Goal: Book appointment/travel/reservation

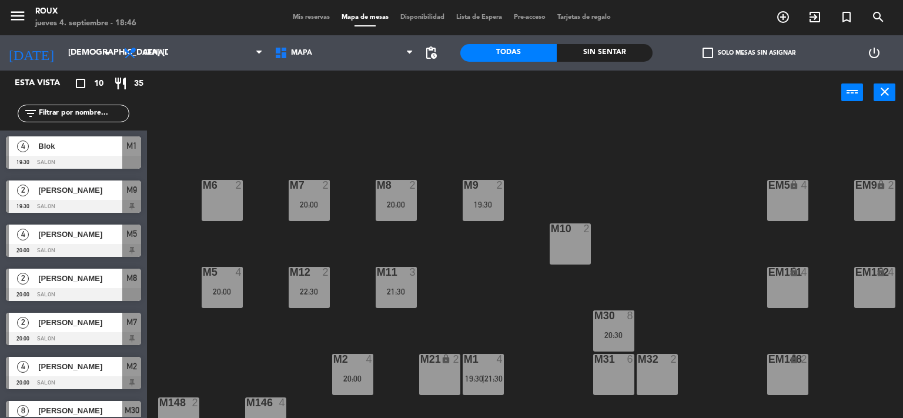
scroll to position [155, 0]
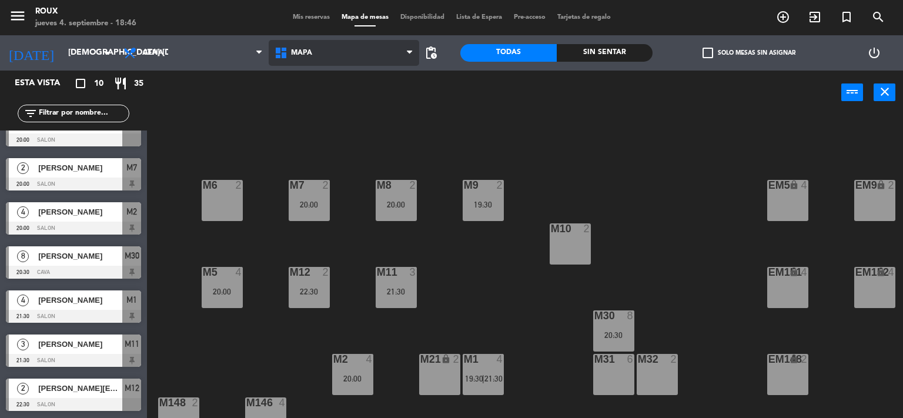
click at [404, 54] on span "MAPA" at bounding box center [344, 53] width 151 height 26
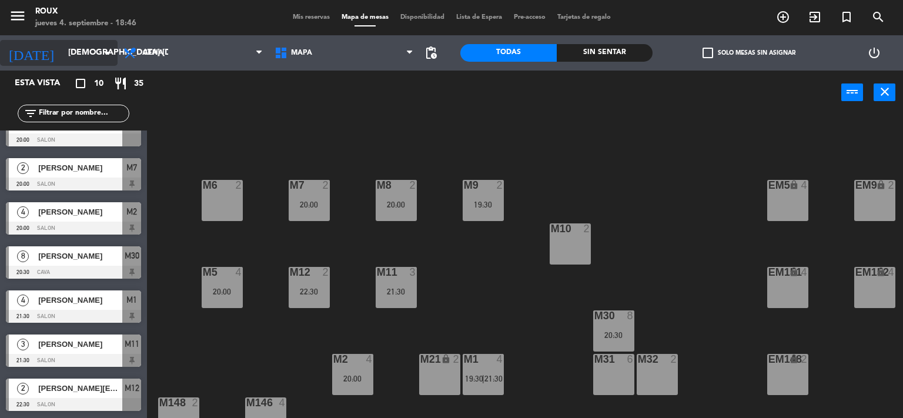
click at [85, 52] on input "[DEMOGRAPHIC_DATA] [DATE]" at bounding box center [118, 52] width 112 height 21
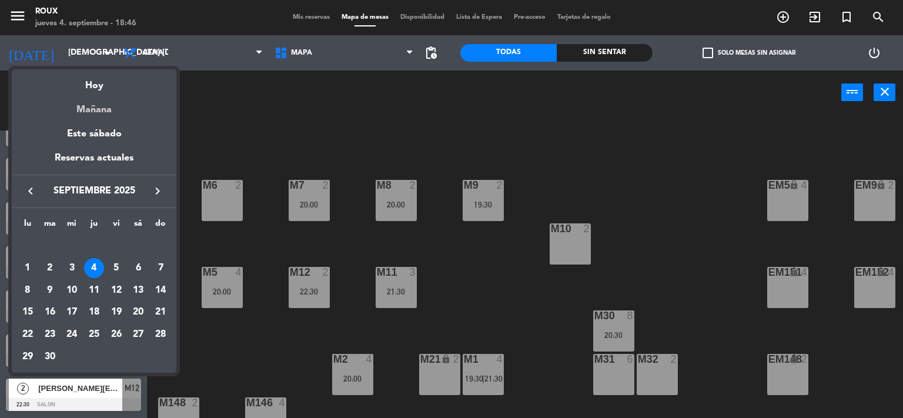
click at [93, 106] on div "Mañana" at bounding box center [94, 105] width 165 height 24
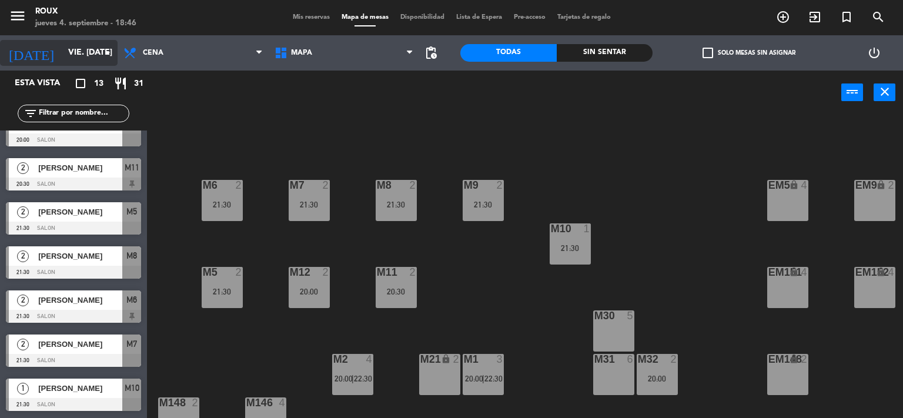
click at [62, 48] on input "vie. [DATE]" at bounding box center [118, 52] width 112 height 21
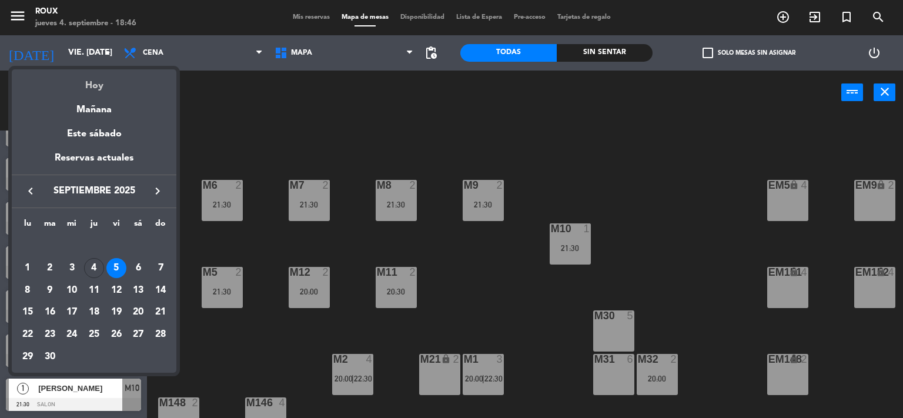
click at [106, 89] on div "Hoy" at bounding box center [94, 81] width 165 height 24
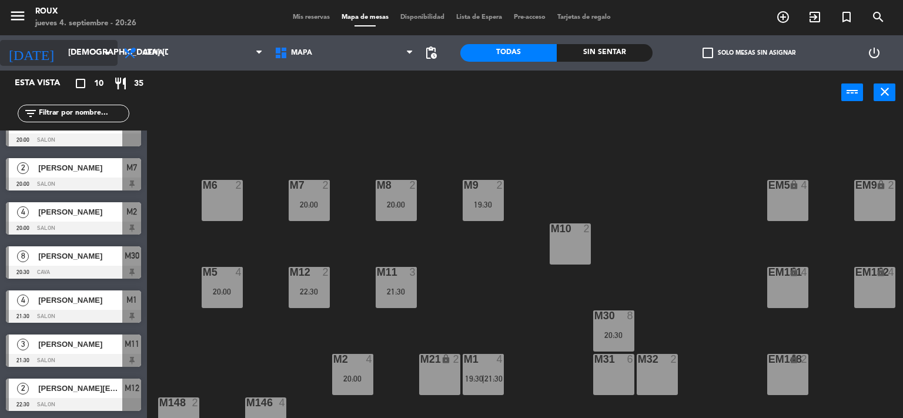
click at [92, 52] on input "[DEMOGRAPHIC_DATA] [DATE]" at bounding box center [118, 52] width 112 height 21
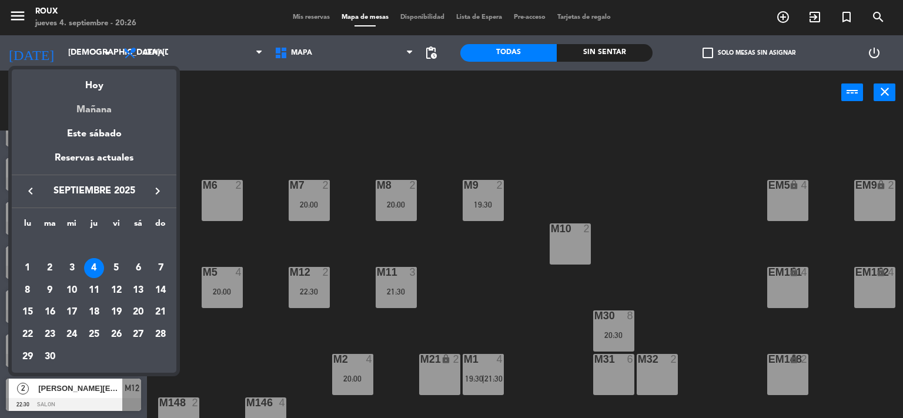
click at [95, 108] on div "Mañana" at bounding box center [94, 105] width 165 height 24
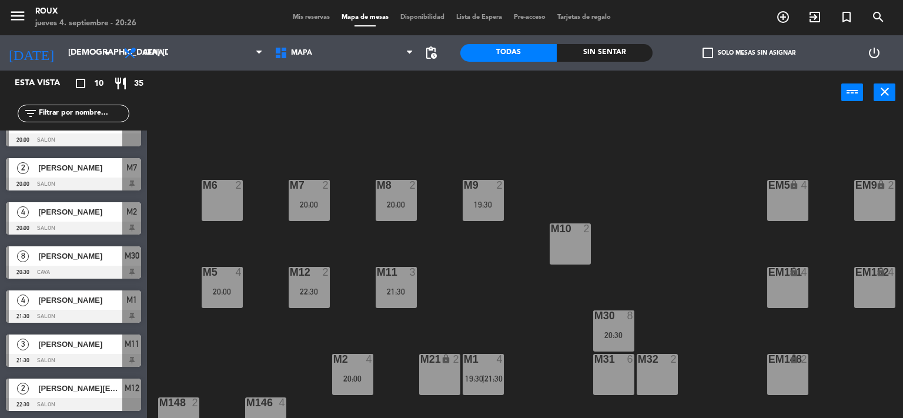
type input "vie. [DATE]"
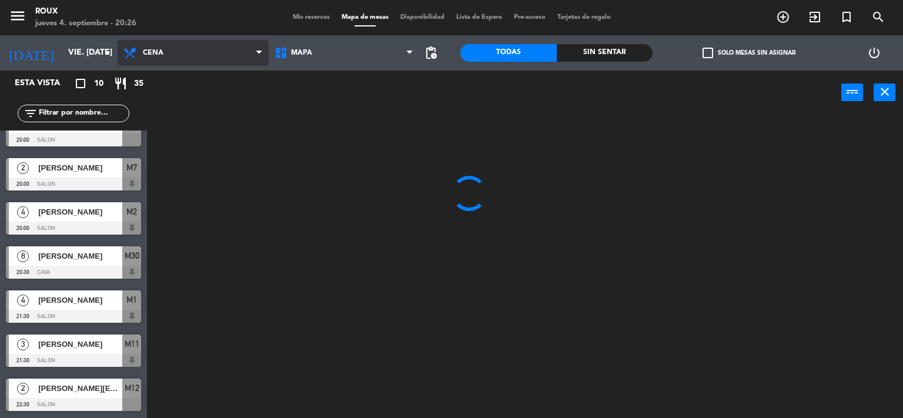
click at [196, 48] on span "Cena" at bounding box center [193, 53] width 151 height 26
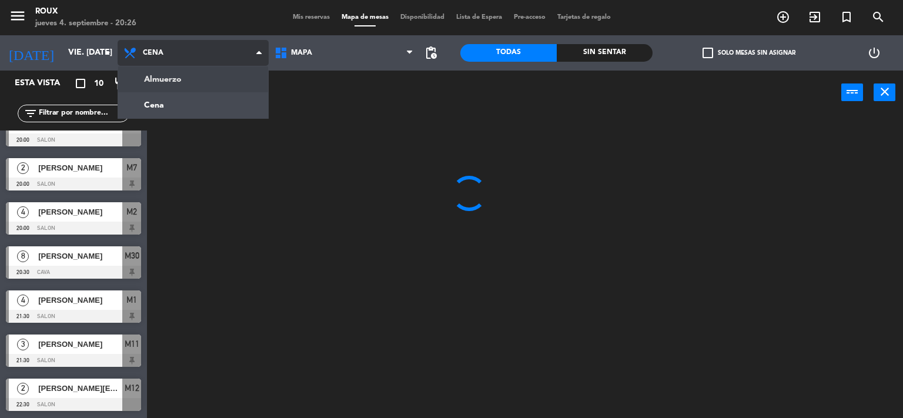
click at [176, 83] on ng-component "menu Roux jueves 4. septiembre - 20:26 Mis reservas Mapa de mesas Disponibilida…" at bounding box center [451, 209] width 903 height 419
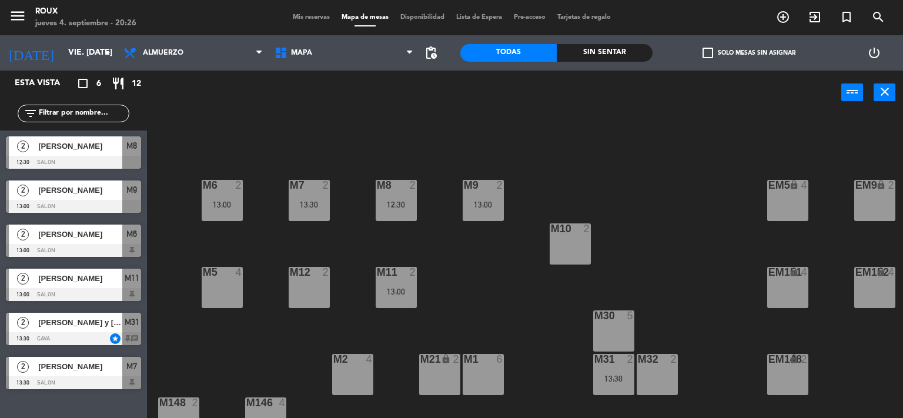
scroll to position [0, 0]
click at [618, 379] on div "13:30" at bounding box center [613, 378] width 41 height 8
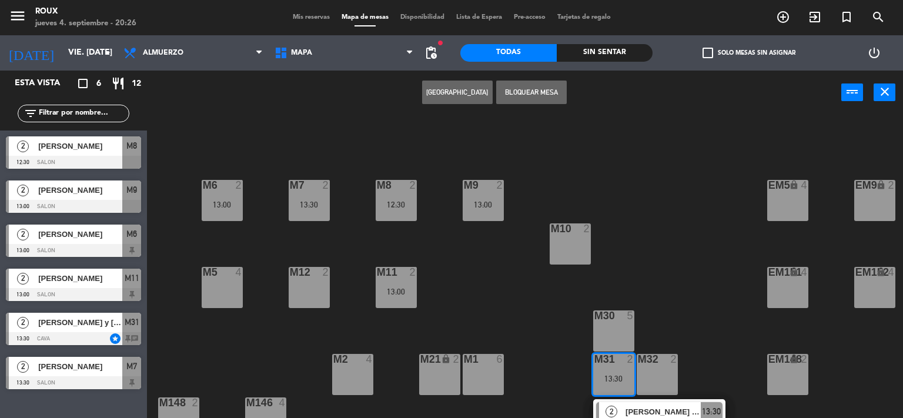
scroll to position [113, 0]
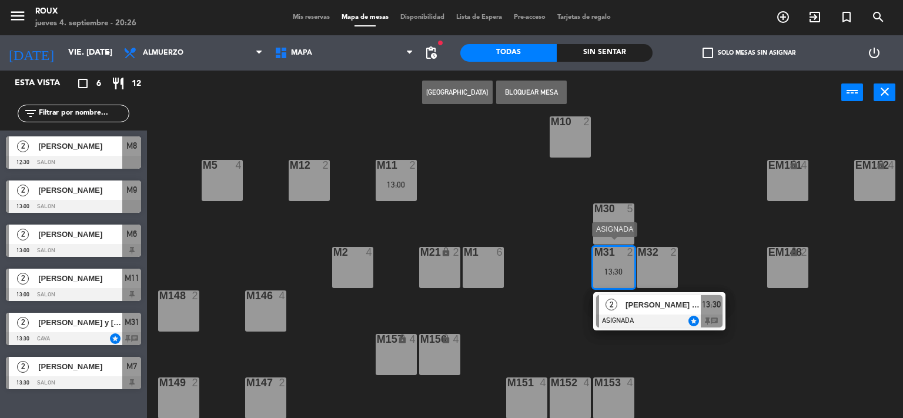
click at [655, 305] on div "[PERSON_NAME] y [PERSON_NAME]" at bounding box center [662, 304] width 76 height 19
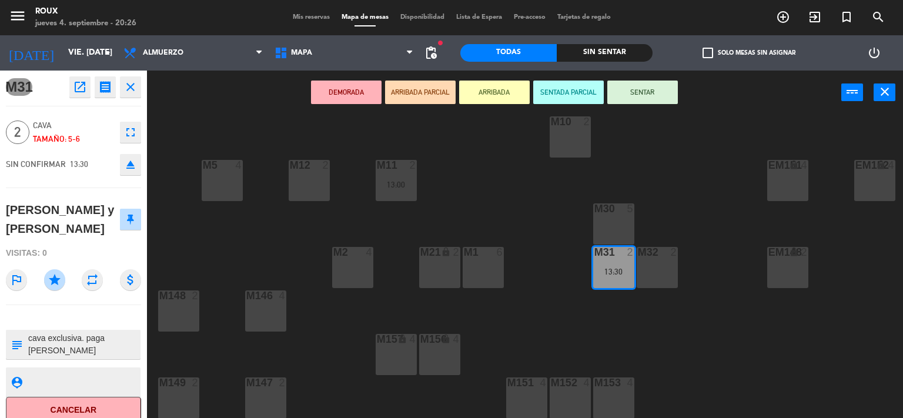
click at [517, 192] on div "M6 2 13:00 M7 2 13:30 M8 2 12:30 M9 2 13:00 EM9 lock 2 EM5 lock 4 EM1 lock 6 M1…" at bounding box center [529, 266] width 747 height 303
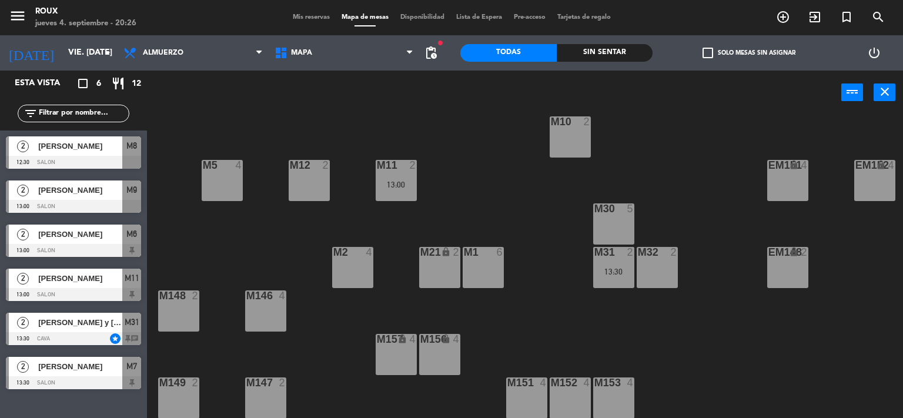
scroll to position [0, 0]
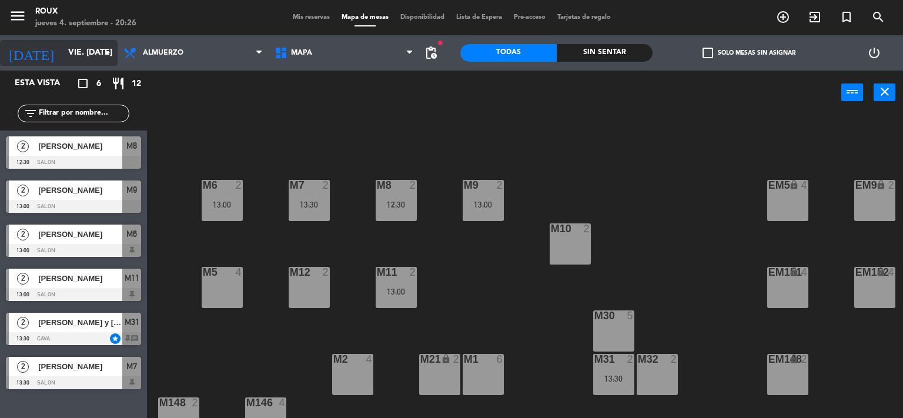
click at [89, 59] on input "vie. [DATE]" at bounding box center [118, 52] width 112 height 21
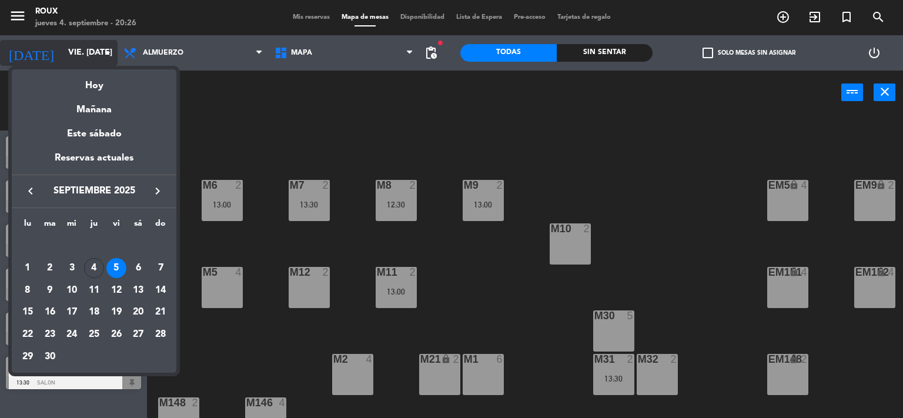
click at [89, 59] on div at bounding box center [451, 209] width 903 height 418
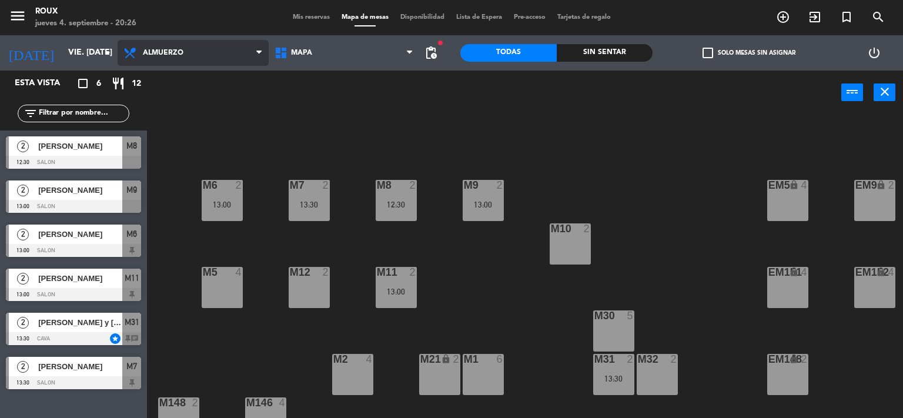
click at [151, 50] on span "Almuerzo" at bounding box center [163, 53] width 41 height 8
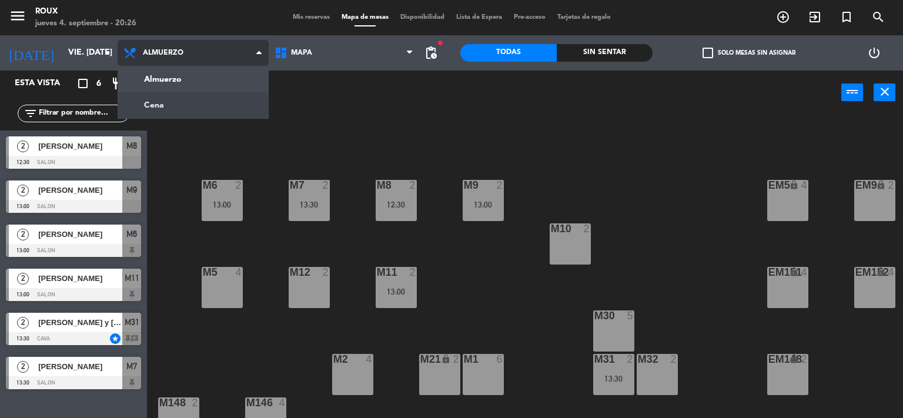
click at [161, 117] on ng-component "menu Roux jueves 4. septiembre - 20:26 Mis reservas Mapa de mesas Disponibilida…" at bounding box center [451, 209] width 903 height 419
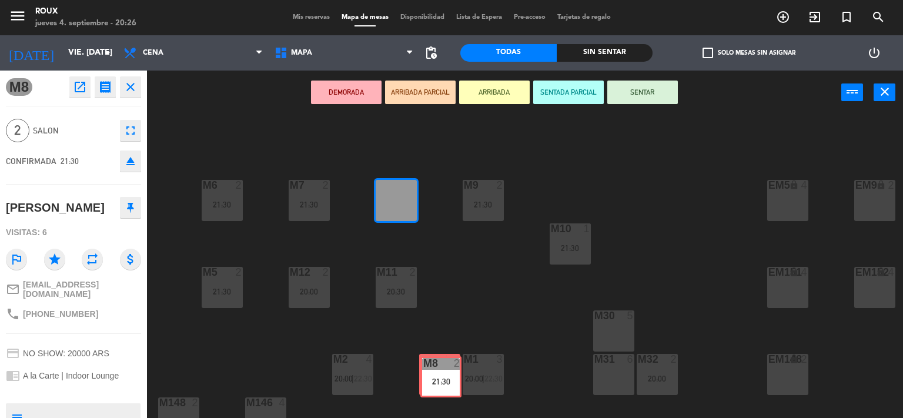
drag, startPoint x: 390, startPoint y: 201, endPoint x: 435, endPoint y: 377, distance: 181.9
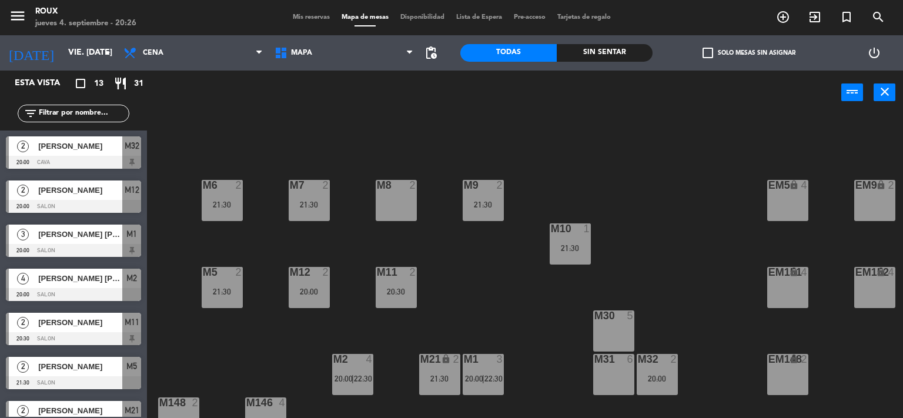
click at [387, 203] on div "M8 2" at bounding box center [396, 200] width 41 height 41
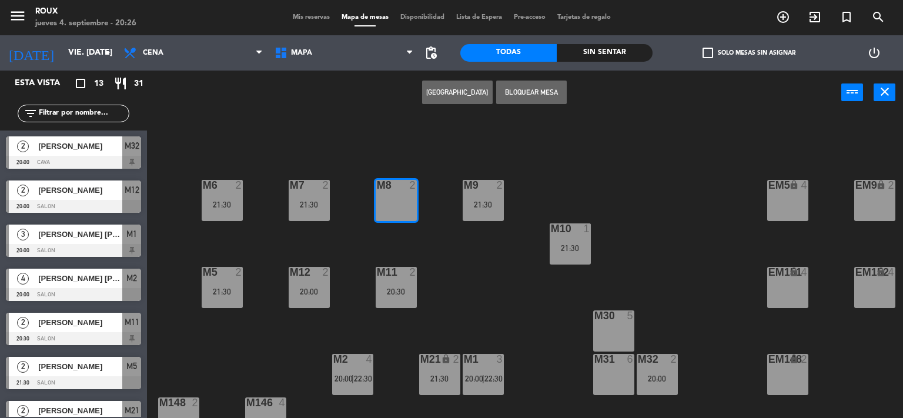
click at [481, 91] on button "[GEOGRAPHIC_DATA]" at bounding box center [457, 93] width 71 height 24
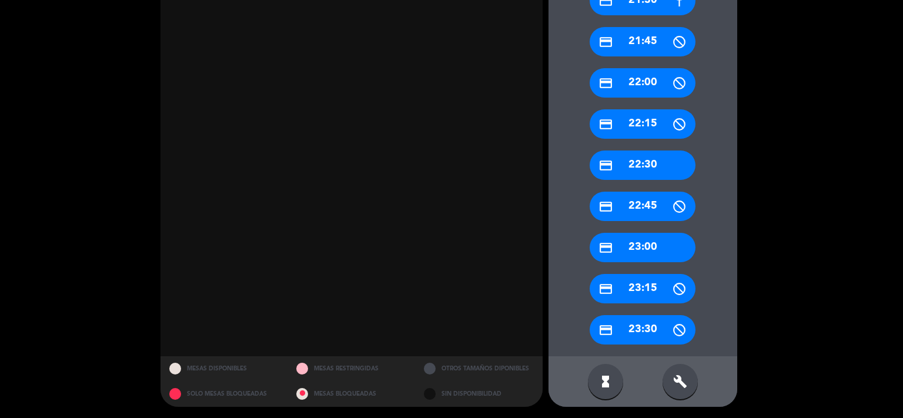
click at [679, 383] on icon "build" at bounding box center [680, 381] width 14 height 14
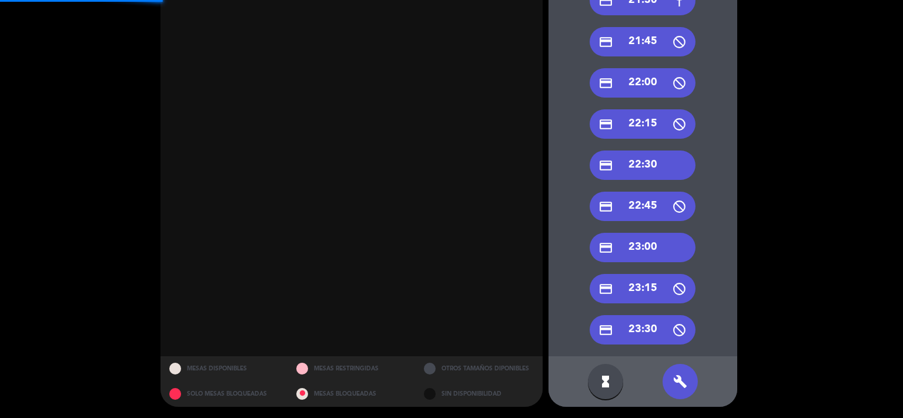
scroll to position [287, 0]
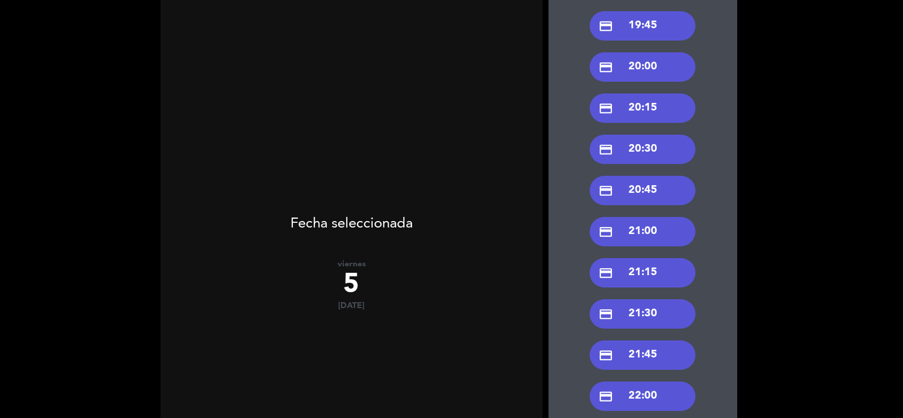
click at [658, 228] on div "credit_card 21:00" at bounding box center [643, 231] width 106 height 29
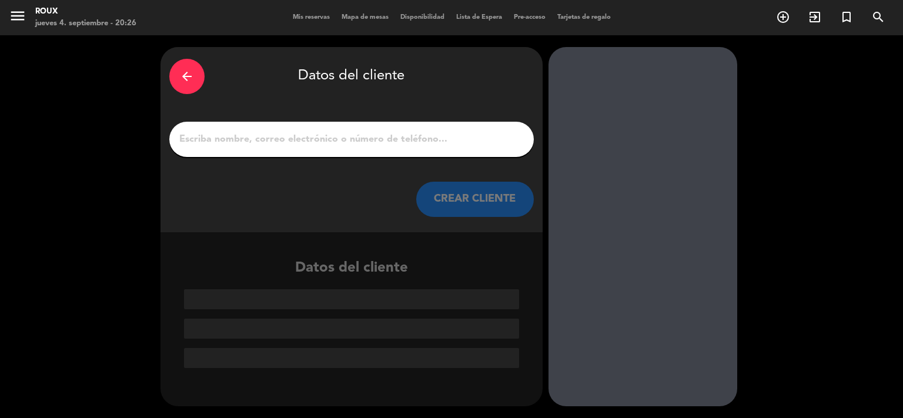
click at [273, 133] on input "1" at bounding box center [351, 139] width 347 height 16
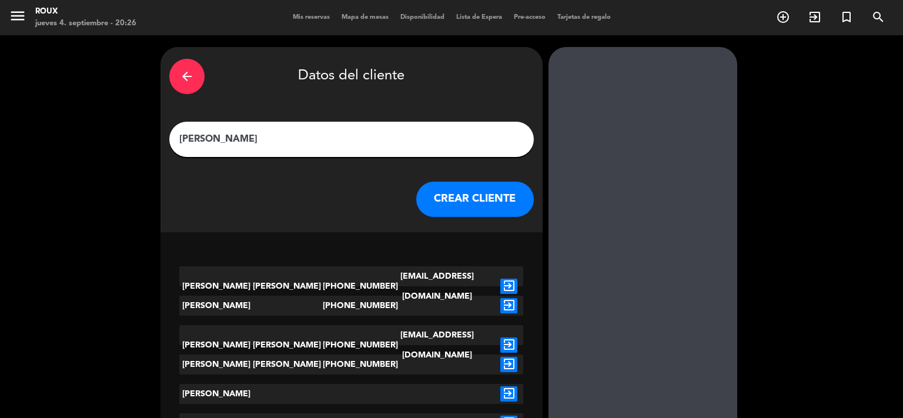
type input "[PERSON_NAME]"
click at [508, 279] on icon "exit_to_app" at bounding box center [508, 286] width 17 height 15
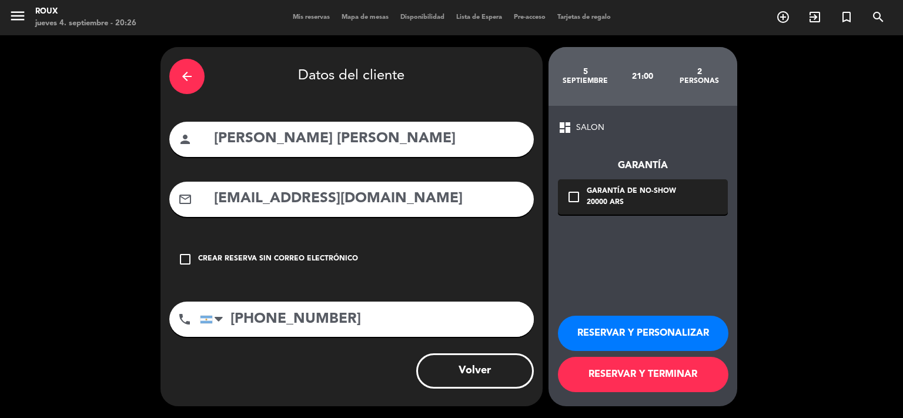
click at [654, 383] on button "RESERVAR Y TERMINAR" at bounding box center [643, 374] width 170 height 35
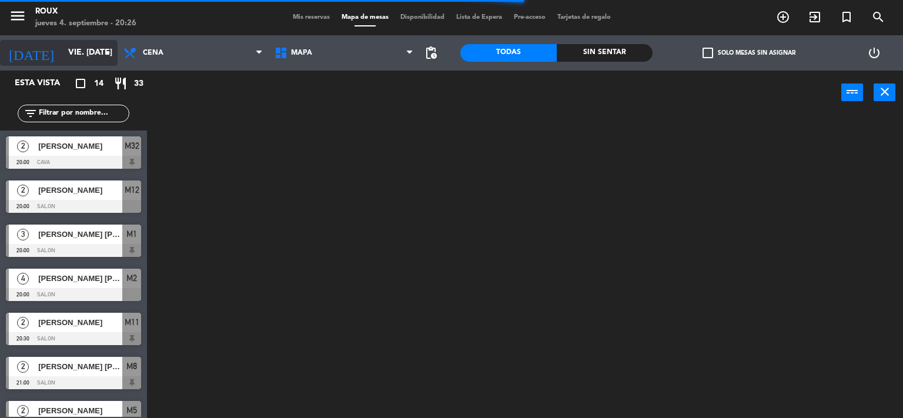
click at [71, 52] on input "vie. [DATE]" at bounding box center [118, 52] width 112 height 21
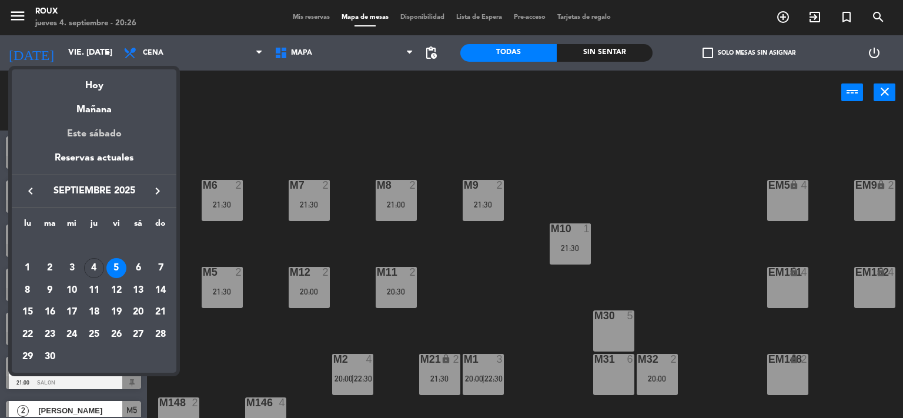
click at [102, 130] on div "Este sábado" at bounding box center [94, 134] width 165 height 33
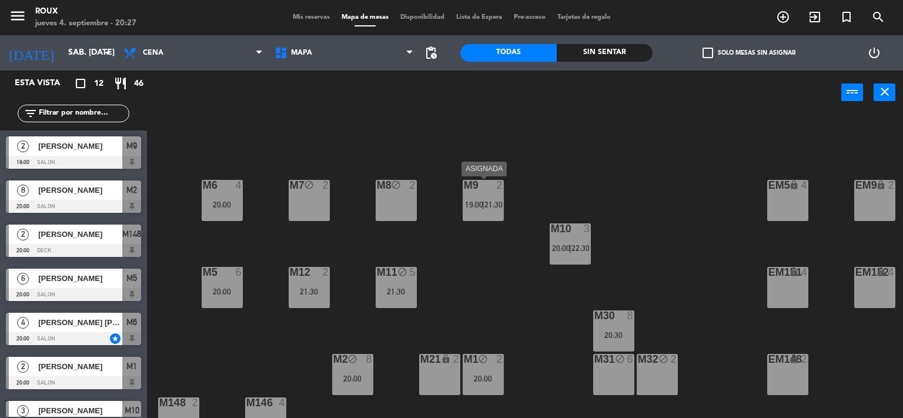
click at [485, 204] on span "21:30" at bounding box center [493, 204] width 18 height 9
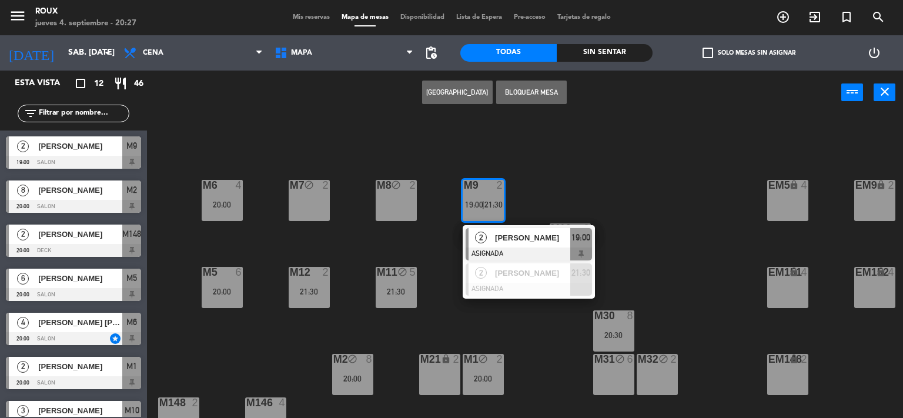
click at [577, 179] on div "M6 4 20:00 M7 block 2 M8 block 2 M9 2 19:00 | 21:30 2 [PERSON_NAME] ASIGNADA 19…" at bounding box center [529, 266] width 747 height 303
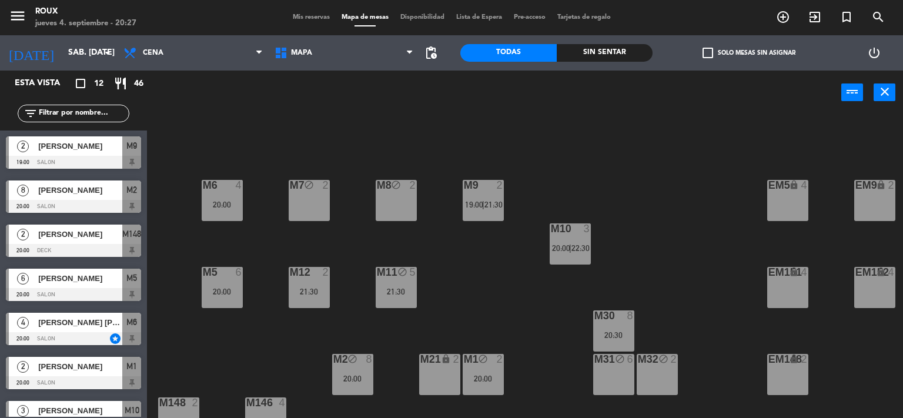
click at [405, 199] on div "M8 block 2" at bounding box center [396, 200] width 41 height 41
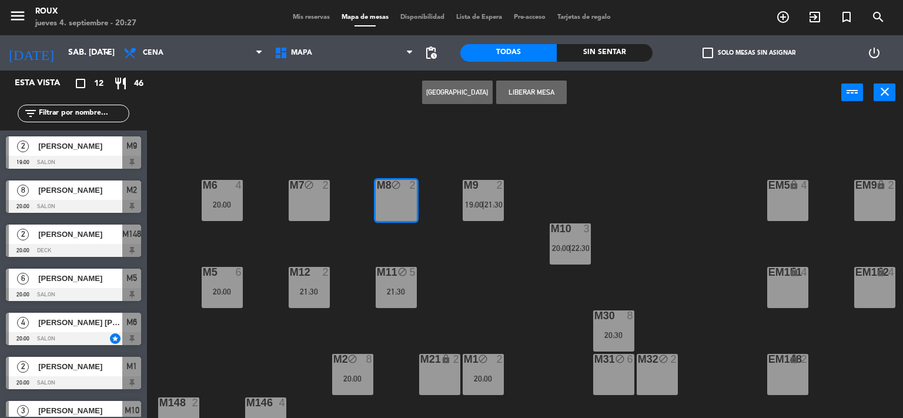
scroll to position [113, 0]
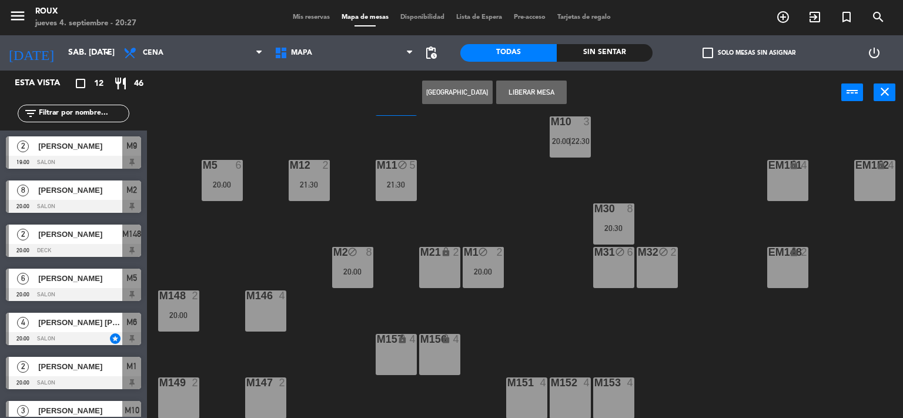
click at [339, 256] on div "M2 block 8 20:00" at bounding box center [352, 267] width 41 height 41
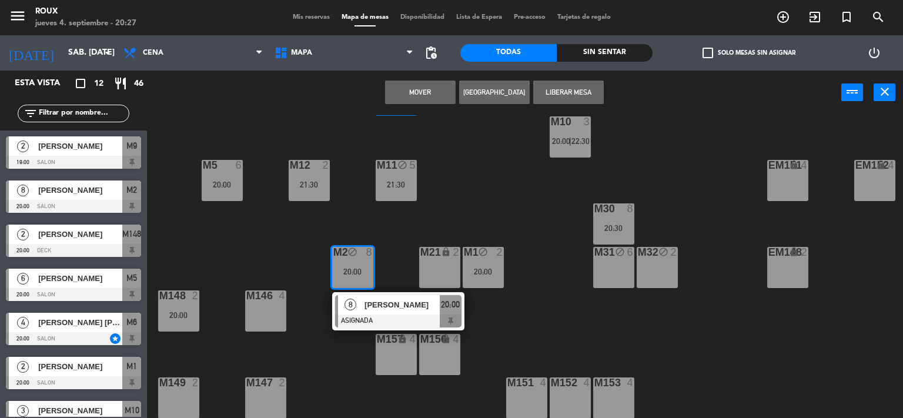
click at [524, 209] on div "M6 4 20:00 M7 block 2 M8 block 2 M9 2 19:00 | 21:30 EM9 lock 2 EM5 lock 4 EM1 l…" at bounding box center [529, 266] width 747 height 303
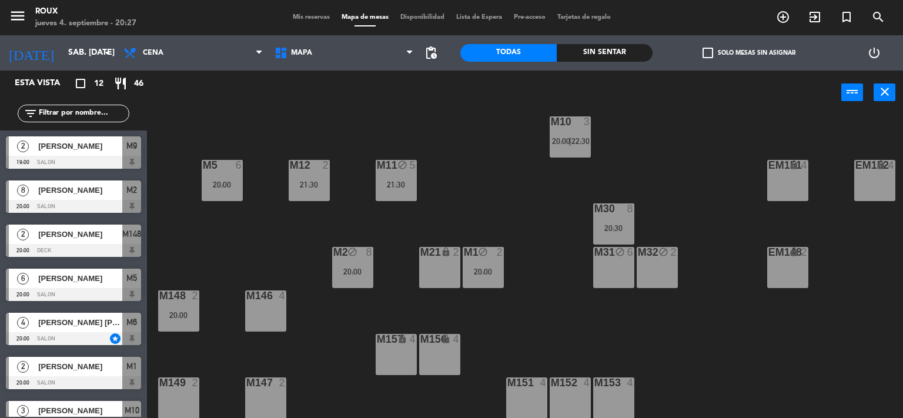
click at [496, 267] on div "20:00" at bounding box center [483, 271] width 41 height 8
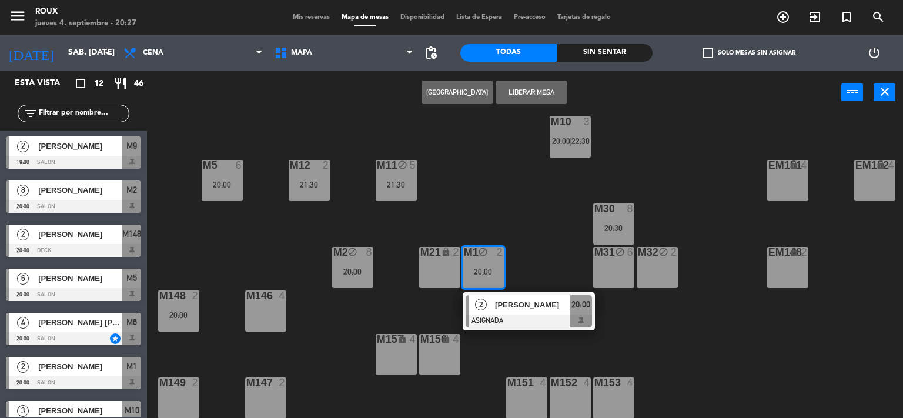
scroll to position [0, 0]
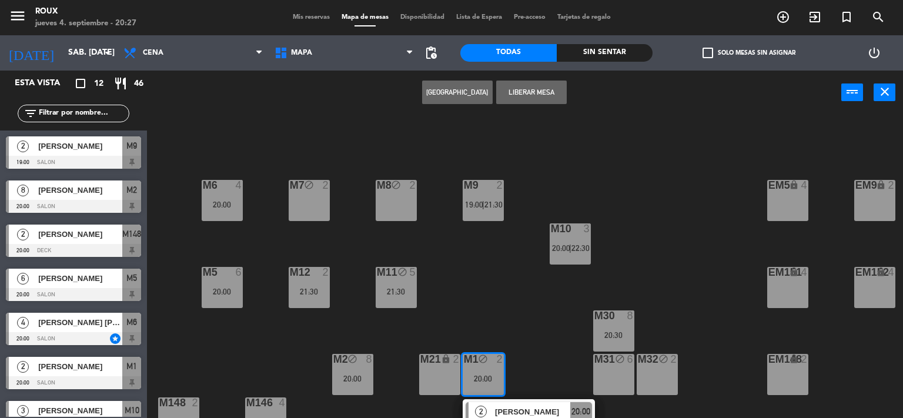
drag, startPoint x: 444, startPoint y: 269, endPoint x: 444, endPoint y: 263, distance: 6.5
click at [444, 267] on div "M6 4 20:00 M7 block 2 M8 block 2 M9 2 19:00 | 21:30 EM9 lock 2 EM5 lock 4 EM1 l…" at bounding box center [529, 266] width 747 height 303
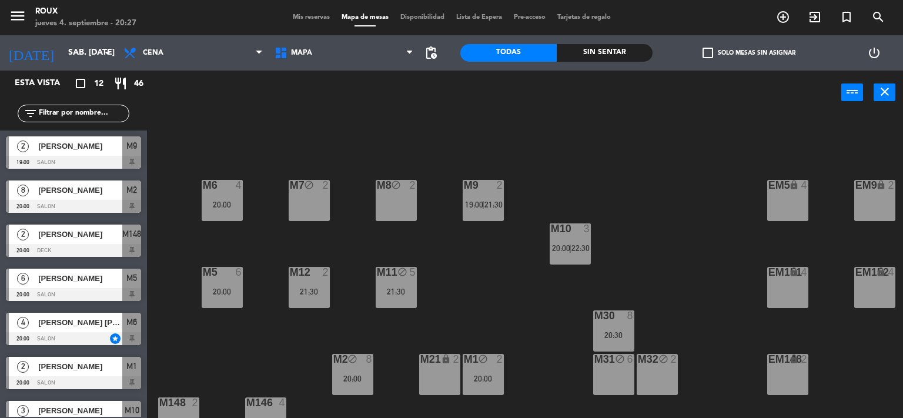
click at [216, 283] on div "M5 6 20:00" at bounding box center [222, 287] width 41 height 41
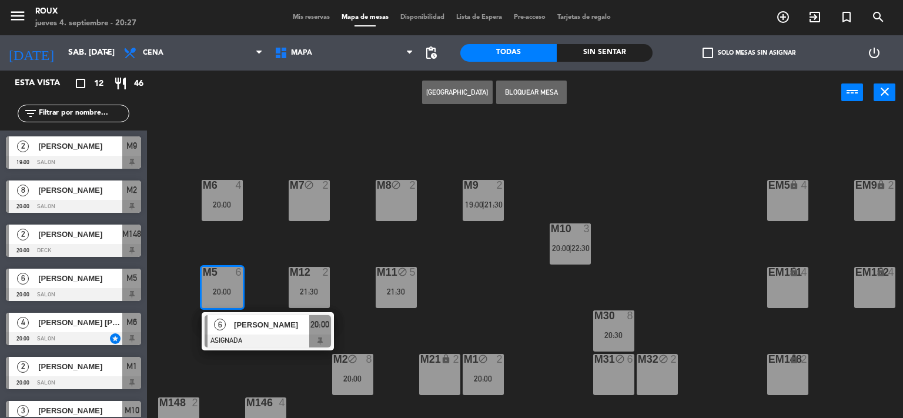
click at [265, 333] on div "[PERSON_NAME]" at bounding box center [271, 324] width 76 height 19
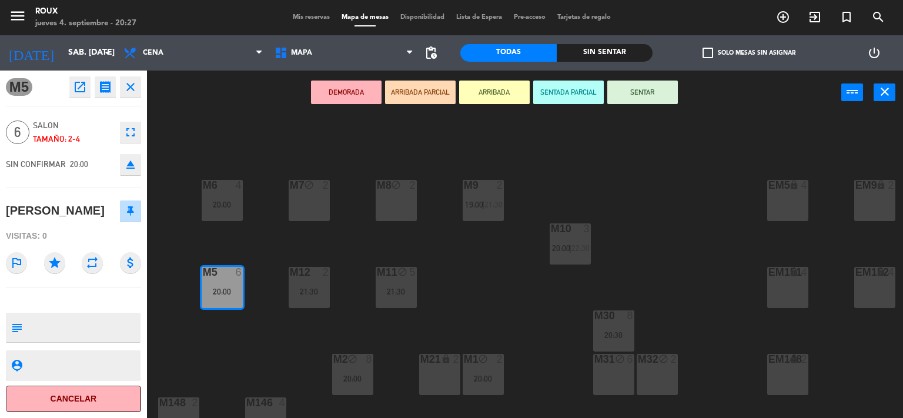
click at [481, 289] on div "M6 4 20:00 M7 block 2 M8 block 2 M9 2 19:00 | 21:30 EM9 lock 2 EM5 lock 4 EM1 l…" at bounding box center [529, 266] width 747 height 303
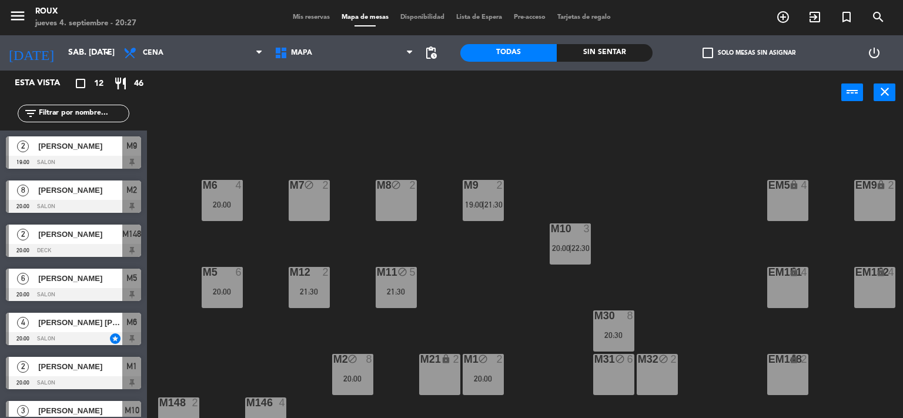
click at [602, 328] on div "M30 8 20:30" at bounding box center [613, 330] width 41 height 41
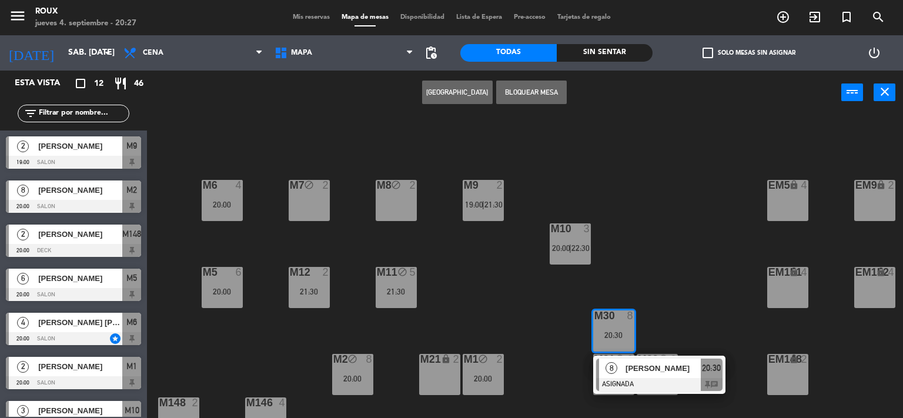
click at [670, 296] on div "M6 4 20:00 M7 block 2 M8 block 2 M9 2 19:00 | 21:30 EM9 lock 2 EM5 lock 4 EM1 l…" at bounding box center [529, 266] width 747 height 303
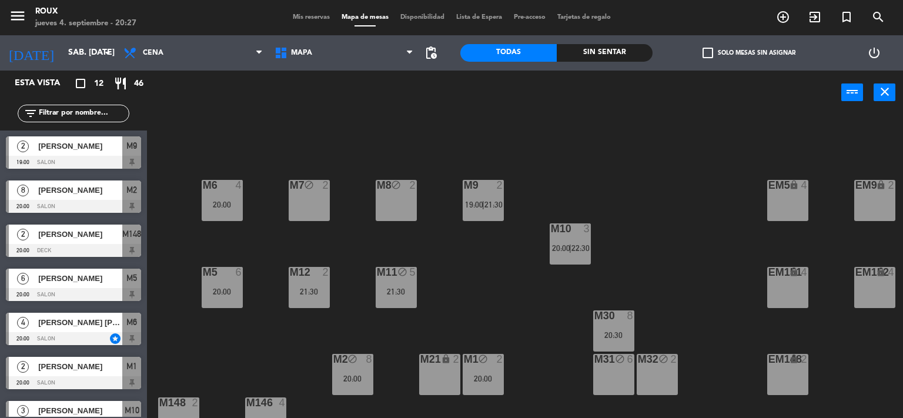
click at [571, 247] on span "|" at bounding box center [570, 247] width 2 height 9
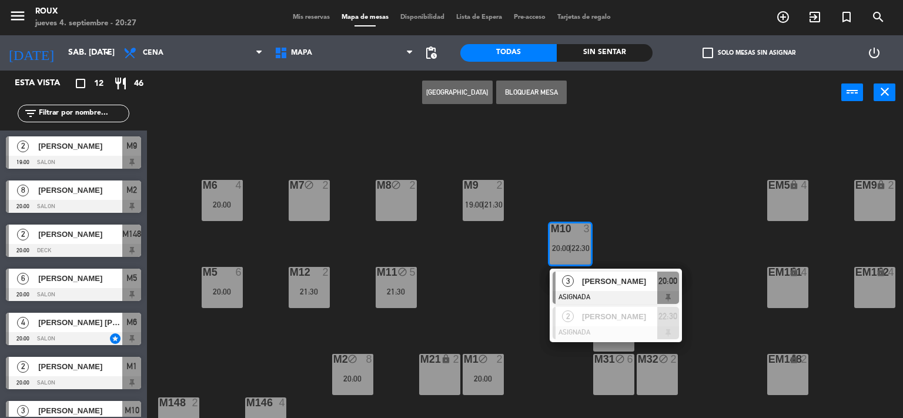
click at [634, 229] on div "M6 4 20:00 M7 block 2 M8 block 2 M9 2 19:00 | 21:30 EM9 lock 2 EM5 lock 4 EM1 l…" at bounding box center [529, 266] width 747 height 303
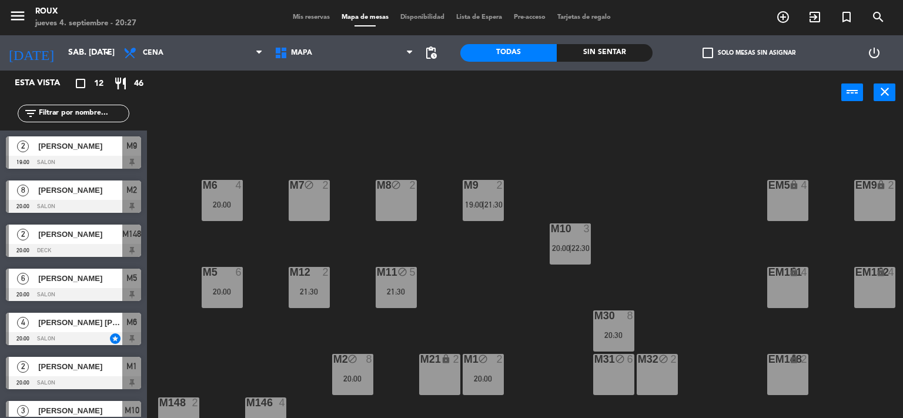
click at [397, 295] on div "21:30" at bounding box center [396, 291] width 41 height 8
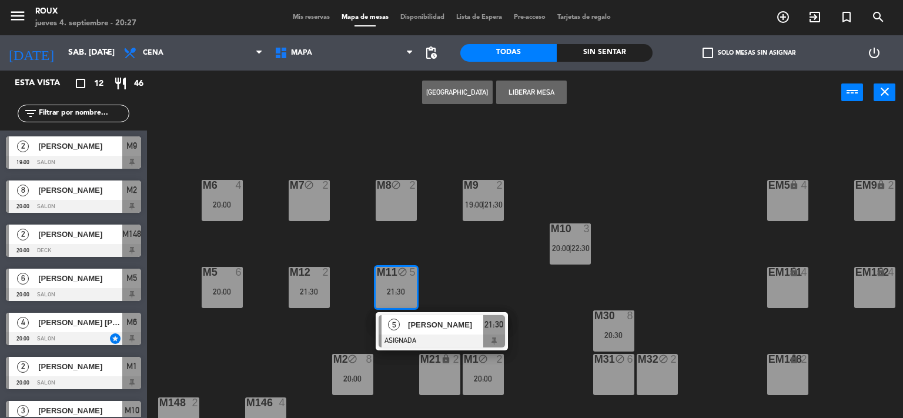
click at [461, 282] on div "M6 4 20:00 M7 block 2 M8 block 2 M9 2 19:00 | 21:30 EM9 lock 2 EM5 lock 4 EM1 l…" at bounding box center [529, 266] width 747 height 303
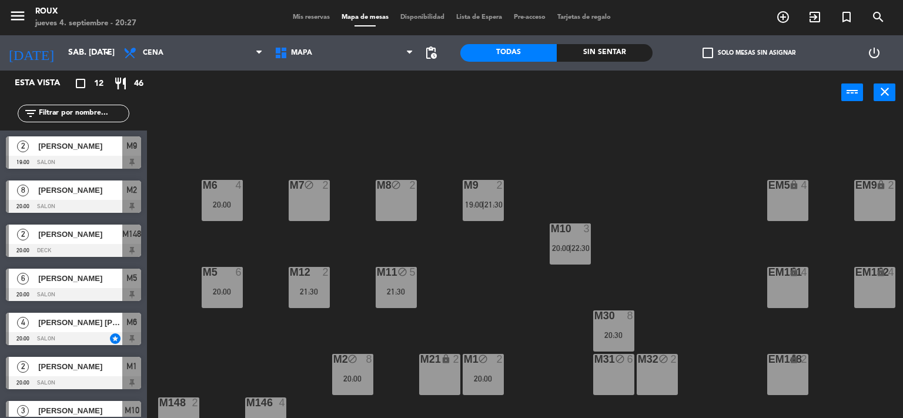
drag, startPoint x: 441, startPoint y: 374, endPoint x: 433, endPoint y: 290, distance: 84.5
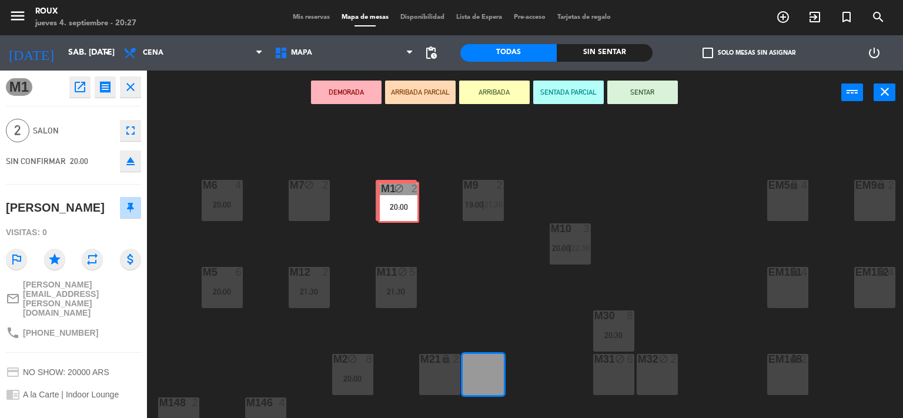
drag, startPoint x: 483, startPoint y: 376, endPoint x: 402, endPoint y: 208, distance: 186.2
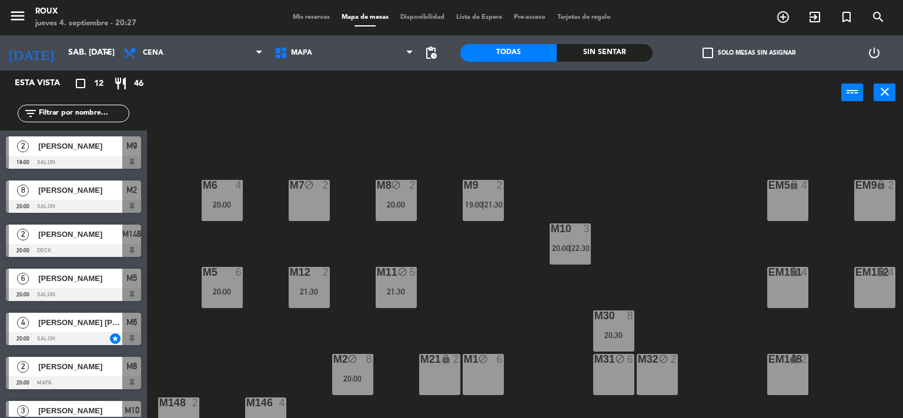
click at [477, 201] on span "19:00" at bounding box center [474, 204] width 18 height 9
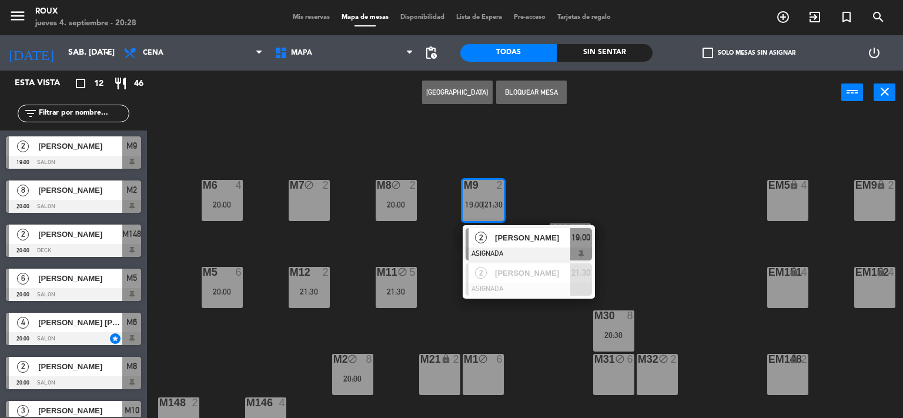
click at [529, 176] on div "M6 4 20:00 M7 block 2 M8 block 2 20:00 M9 2 19:00 | 21:30 2 [PERSON_NAME] ASIGN…" at bounding box center [529, 266] width 747 height 303
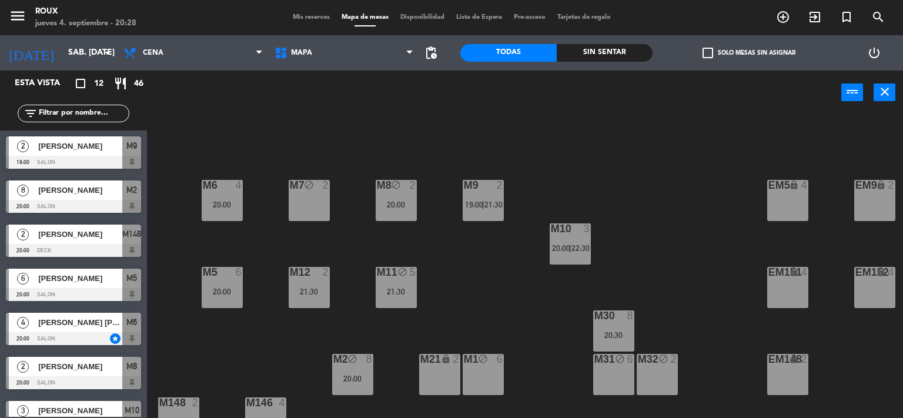
click at [346, 362] on div "block" at bounding box center [352, 359] width 19 height 11
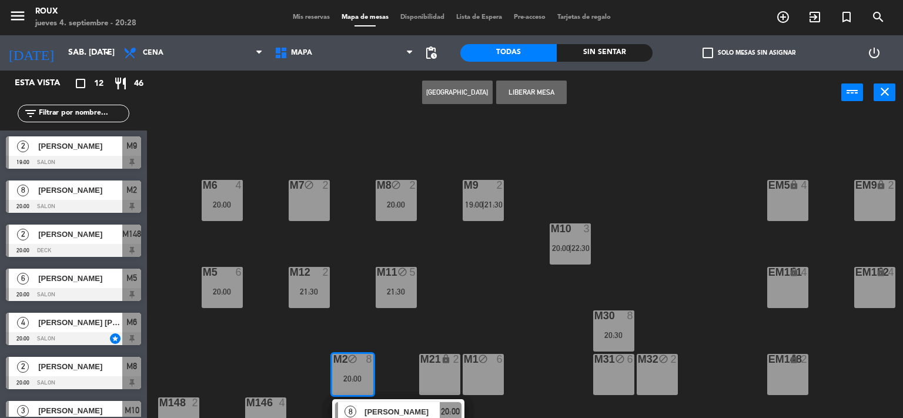
click at [500, 362] on div "6" at bounding box center [500, 359] width 7 height 11
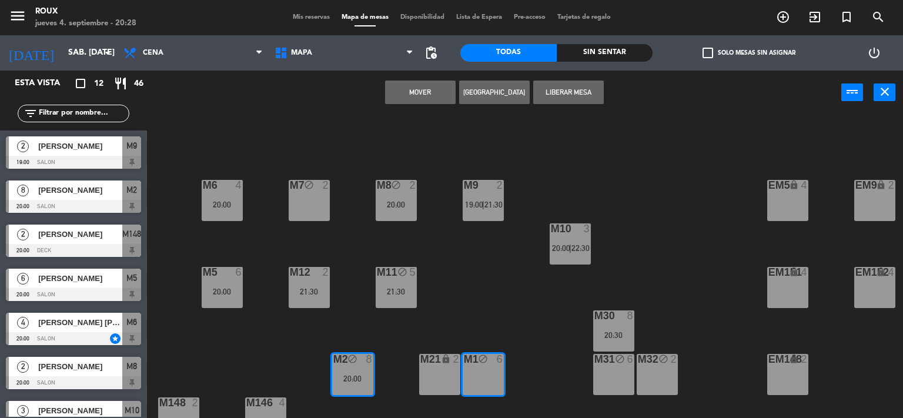
click at [429, 92] on button "Mover" at bounding box center [420, 93] width 71 height 24
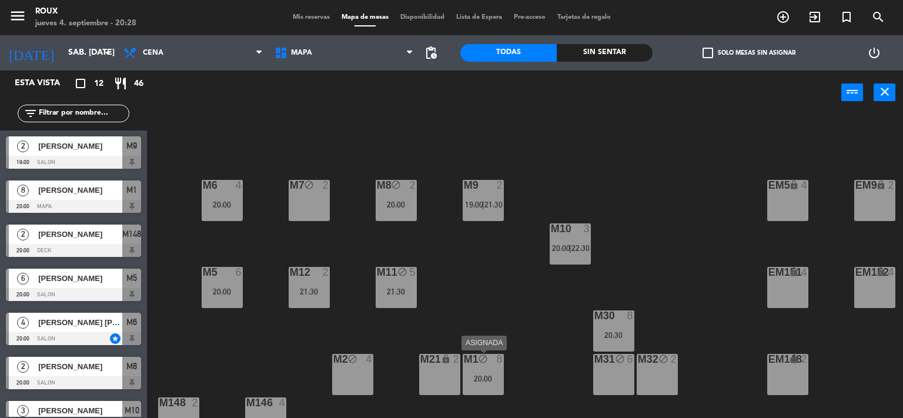
click at [484, 384] on div "M1 block 8 20:00" at bounding box center [483, 374] width 41 height 41
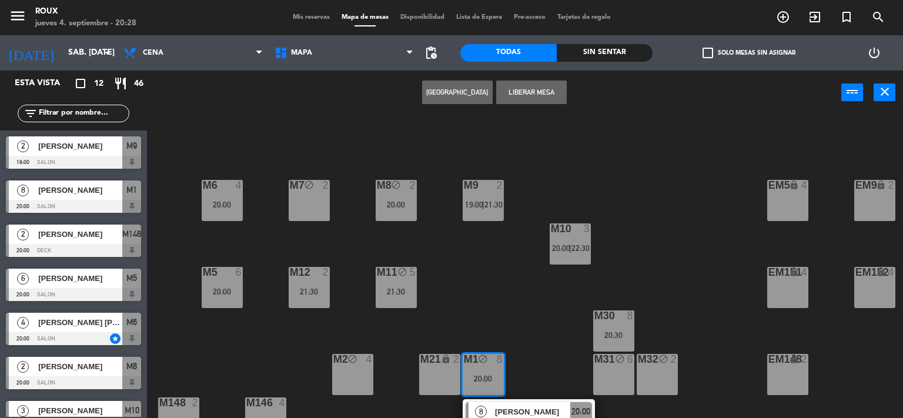
click at [355, 376] on div "M2 block 4" at bounding box center [352, 374] width 41 height 41
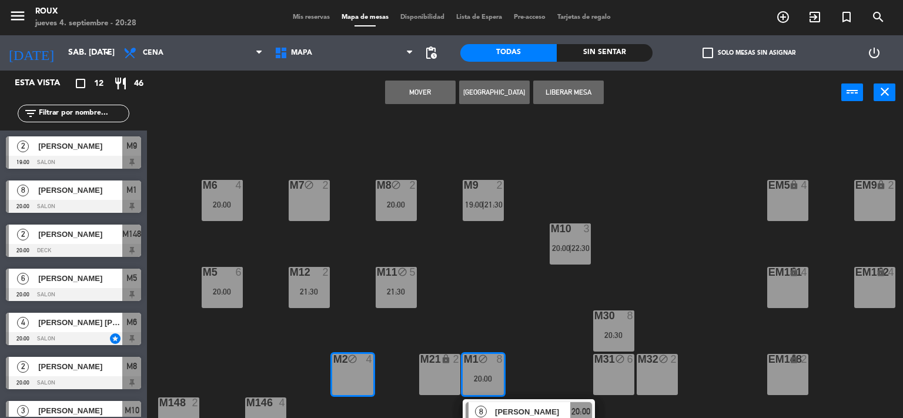
click at [431, 85] on button "Mover" at bounding box center [420, 93] width 71 height 24
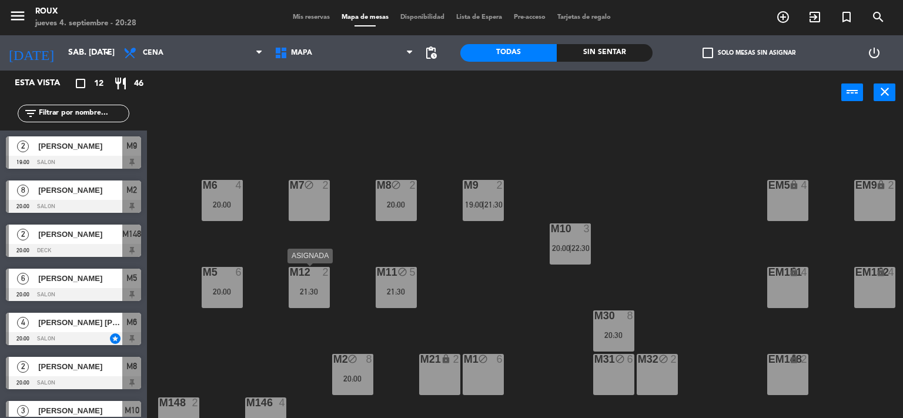
click at [305, 282] on div "M12 2 21:30" at bounding box center [309, 287] width 41 height 41
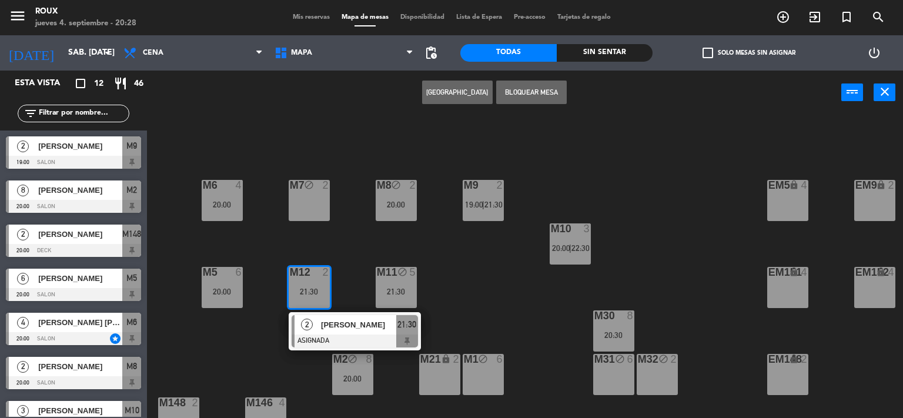
click at [348, 272] on div "M6 4 20:00 M7 block 2 M8 block 2 20:00 M9 2 19:00 | 21:30 EM9 lock 2 EM5 lock 4…" at bounding box center [529, 266] width 747 height 303
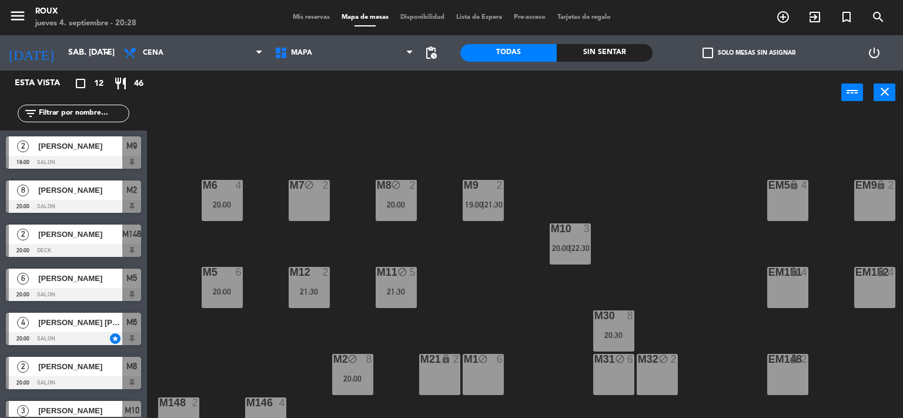
click at [494, 192] on div "M9 2 19:00 | 21:30" at bounding box center [483, 200] width 41 height 41
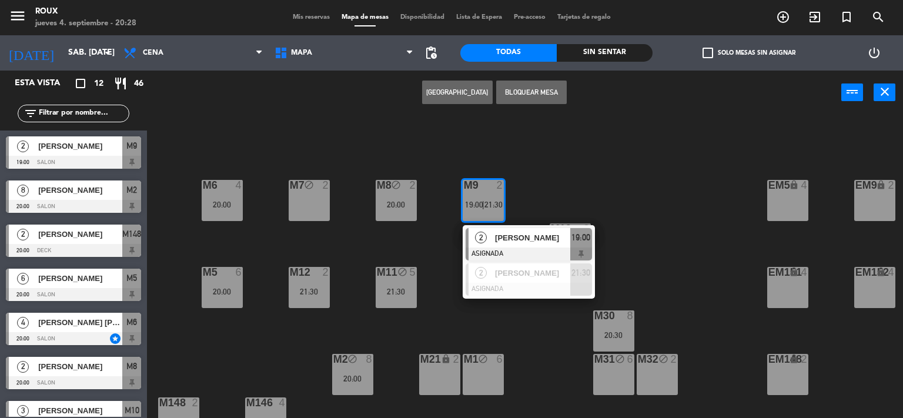
click at [508, 313] on div "M6 4 20:00 M7 block 2 M8 block 2 20:00 M9 2 19:00 | 21:30 2 [PERSON_NAME] ASIGN…" at bounding box center [529, 266] width 747 height 303
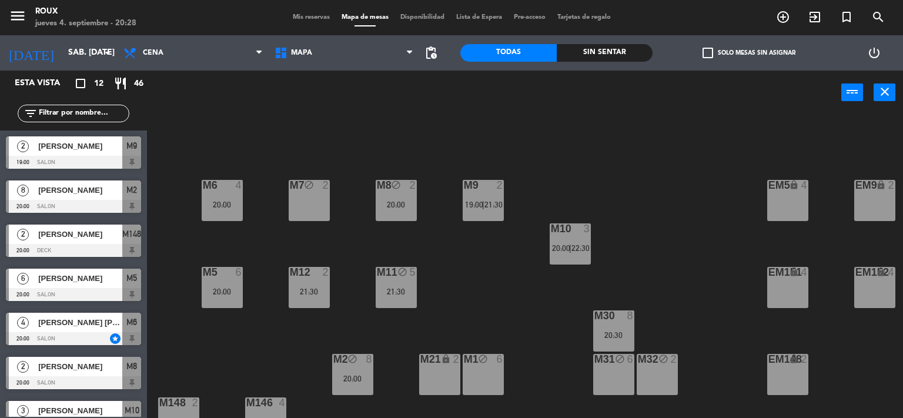
scroll to position [113, 0]
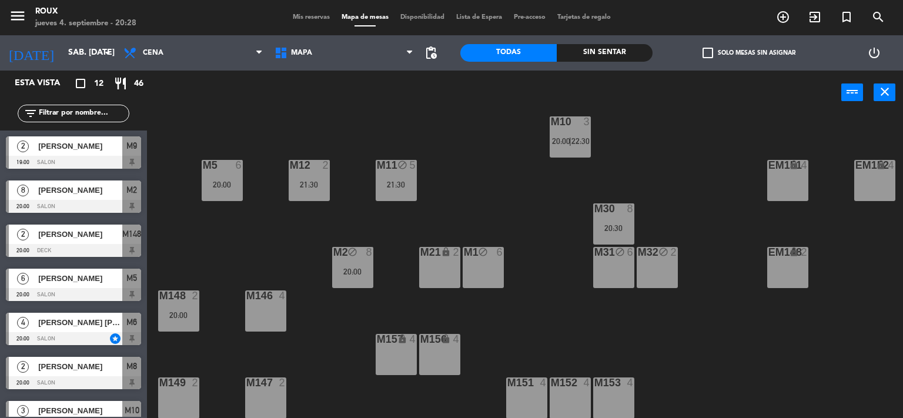
click at [169, 315] on div "M148 2 20:00" at bounding box center [178, 310] width 41 height 41
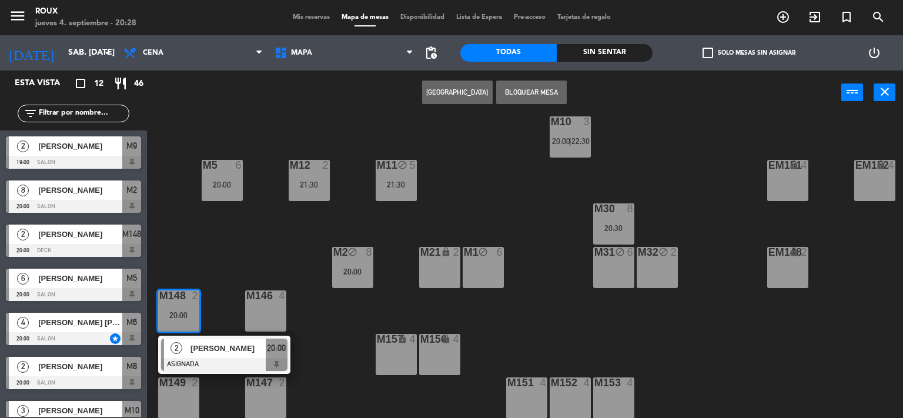
click at [228, 249] on div "M6 4 20:00 M7 block 2 M8 block 2 20:00 M9 2 19:00 | 21:30 EM9 lock 2 EM5 lock 4…" at bounding box center [529, 266] width 747 height 303
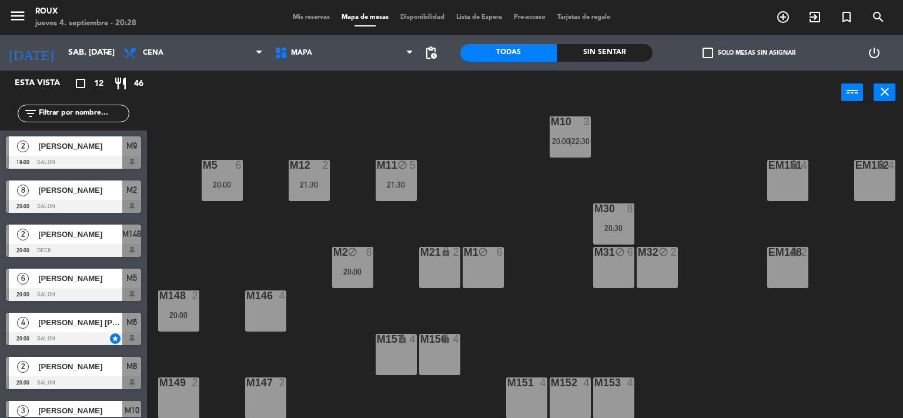
scroll to position [0, 0]
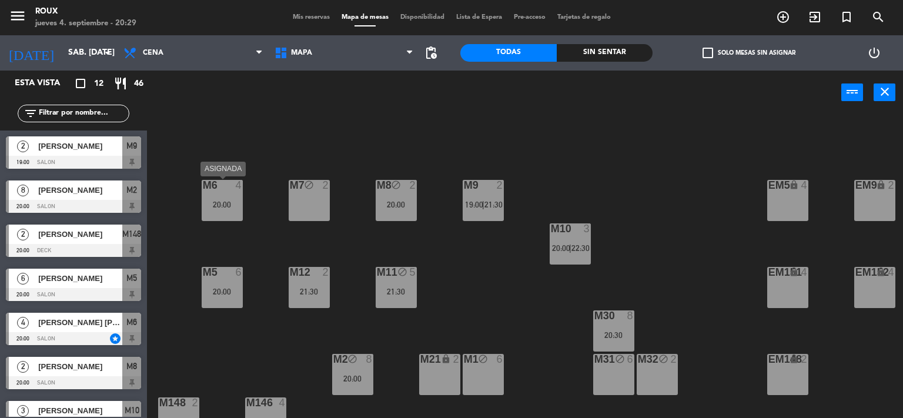
click at [230, 202] on div "20:00" at bounding box center [222, 204] width 41 height 8
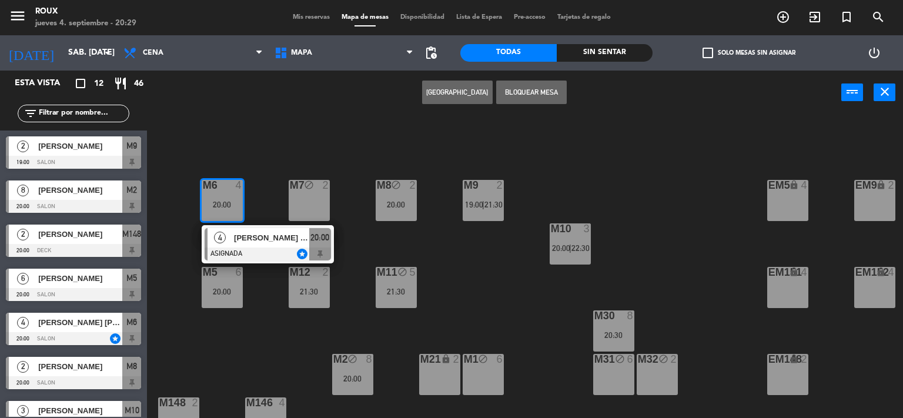
click at [266, 156] on div "M6 4 20:00 4 [PERSON_NAME] [PERSON_NAME] ASIGNADA star 20:00 M7 block 2 M8 bloc…" at bounding box center [529, 266] width 747 height 303
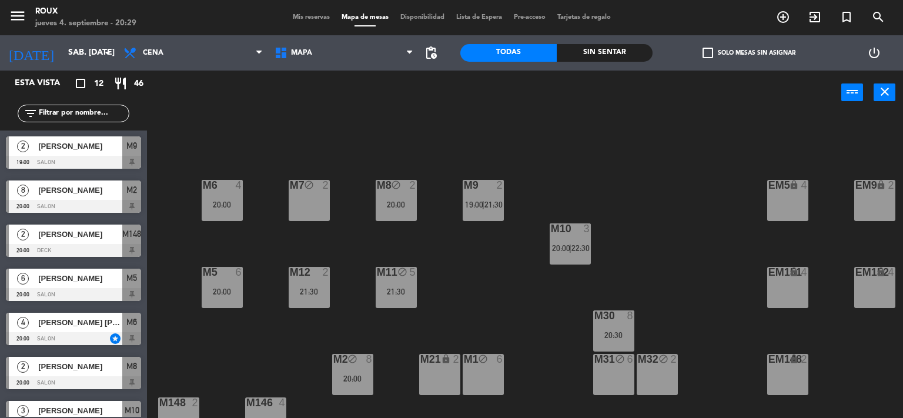
click at [299, 188] on div "block" at bounding box center [308, 185] width 19 height 11
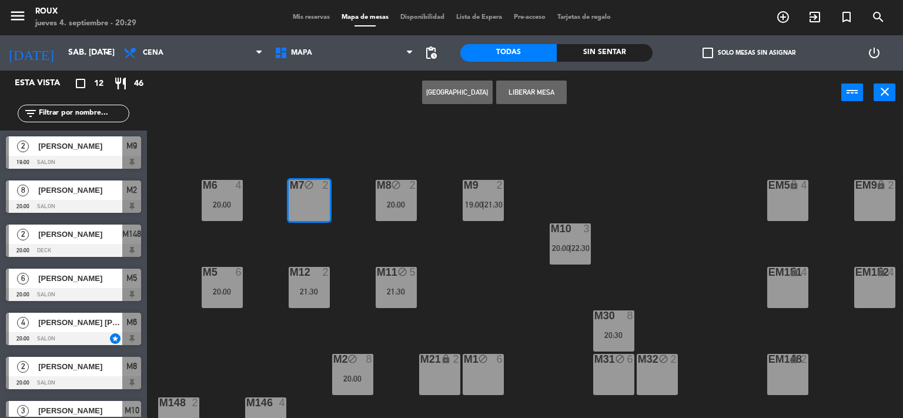
click at [350, 160] on div "M6 4 20:00 M7 block 2 M8 block 2 20:00 M9 2 19:00 | 21:30 EM9 lock 2 EM5 lock 4…" at bounding box center [529, 266] width 747 height 303
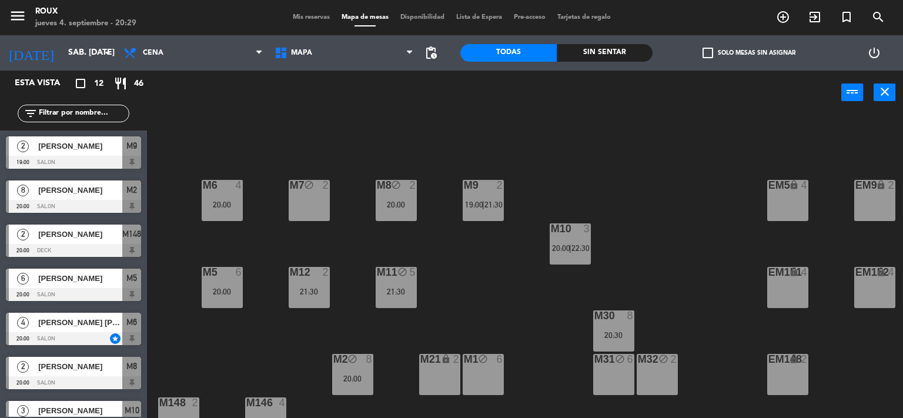
click at [400, 188] on icon "block" at bounding box center [396, 185] width 10 height 10
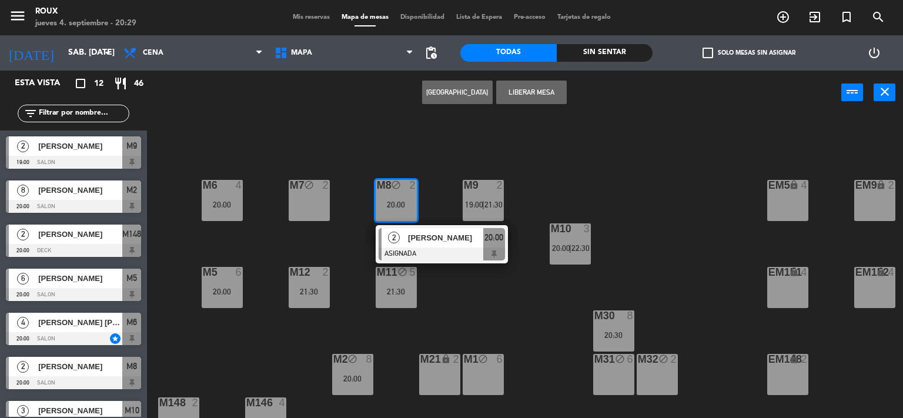
click at [421, 160] on div "M6 4 20:00 M7 block 2 M8 block 2 20:00 2 [PERSON_NAME] ASIGNADA 20:00 M9 2 19:0…" at bounding box center [529, 266] width 747 height 303
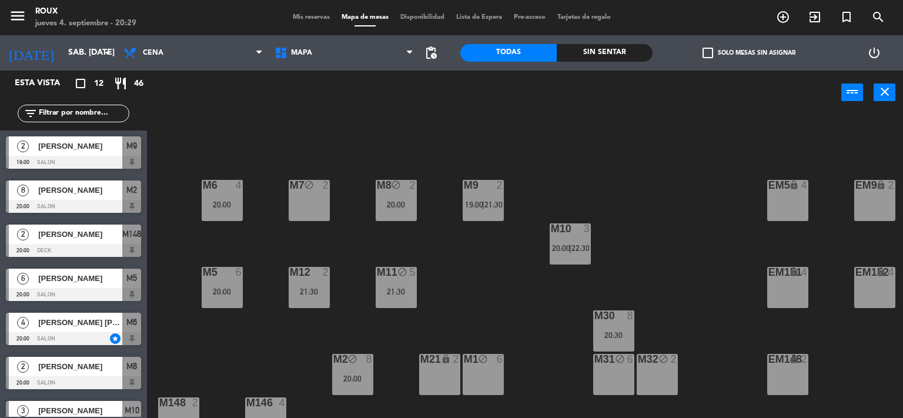
click at [490, 200] on span "21:30" at bounding box center [493, 204] width 18 height 9
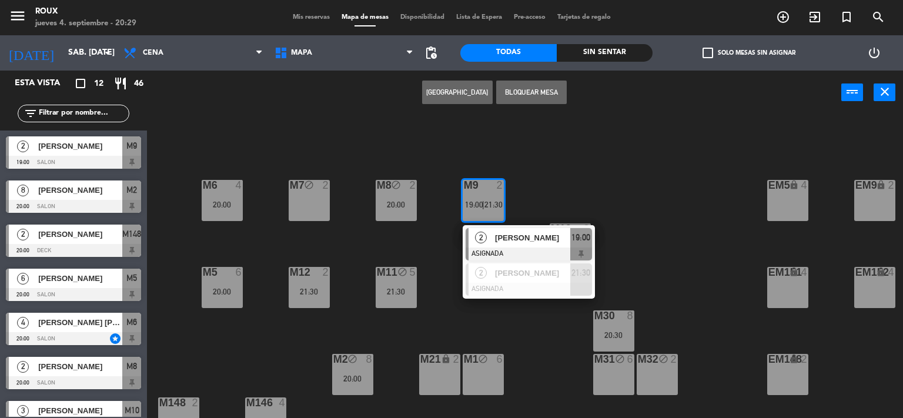
click at [437, 145] on div "M6 4 20:00 M7 block 2 M8 block 2 20:00 M9 2 19:00 | 21:30 2 [PERSON_NAME] ASIGN…" at bounding box center [529, 266] width 747 height 303
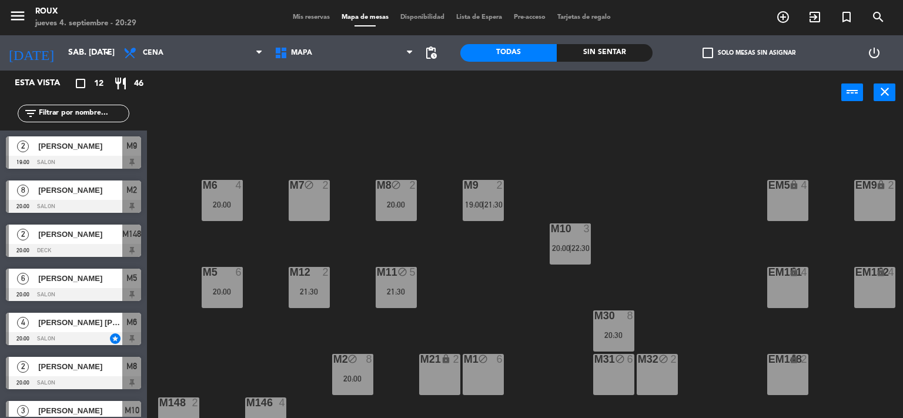
drag, startPoint x: 223, startPoint y: 284, endPoint x: 232, endPoint y: 285, distance: 8.3
click at [224, 285] on div "M5 6 20:00" at bounding box center [222, 287] width 41 height 41
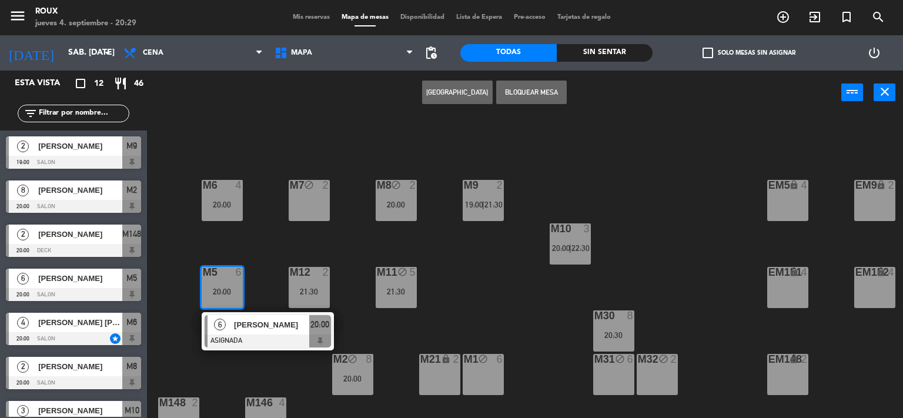
click at [265, 257] on div "M6 4 20:00 M7 block 2 M8 block 2 20:00 M9 2 19:00 | 21:30 EM9 lock 2 EM5 lock 4…" at bounding box center [529, 266] width 747 height 303
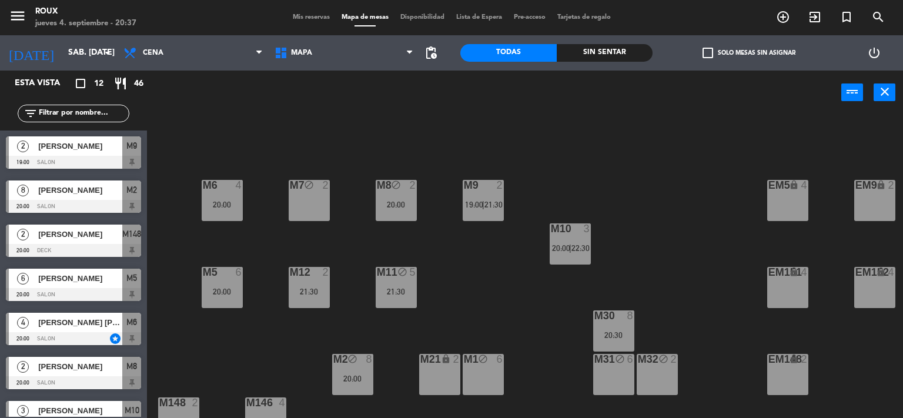
click at [148, 113] on div "power_input close" at bounding box center [494, 93] width 694 height 45
click at [66, 55] on input "sáb. [DATE]" at bounding box center [118, 52] width 112 height 21
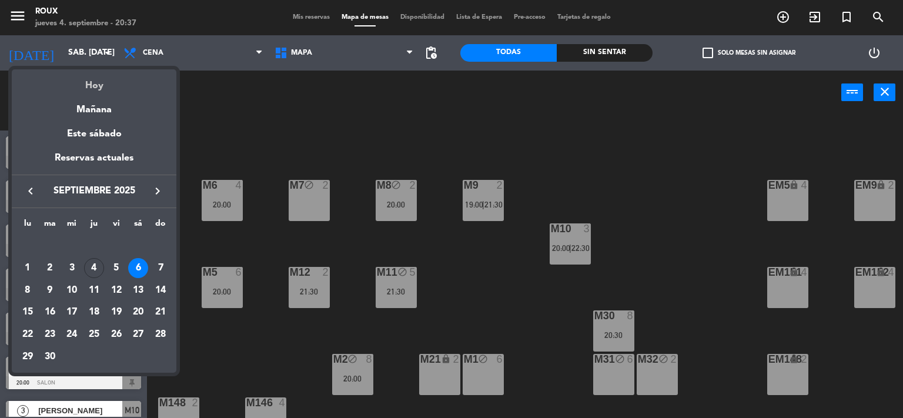
click at [92, 83] on div "Hoy" at bounding box center [94, 81] width 165 height 24
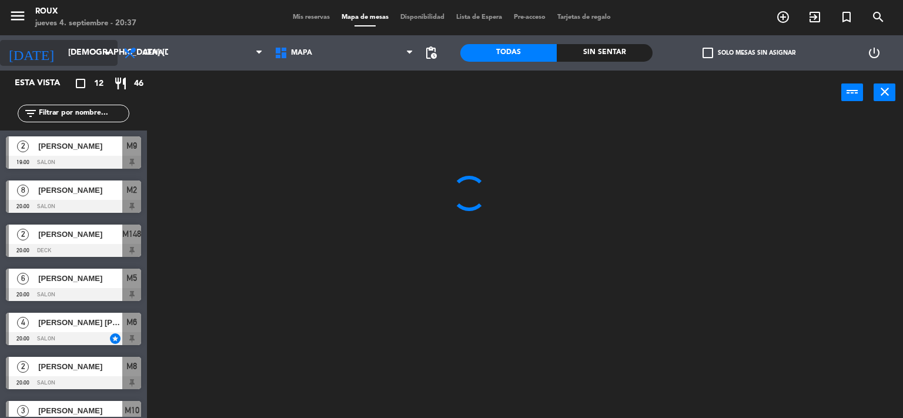
click at [88, 61] on input "[DEMOGRAPHIC_DATA] [DATE]" at bounding box center [118, 52] width 112 height 21
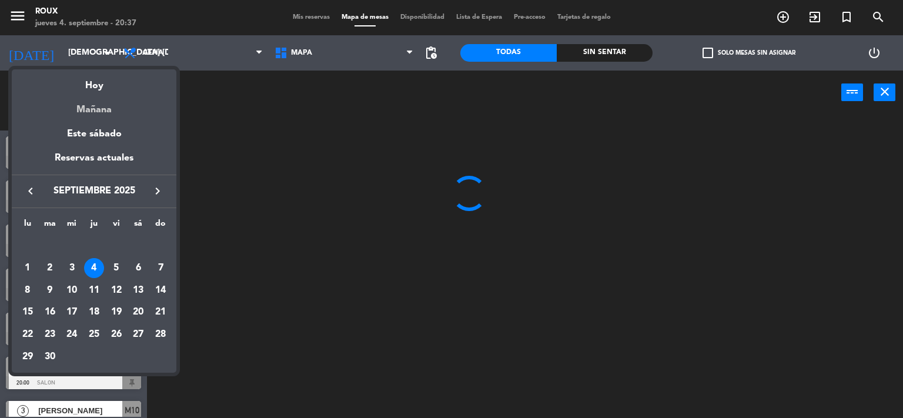
click at [92, 106] on div "Mañana" at bounding box center [94, 105] width 165 height 24
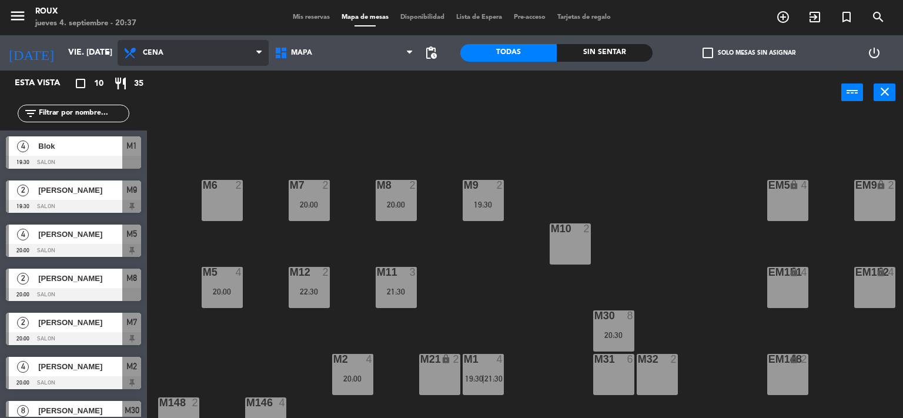
click at [178, 47] on span "Cena" at bounding box center [193, 53] width 151 height 26
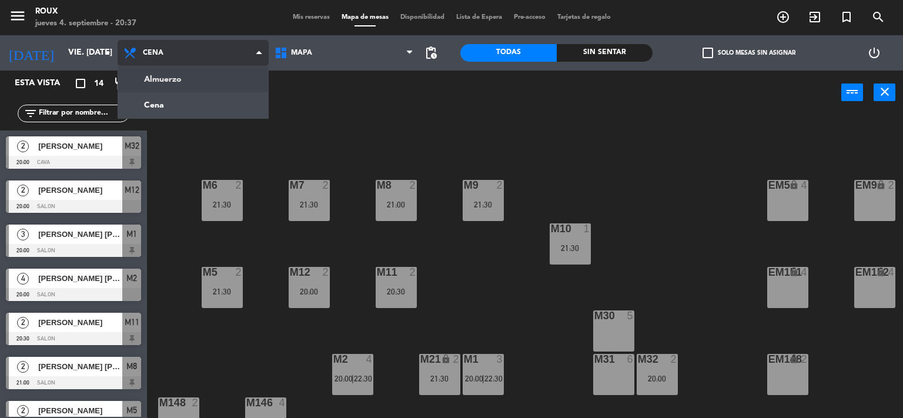
click at [165, 82] on ng-component "menu Roux jueves 4. septiembre - 20:37 Mis reservas Mapa de mesas Disponibilida…" at bounding box center [451, 209] width 903 height 419
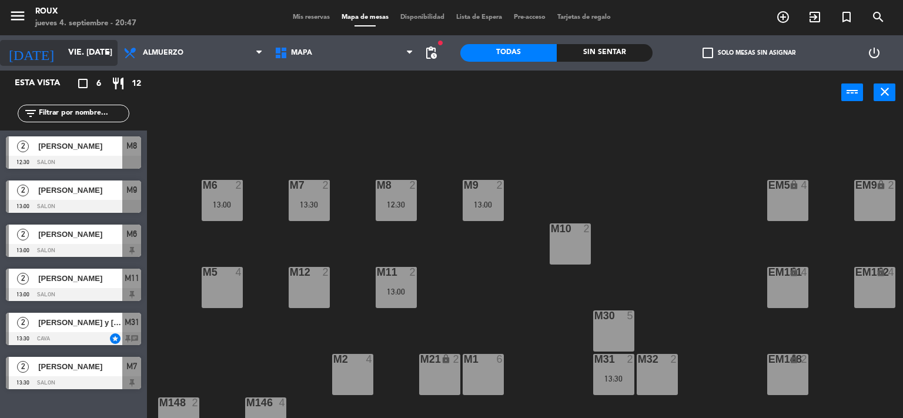
click at [83, 49] on input "vie. [DATE]" at bounding box center [118, 52] width 112 height 21
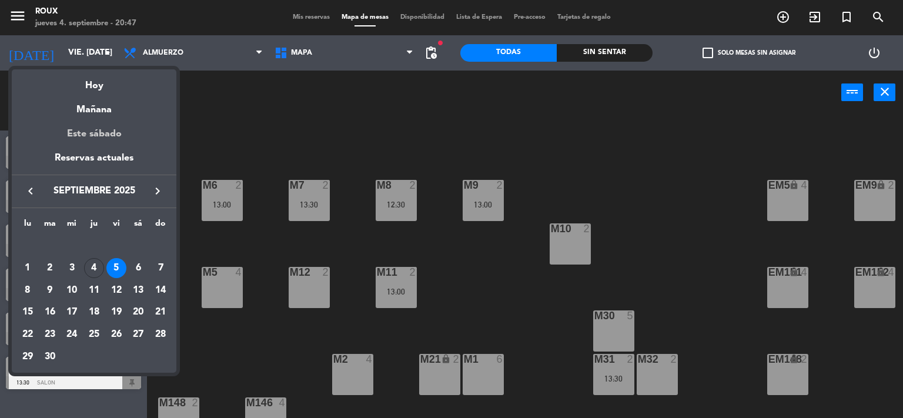
click at [103, 136] on div "Este sábado" at bounding box center [94, 134] width 165 height 33
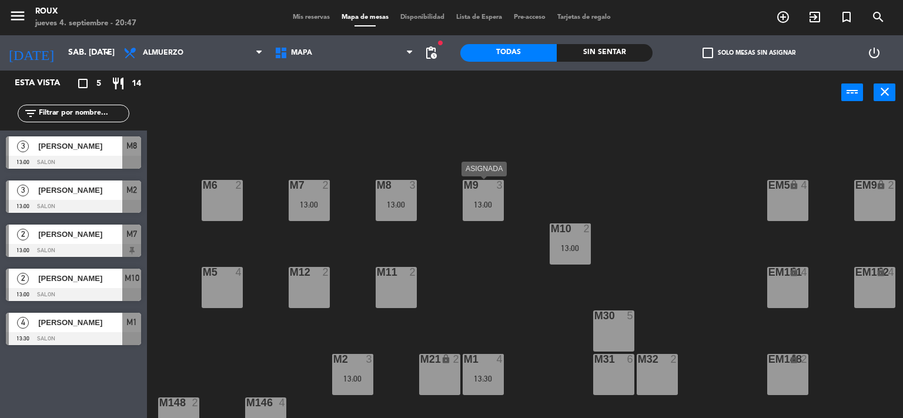
click at [484, 204] on div "13:00" at bounding box center [483, 204] width 41 height 8
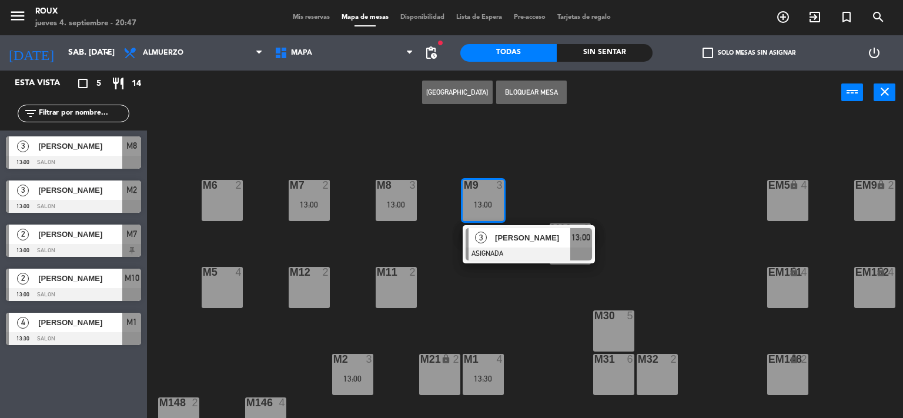
click at [207, 287] on div "M5 4" at bounding box center [222, 287] width 41 height 41
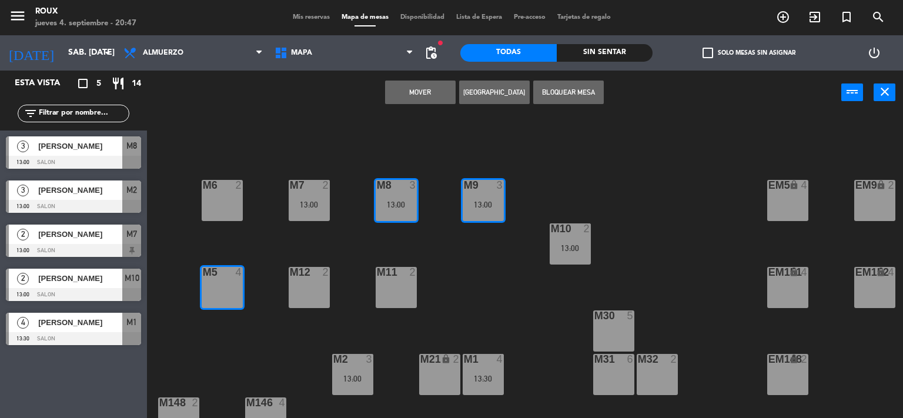
click at [408, 87] on button "Mover" at bounding box center [420, 93] width 71 height 24
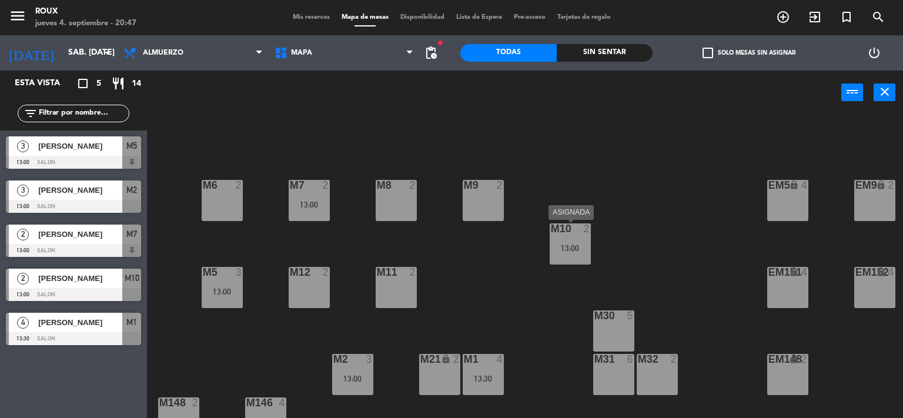
click at [573, 247] on div "13:00" at bounding box center [570, 248] width 41 height 8
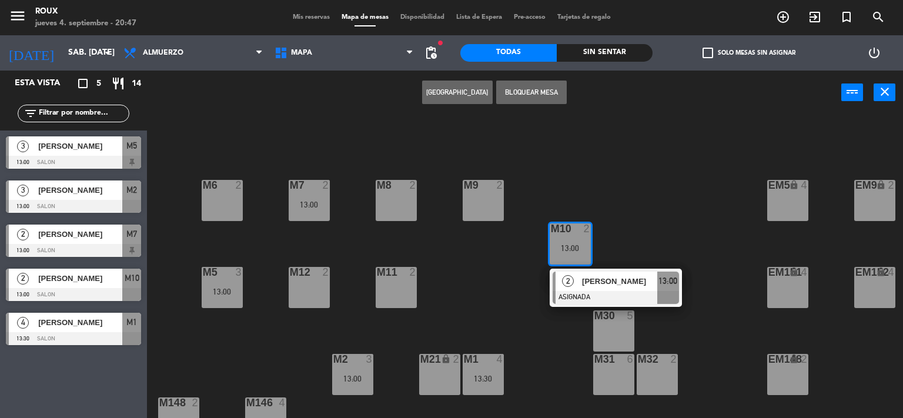
click at [493, 206] on div "M9 2" at bounding box center [483, 200] width 41 height 41
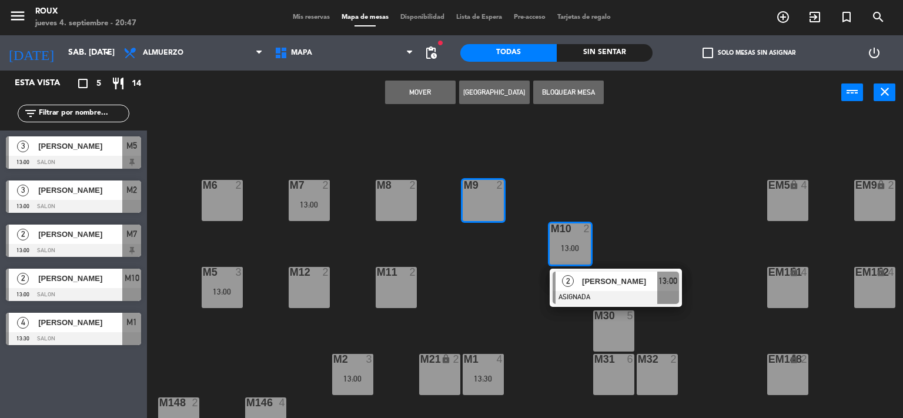
click at [430, 86] on button "Mover" at bounding box center [420, 93] width 71 height 24
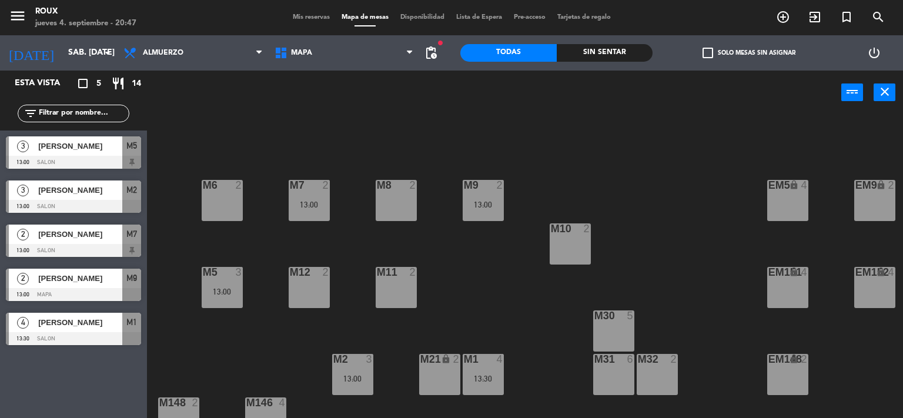
click at [226, 283] on div "M5 3 13:00" at bounding box center [222, 287] width 41 height 41
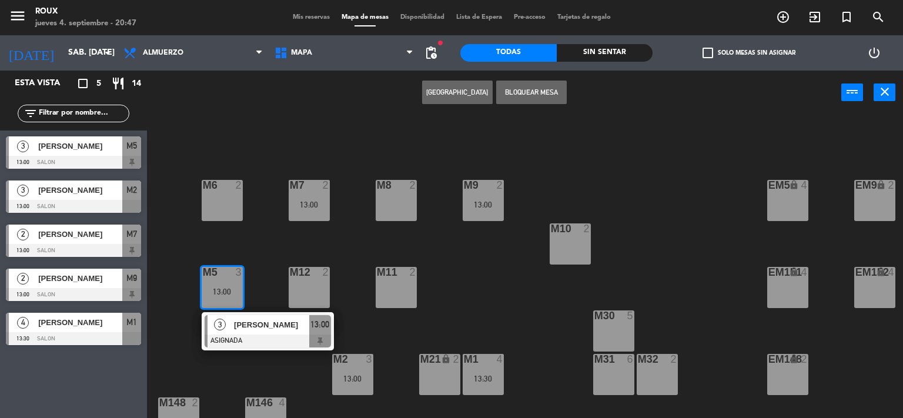
click at [261, 260] on div "M6 2 M7 2 13:00 M8 2 M9 2 13:00 EM9 lock 2 EM5 lock 4 EM1 lock 6 M10 2 M11 2 M1…" at bounding box center [529, 266] width 747 height 303
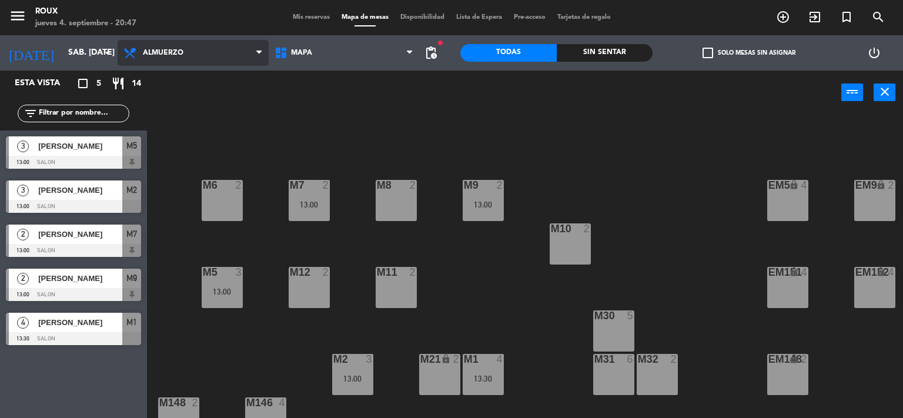
click at [204, 62] on span "Almuerzo" at bounding box center [193, 53] width 151 height 26
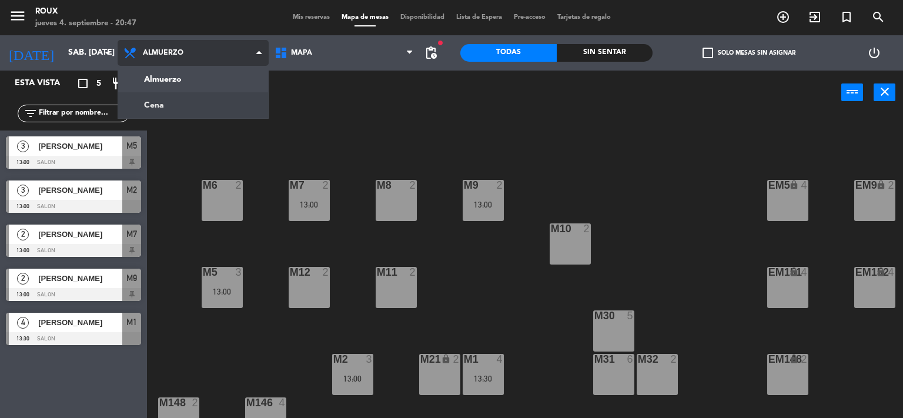
click at [170, 106] on ng-component "menu Roux jueves 4. septiembre - 20:47 Mis reservas Mapa de mesas Disponibilida…" at bounding box center [451, 209] width 903 height 419
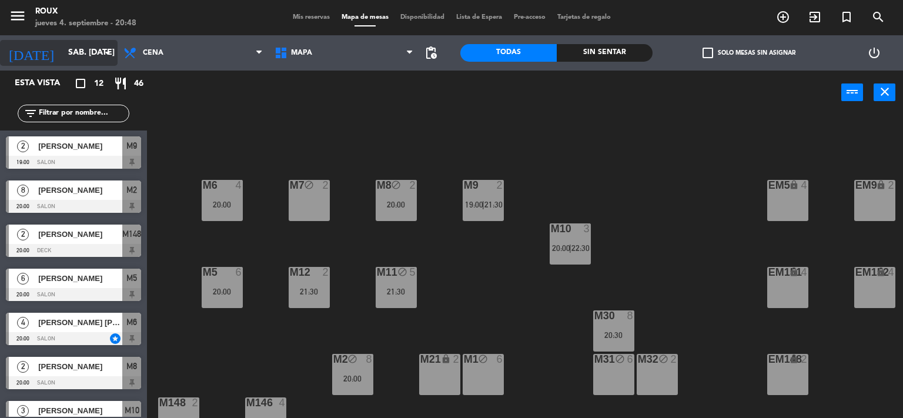
click at [92, 49] on input "sáb. [DATE]" at bounding box center [118, 52] width 112 height 21
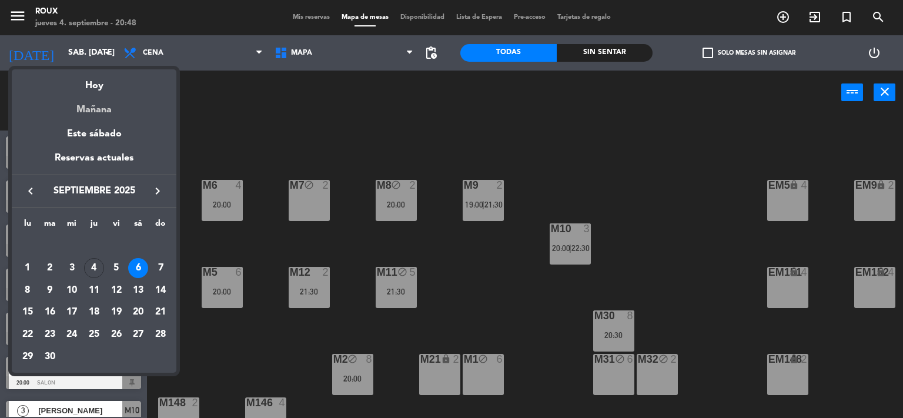
click at [99, 111] on div "Mañana" at bounding box center [94, 105] width 165 height 24
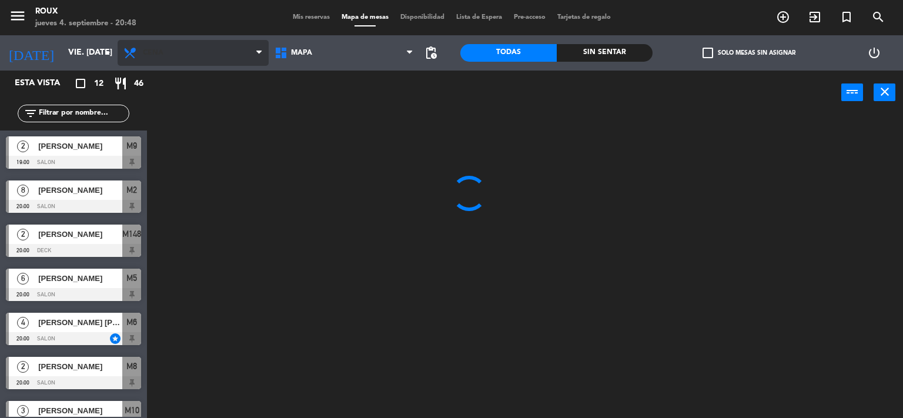
click at [176, 65] on span "Cena" at bounding box center [193, 53] width 151 height 26
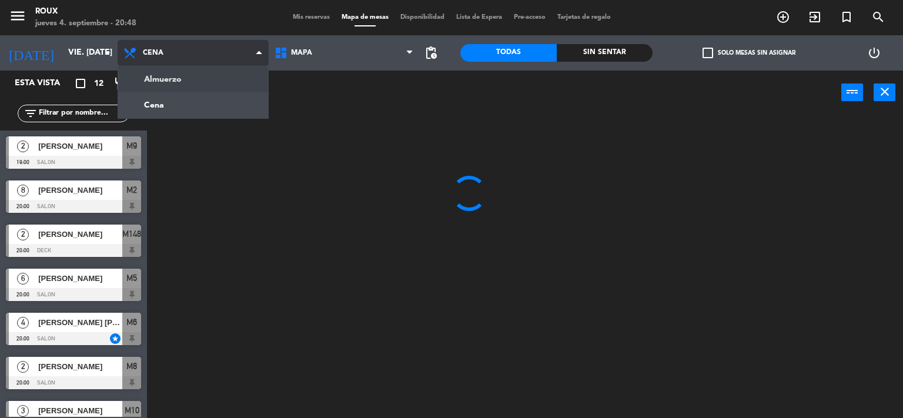
click at [171, 86] on ng-component "menu Roux jueves 4. septiembre - 20:48 Mis reservas Mapa de mesas Disponibilida…" at bounding box center [451, 209] width 903 height 419
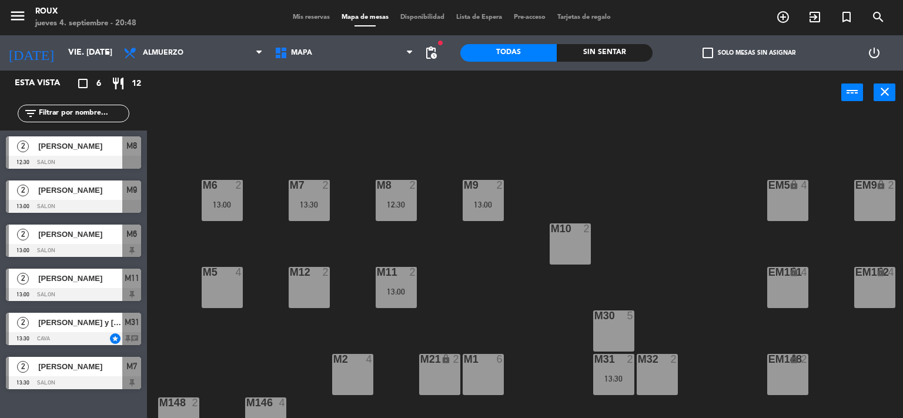
scroll to position [113, 0]
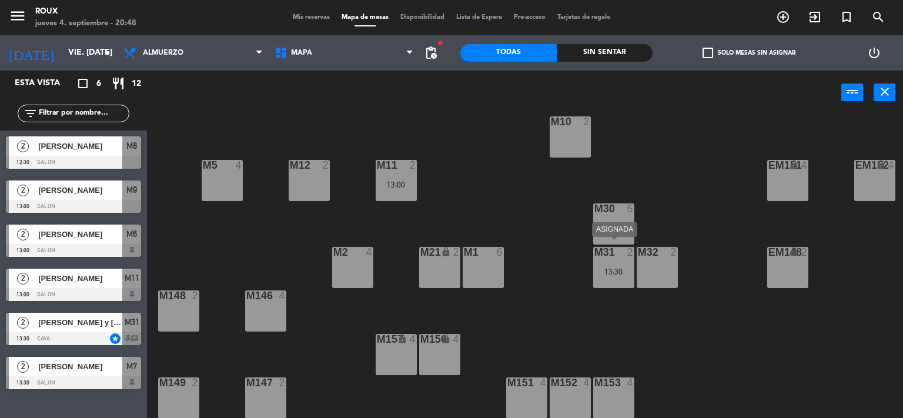
click at [611, 251] on div at bounding box center [613, 252] width 19 height 11
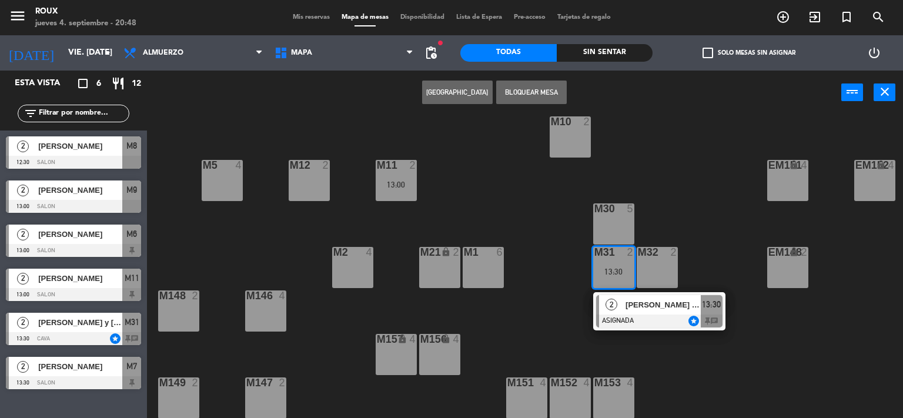
click at [665, 217] on div "M6 2 13:00 M7 2 13:30 M8 2 12:30 M9 2 13:00 EM9 lock 2 EM5 lock 4 EM1 lock 6 M1…" at bounding box center [529, 266] width 747 height 303
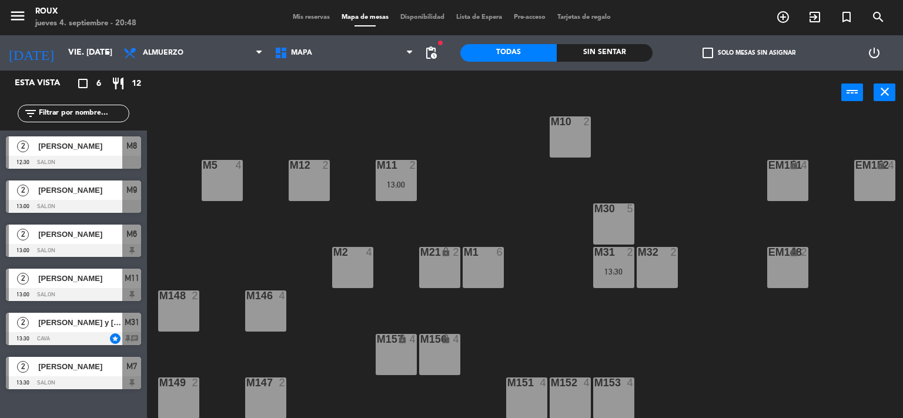
scroll to position [0, 0]
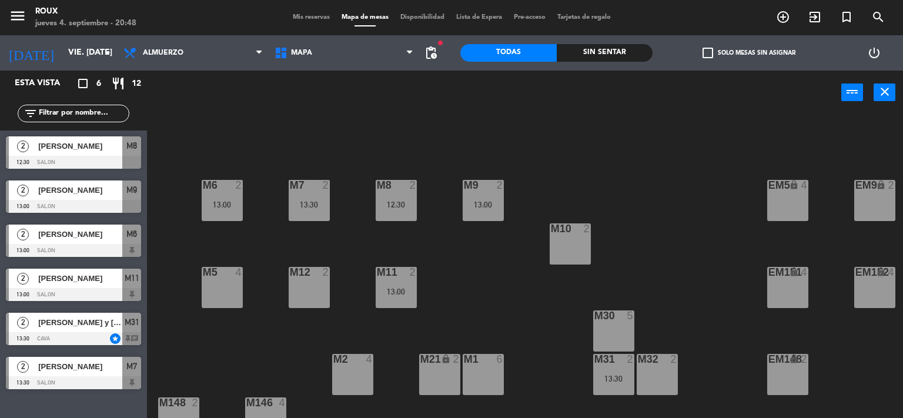
click at [400, 267] on div at bounding box center [395, 272] width 19 height 11
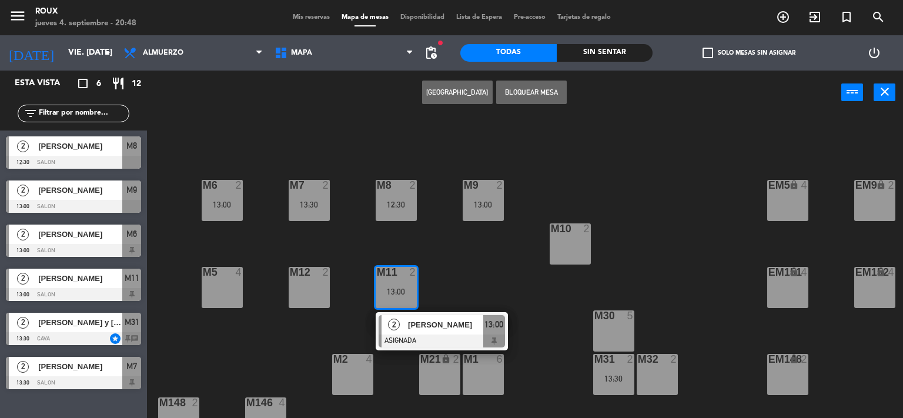
click at [476, 239] on div "M6 2 13:00 M7 2 13:30 M8 2 12:30 M9 2 13:00 EM9 lock 2 EM5 lock 4 EM1 lock 6 M1…" at bounding box center [529, 266] width 747 height 303
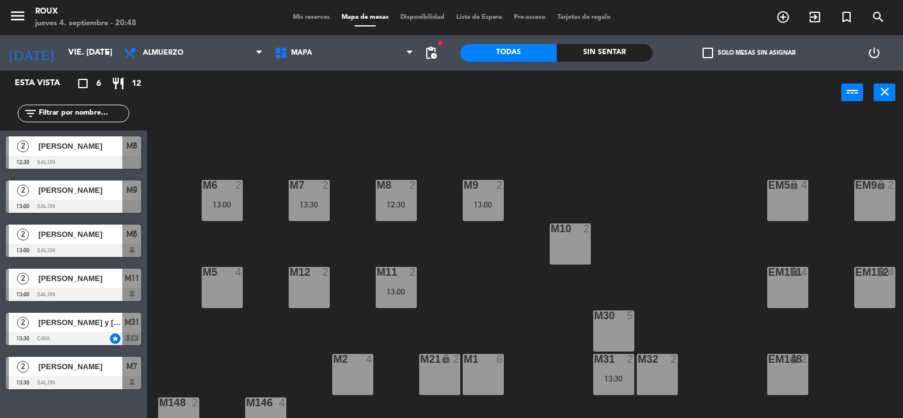
click at [232, 195] on div "M6 2 13:00" at bounding box center [222, 200] width 41 height 41
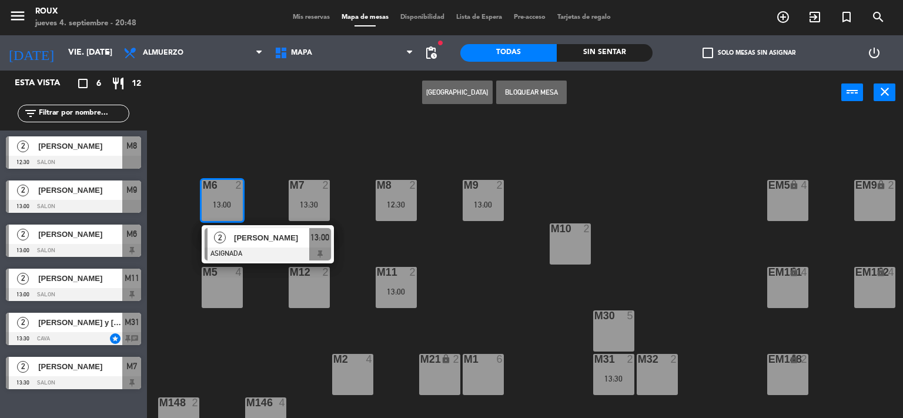
click at [259, 171] on div "M6 2 13:00 2 [PERSON_NAME] ASIGNADA 13:00 M7 2 13:30 M8 2 12:30 M9 2 13:00 EM9 …" at bounding box center [529, 266] width 747 height 303
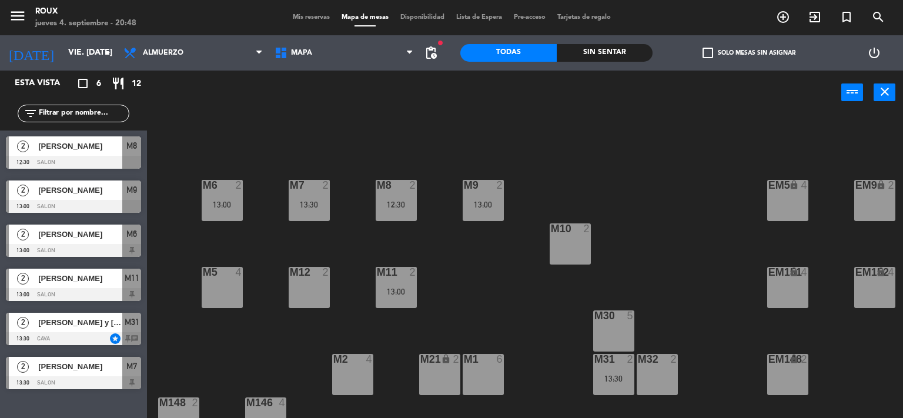
click at [312, 196] on div "M7 2 13:30" at bounding box center [309, 200] width 41 height 41
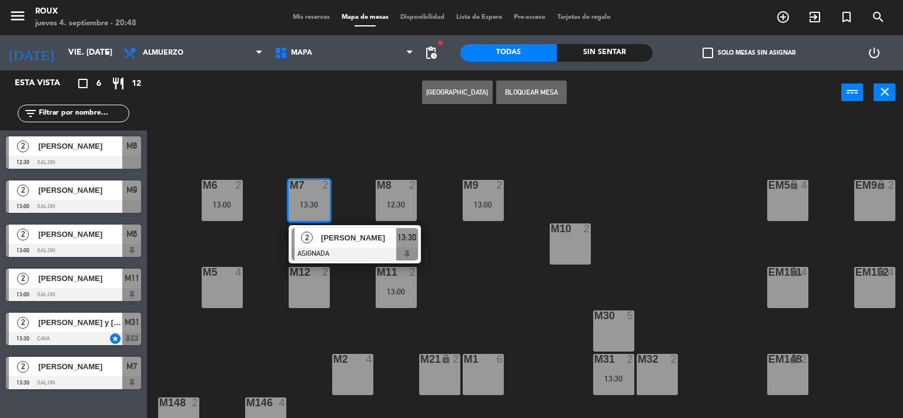
click at [354, 162] on div "M6 2 13:00 M7 2 13:30 2 [PERSON_NAME] ASIGNADA 13:30 M8 2 12:30 M9 2 13:00 EM9 …" at bounding box center [529, 266] width 747 height 303
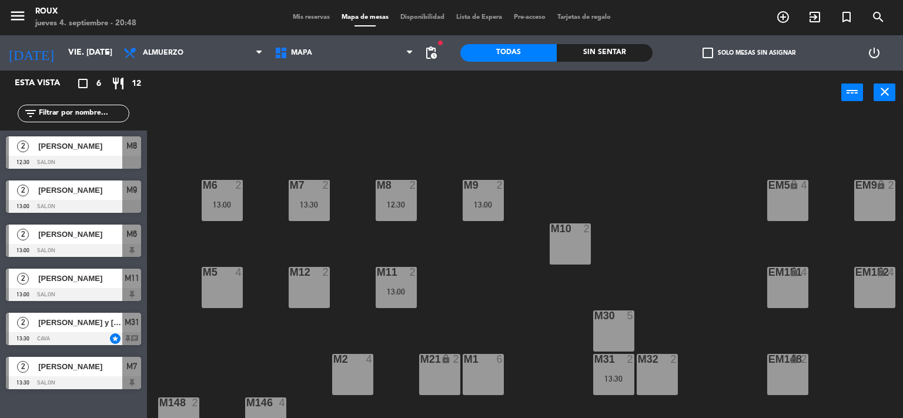
click at [386, 191] on div "M8 2" at bounding box center [396, 186] width 41 height 12
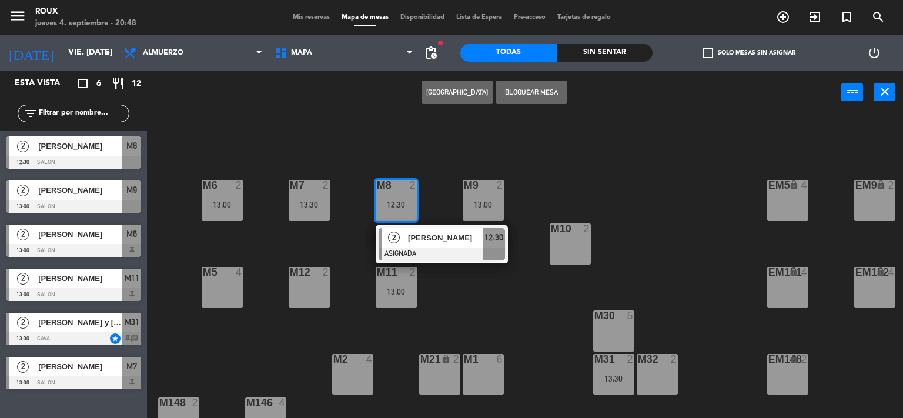
click at [430, 163] on div "M6 2 13:00 M7 2 13:30 M8 2 12:30 2 [PERSON_NAME] ASIGNADA 12:30 M9 2 13:00 EM9 …" at bounding box center [529, 266] width 747 height 303
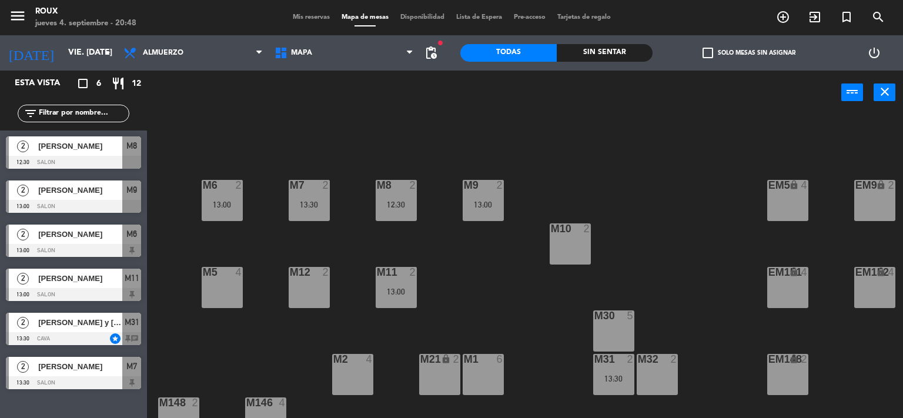
click at [483, 185] on div at bounding box center [482, 185] width 19 height 11
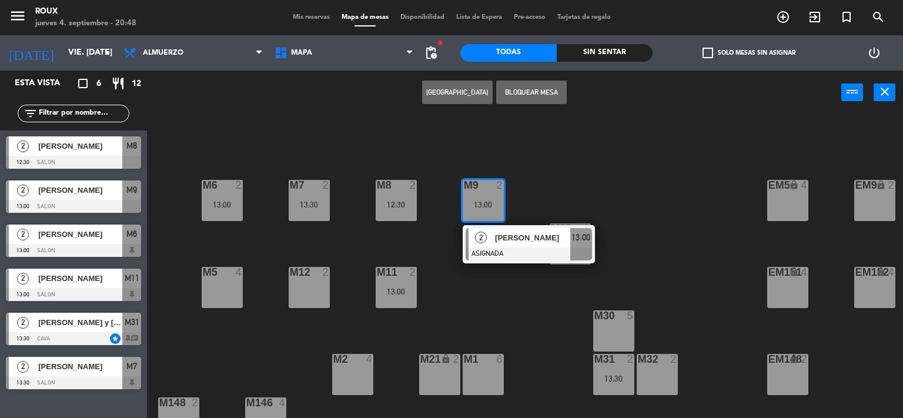
click at [425, 146] on div "M6 2 13:00 M7 2 13:30 M8 2 12:30 M9 2 13:00 2 [PERSON_NAME] ASIGNADA 13:00 EM9 …" at bounding box center [529, 266] width 747 height 303
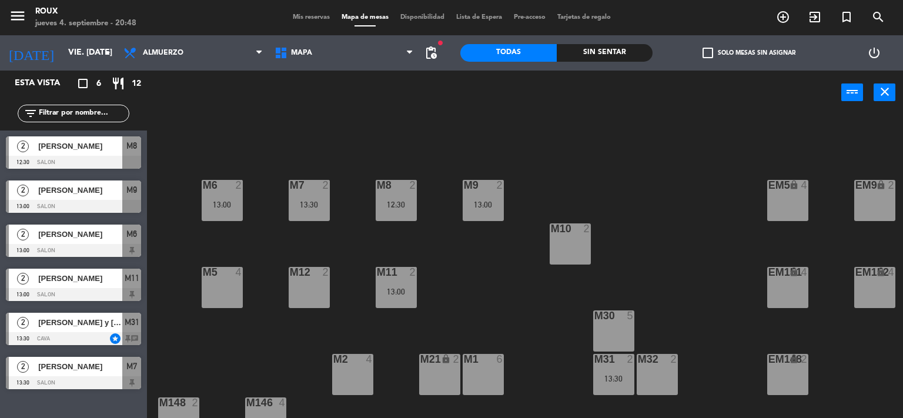
click at [466, 193] on div "M9 2 13:00" at bounding box center [483, 200] width 41 height 41
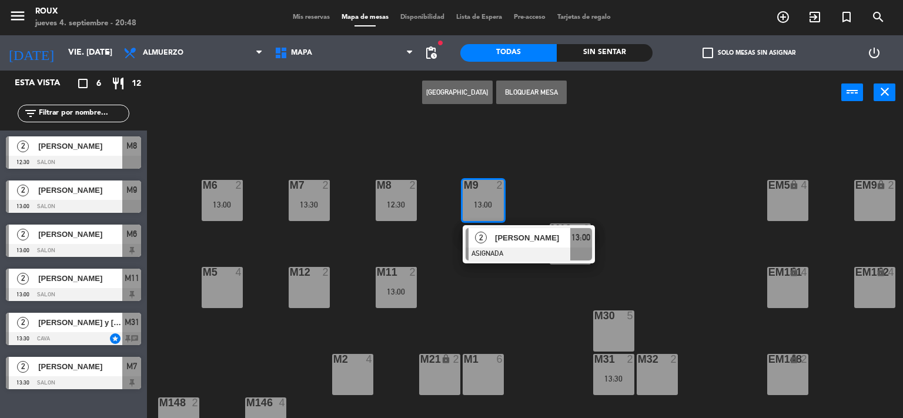
click at [424, 156] on div "M6 2 13:00 M7 2 13:30 M8 2 12:30 M9 2 13:00 2 [PERSON_NAME] ASIGNADA 13:00 EM9 …" at bounding box center [529, 266] width 747 height 303
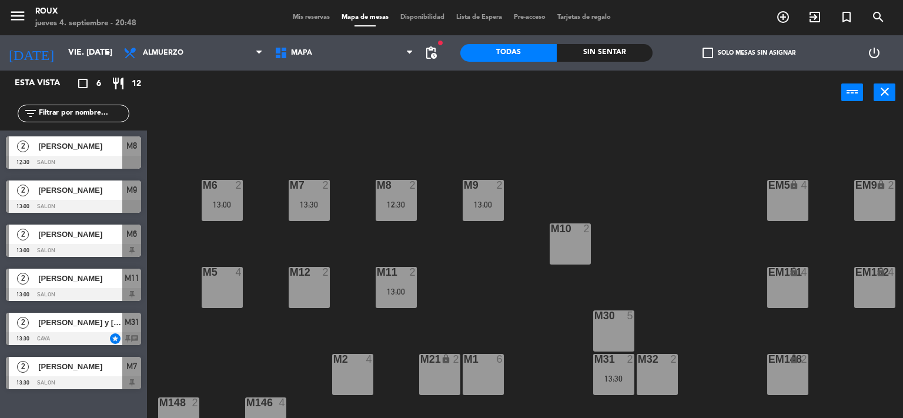
click at [402, 287] on div "13:00" at bounding box center [396, 291] width 41 height 8
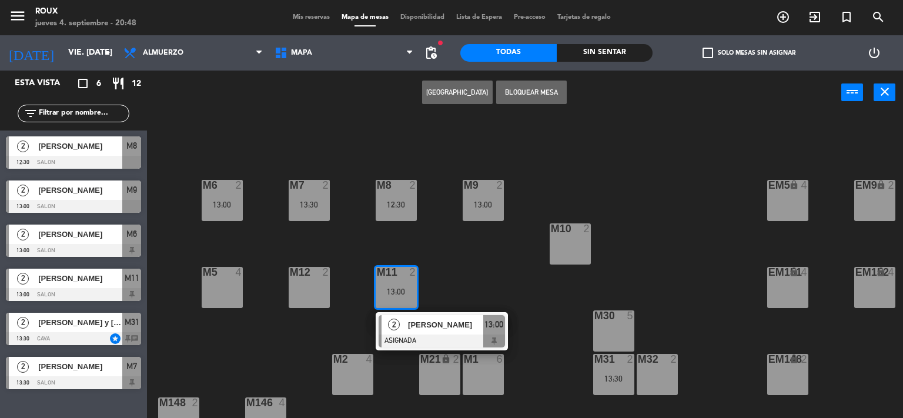
click at [446, 266] on div "M6 2 13:00 M7 2 13:30 M8 2 12:30 M9 2 13:00 EM9 lock 2 EM5 lock 4 EM1 lock 6 M1…" at bounding box center [529, 266] width 747 height 303
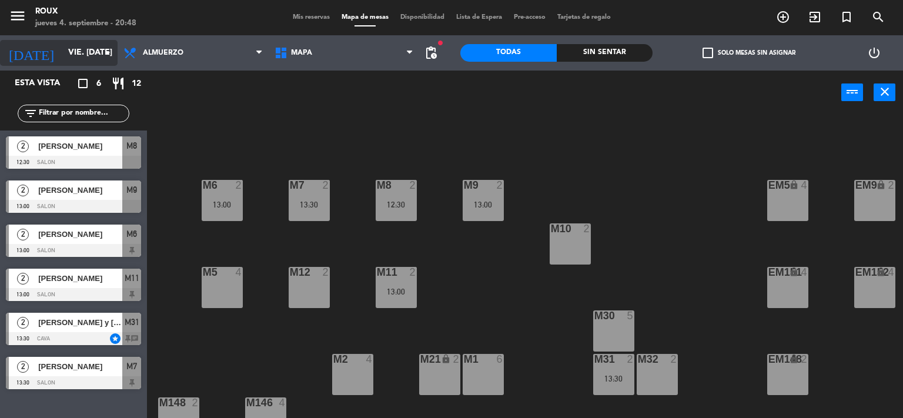
click at [62, 53] on input "vie. [DATE]" at bounding box center [118, 52] width 112 height 21
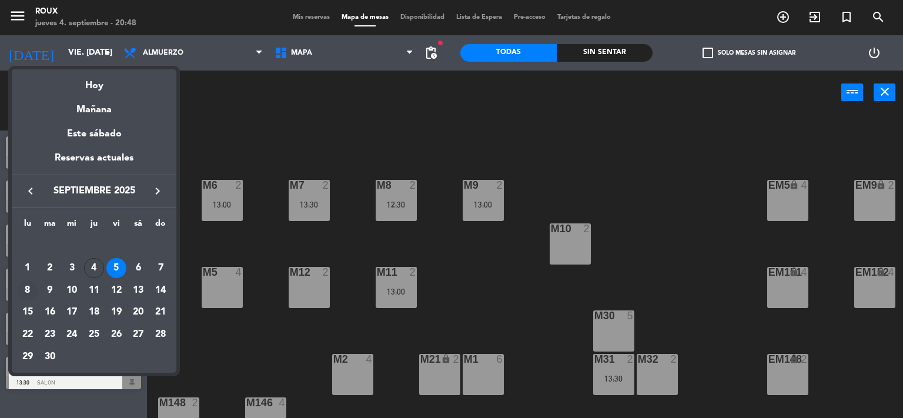
click at [24, 288] on div "8" at bounding box center [28, 290] width 20 height 20
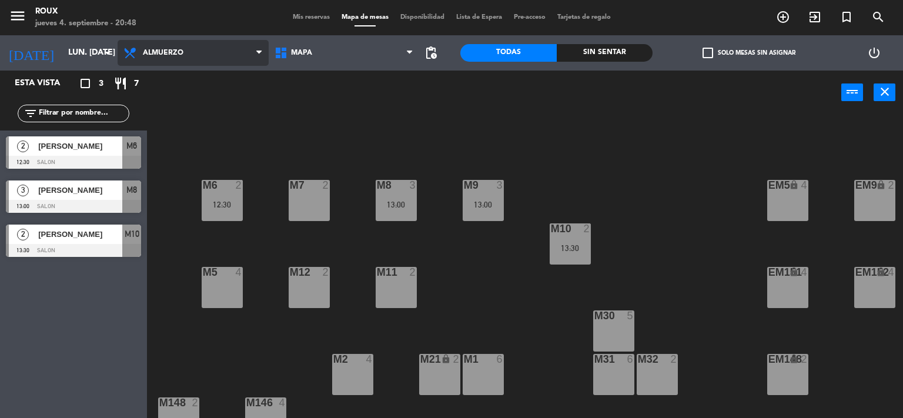
click at [192, 48] on span "Almuerzo" at bounding box center [193, 53] width 151 height 26
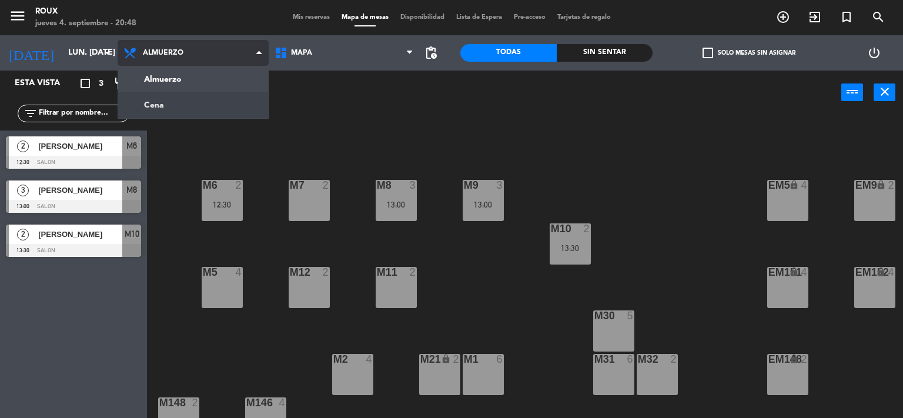
click at [170, 110] on ng-component "menu Roux jueves 4. septiembre - 20:48 Mis reservas Mapa de mesas Disponibilida…" at bounding box center [451, 209] width 903 height 419
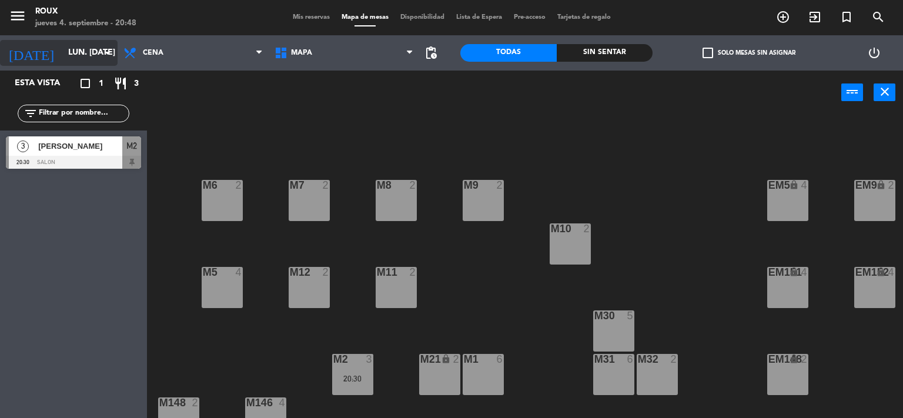
click at [62, 55] on input "lun. [DATE]" at bounding box center [118, 52] width 112 height 21
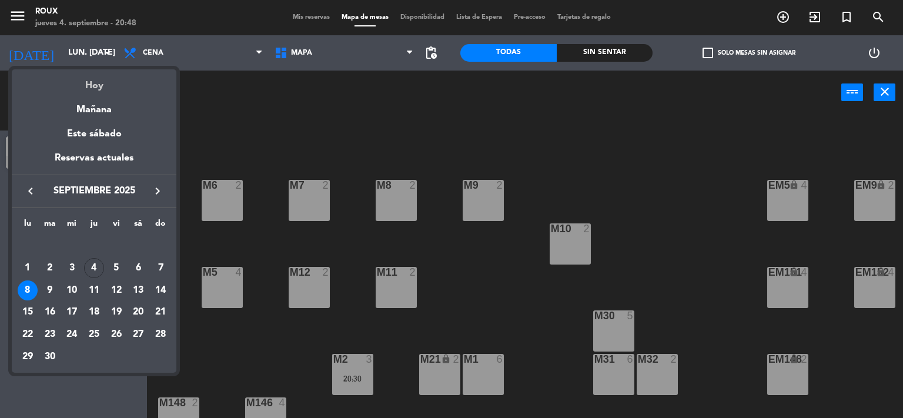
click at [93, 88] on div "Hoy" at bounding box center [94, 81] width 165 height 24
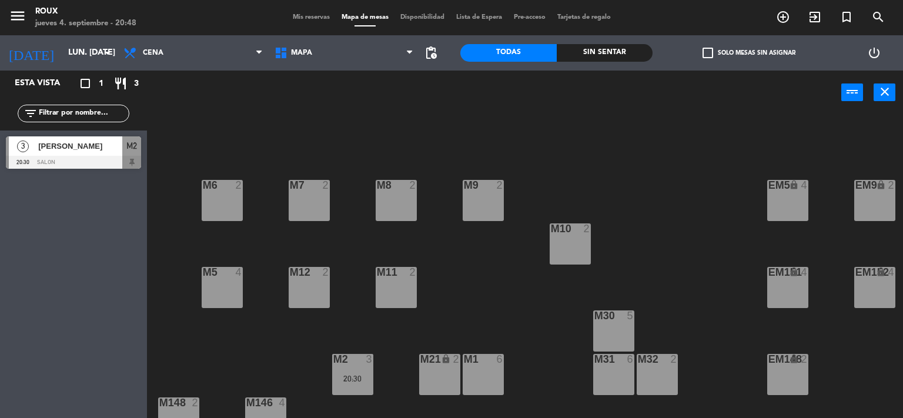
type input "[DEMOGRAPHIC_DATA] [DATE]"
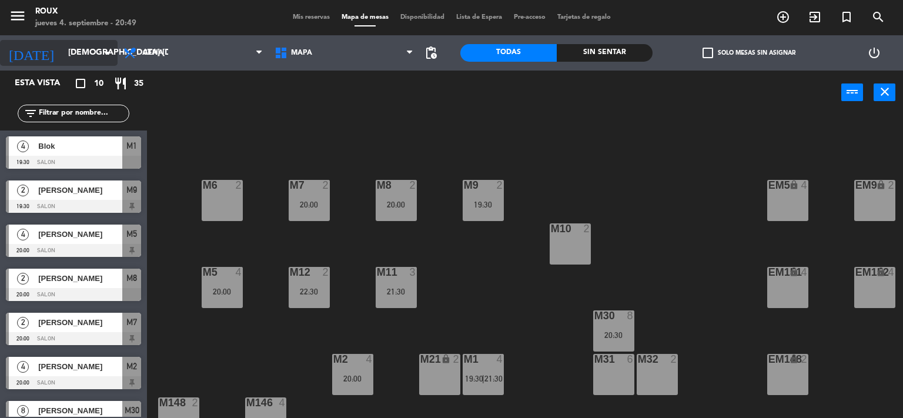
click at [82, 60] on input "[DEMOGRAPHIC_DATA] [DATE]" at bounding box center [118, 52] width 112 height 21
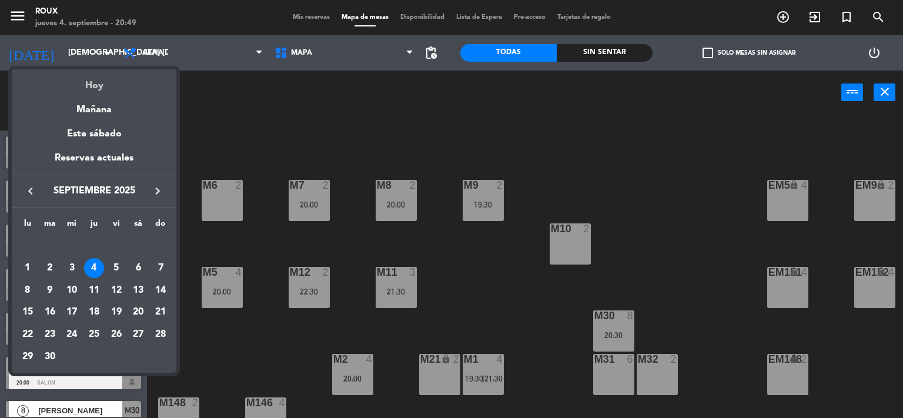
click at [90, 85] on div "Hoy" at bounding box center [94, 81] width 165 height 24
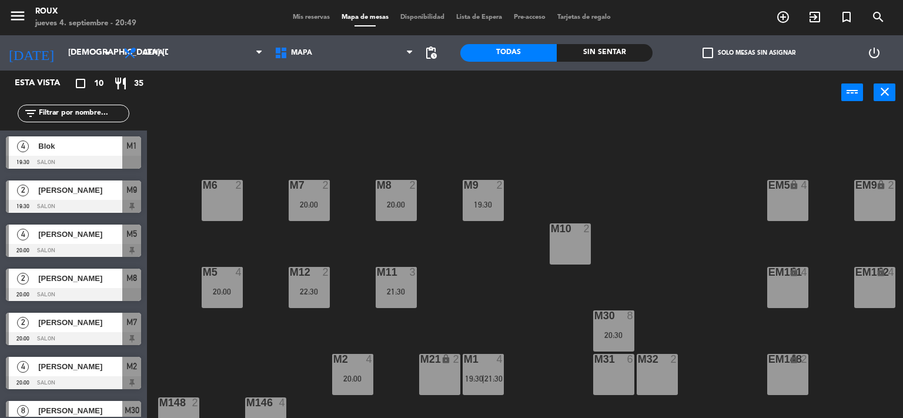
click at [300, 16] on span "Mis reservas" at bounding box center [311, 17] width 49 height 6
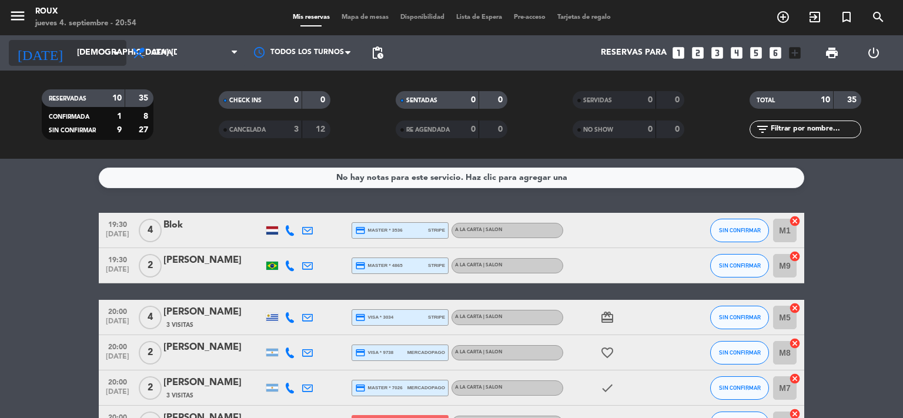
click at [72, 55] on input "[DEMOGRAPHIC_DATA] [DATE]" at bounding box center [127, 52] width 112 height 21
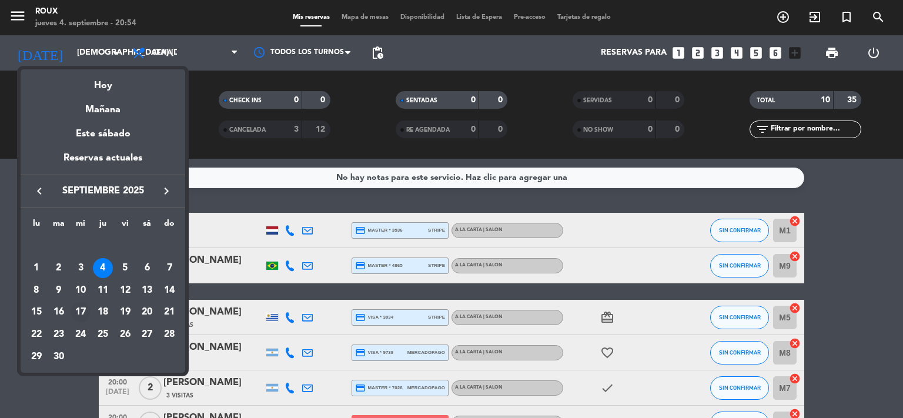
click at [84, 314] on div "17" at bounding box center [81, 312] width 20 height 20
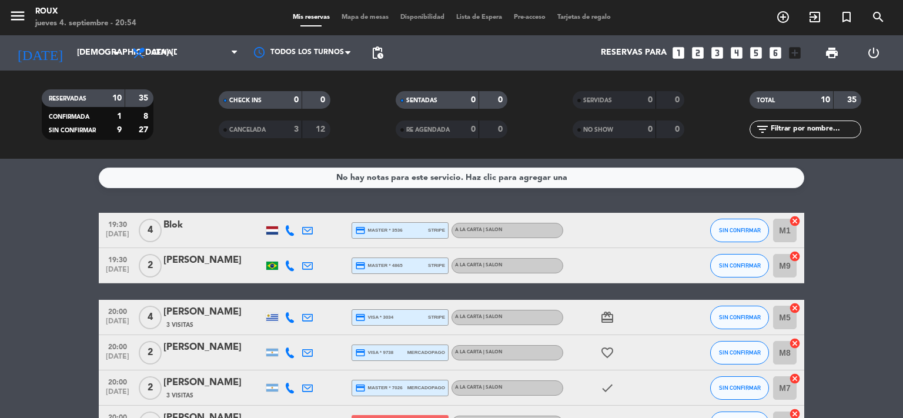
type input "mié. [DATE]"
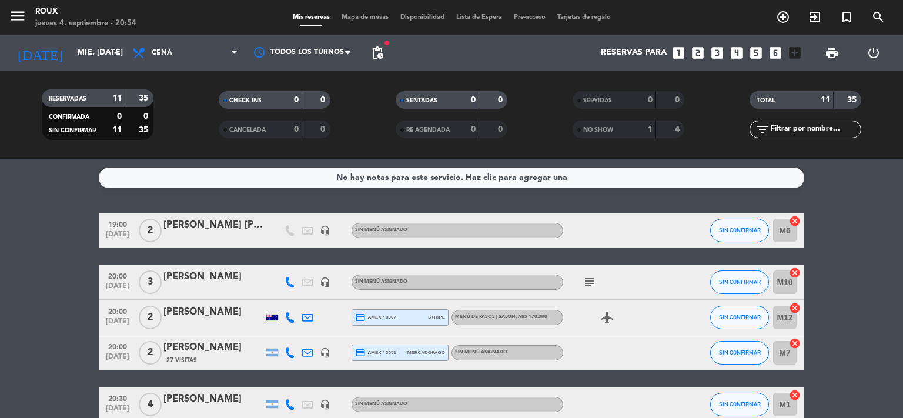
click at [356, 18] on span "Mapa de mesas" at bounding box center [365, 17] width 59 height 6
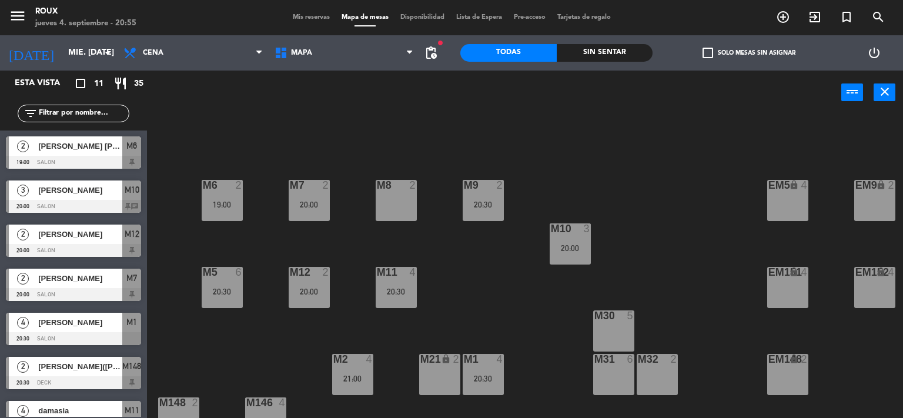
drag, startPoint x: 473, startPoint y: 344, endPoint x: 476, endPoint y: 360, distance: 16.7
click at [473, 345] on div "M6 2 19:00 M7 2 20:00 M8 2 M9 2 20:30 EM9 lock 2 EM5 lock 4 EM1 lock 6 M10 3 20…" at bounding box center [529, 266] width 747 height 303
click at [488, 396] on div "M6 2 19:00 M7 2 20:00 M8 2 M9 2 20:30 EM9 lock 2 EM5 lock 4 EM1 lock 6 M10 3 20…" at bounding box center [529, 266] width 747 height 303
click at [487, 361] on div at bounding box center [482, 359] width 19 height 11
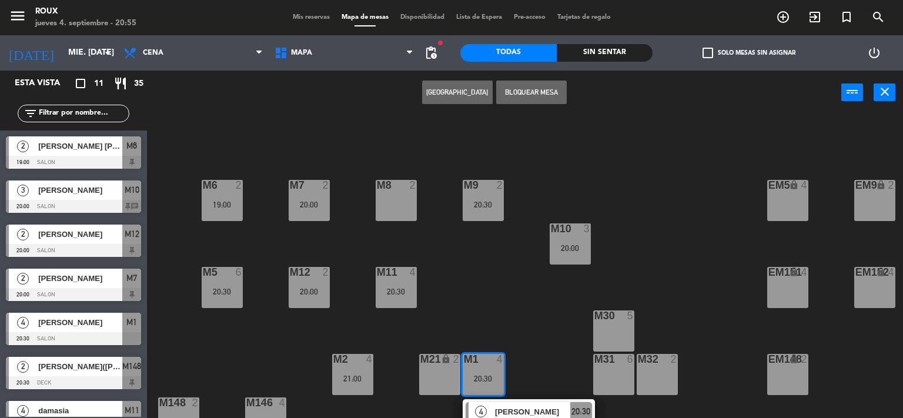
scroll to position [113, 0]
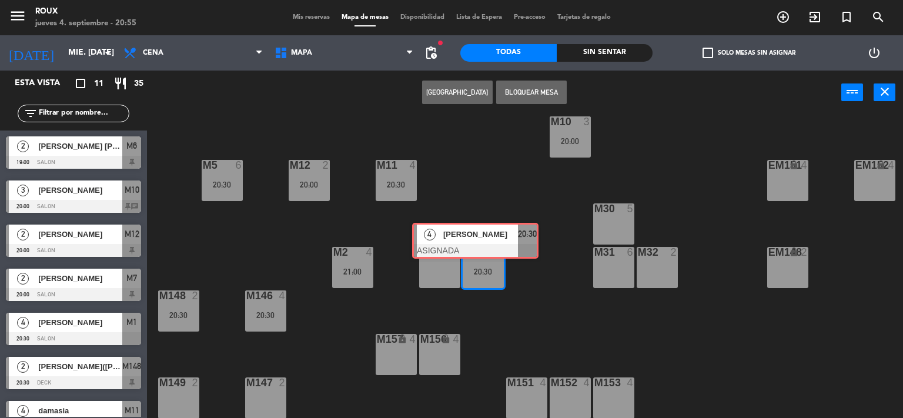
drag, startPoint x: 494, startPoint y: 305, endPoint x: 460, endPoint y: 250, distance: 64.9
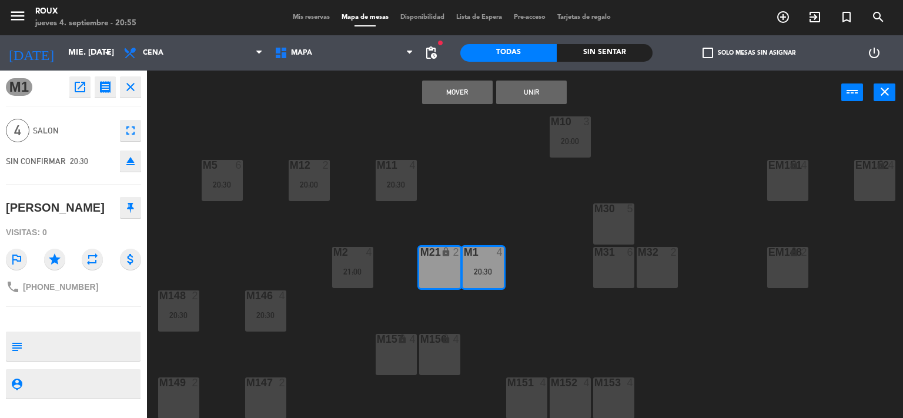
click at [503, 206] on div "M6 2 19:00 M7 2 20:00 M8 2 M9 2 20:30 EM9 lock 2 EM5 lock 4 EM1 lock 6 M10 3 20…" at bounding box center [529, 266] width 747 height 303
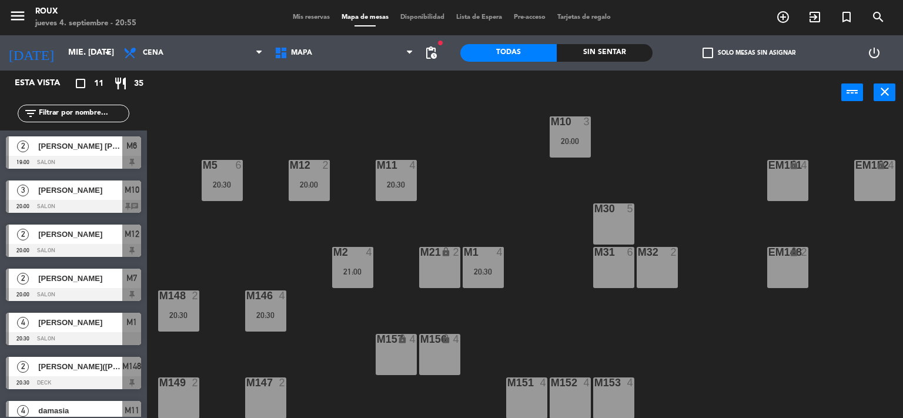
click at [487, 276] on div "M1 4 20:30" at bounding box center [483, 267] width 41 height 41
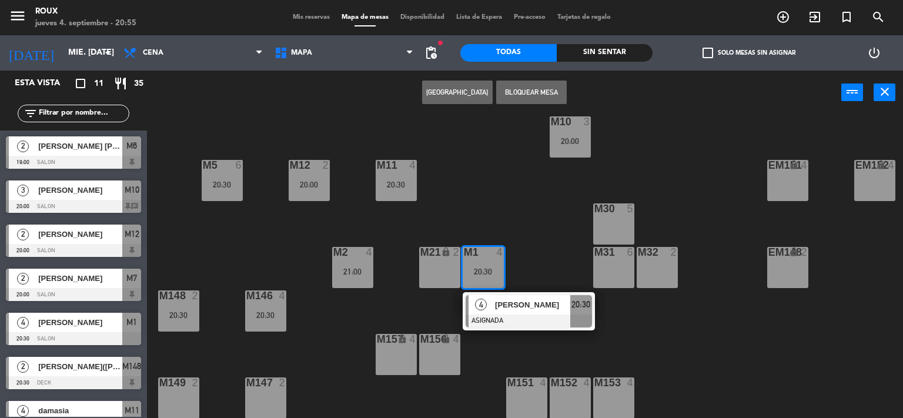
click at [506, 317] on div at bounding box center [529, 321] width 126 height 13
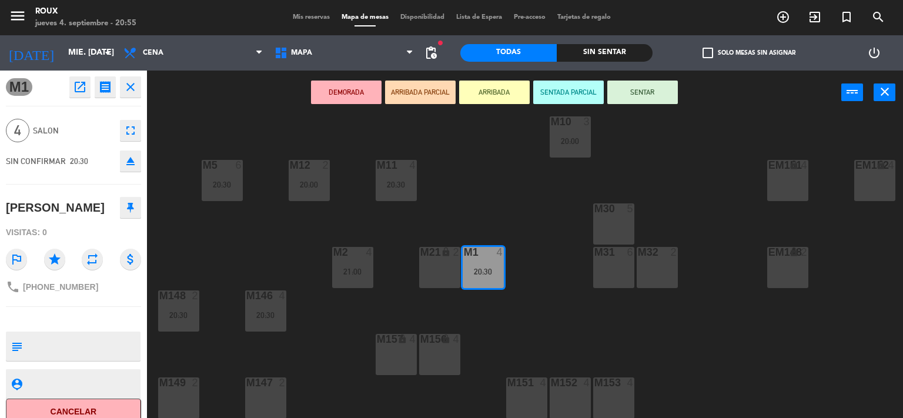
click at [129, 133] on icon "fullscreen" at bounding box center [130, 130] width 14 height 14
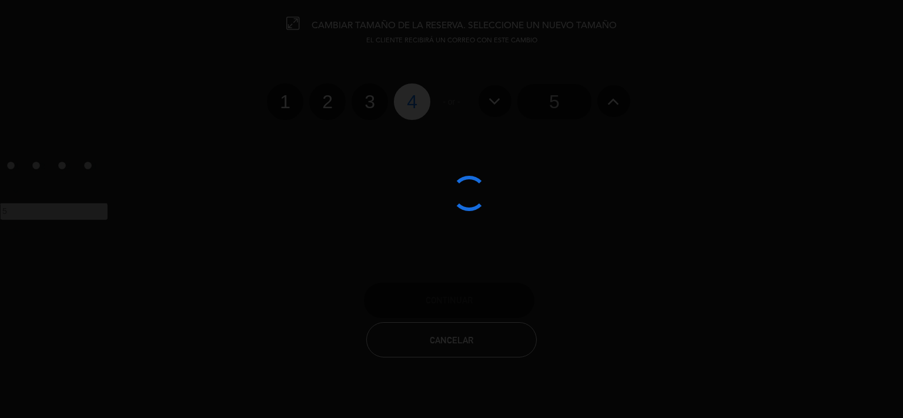
click at [326, 108] on div at bounding box center [451, 209] width 903 height 418
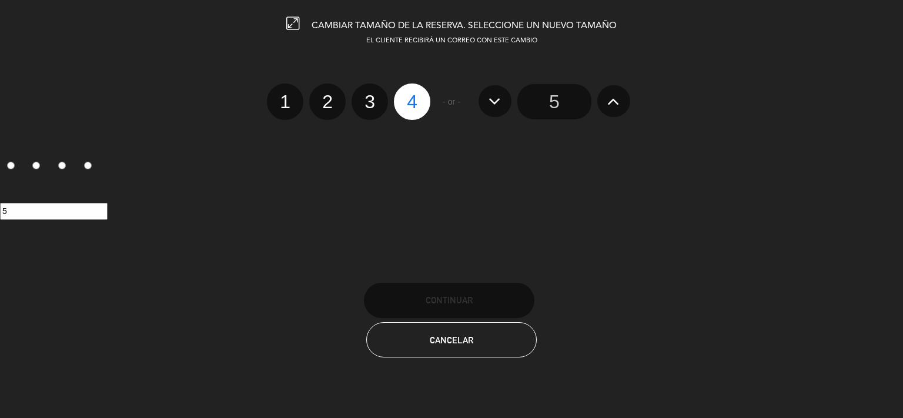
click at [329, 98] on label "2" at bounding box center [327, 101] width 36 height 36
click at [329, 95] on input "2" at bounding box center [326, 92] width 8 height 8
radio input "true"
radio input "false"
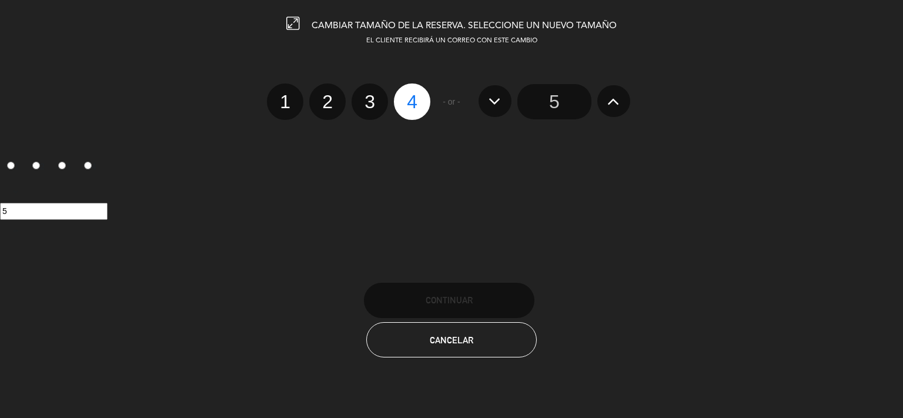
radio input "false"
radio input "true"
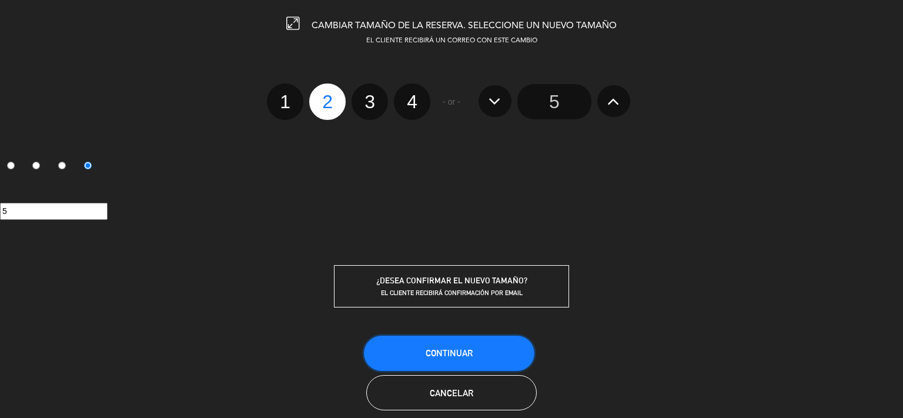
click at [439, 359] on button "Continuar" at bounding box center [449, 353] width 170 height 35
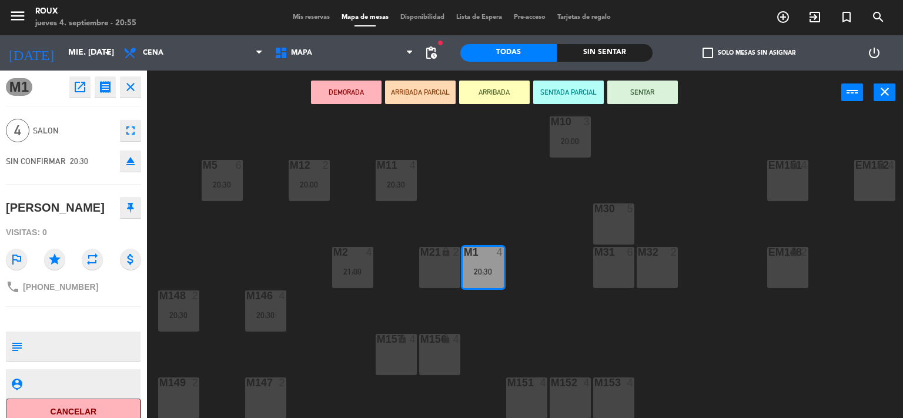
click at [447, 194] on div "M6 2 19:00 M7 2 20:00 M8 2 M9 2 20:30 EM9 lock 2 EM5 lock 4 EM1 lock 6 M10 3 20…" at bounding box center [529, 266] width 747 height 303
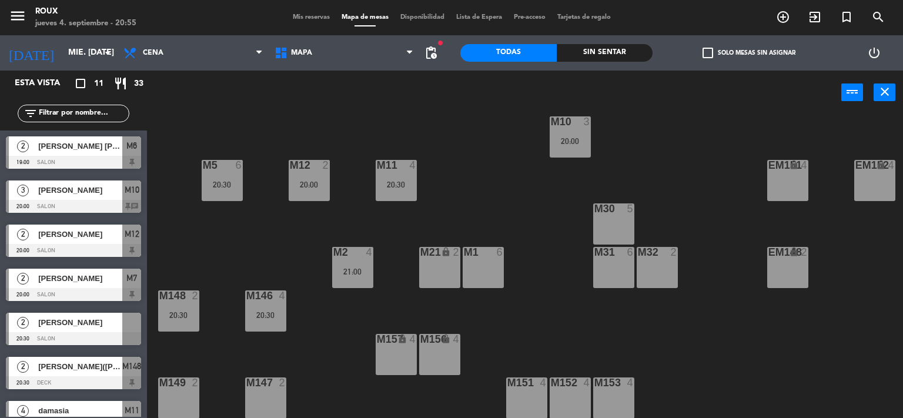
scroll to position [0, 0]
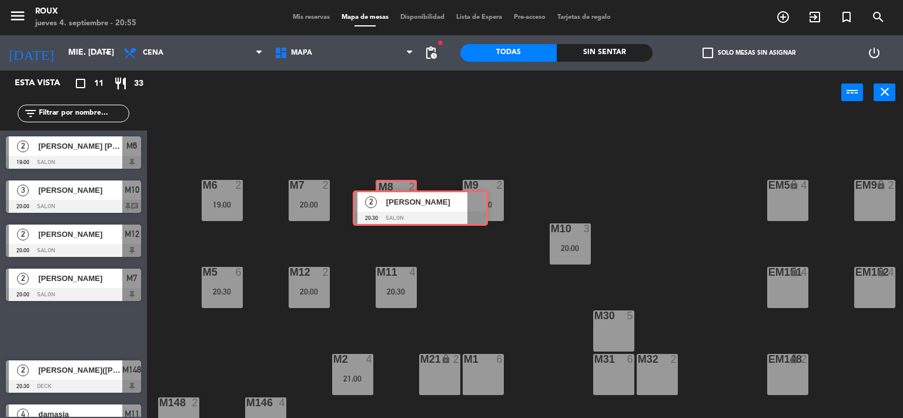
drag, startPoint x: 51, startPoint y: 326, endPoint x: 398, endPoint y: 204, distance: 367.8
click at [398, 204] on div "Esta vista crop_square 11 restaurant 33 filter_list 2 [PERSON_NAME] [PERSON_NAM…" at bounding box center [451, 245] width 903 height 348
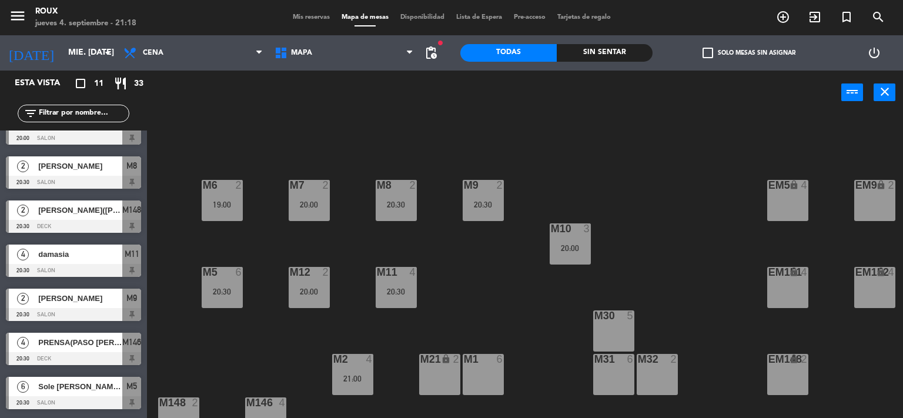
scroll to position [198, 0]
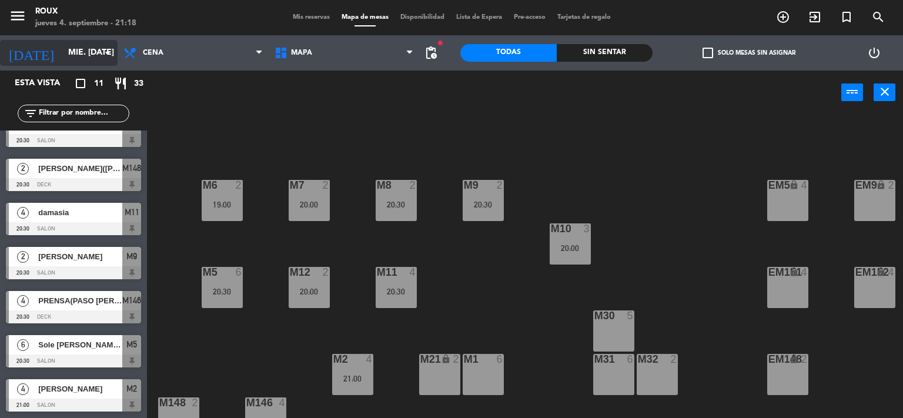
click at [101, 61] on input "mié. [DATE]" at bounding box center [118, 52] width 112 height 21
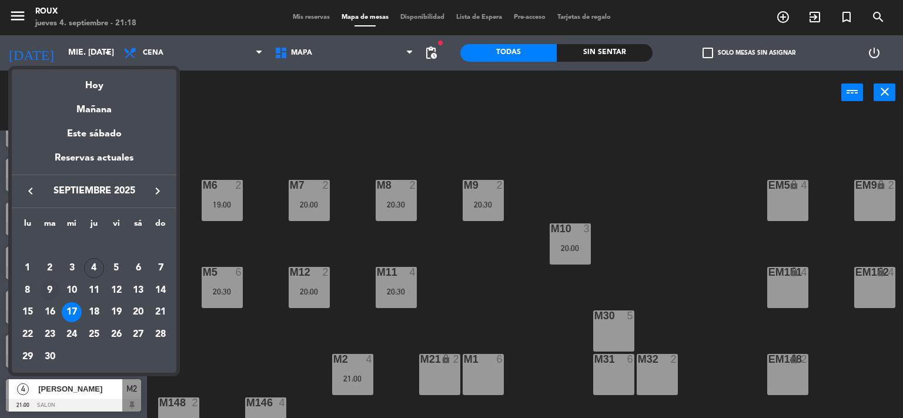
click at [52, 289] on div "9" at bounding box center [50, 290] width 20 height 20
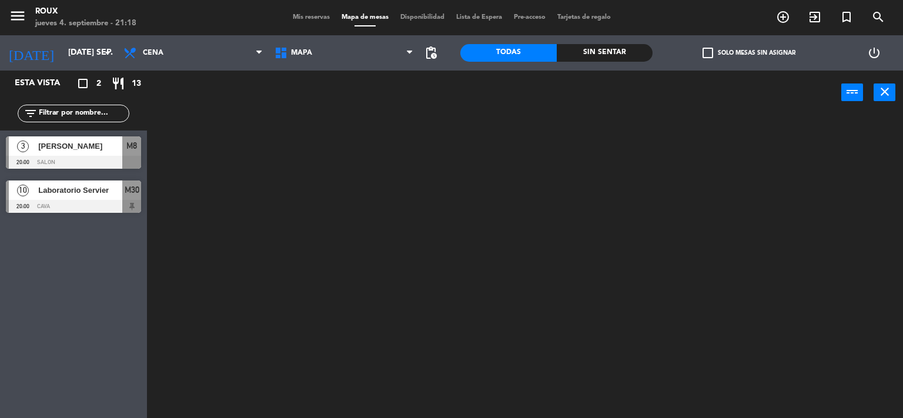
scroll to position [0, 0]
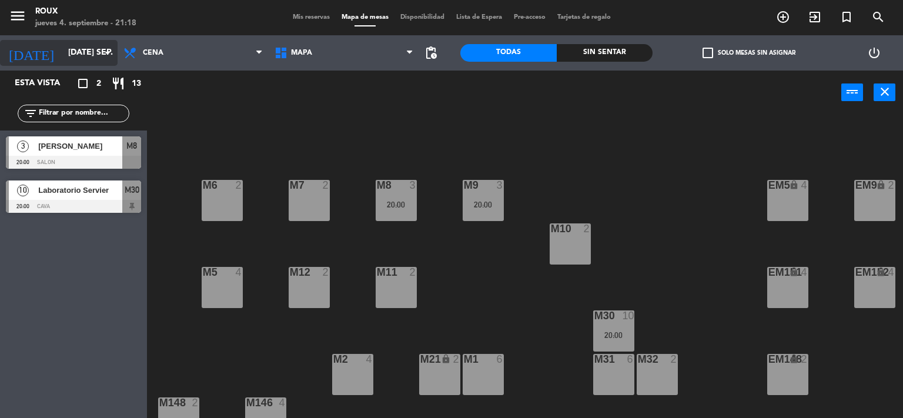
click at [92, 61] on input "[DATE] sep." at bounding box center [118, 52] width 112 height 21
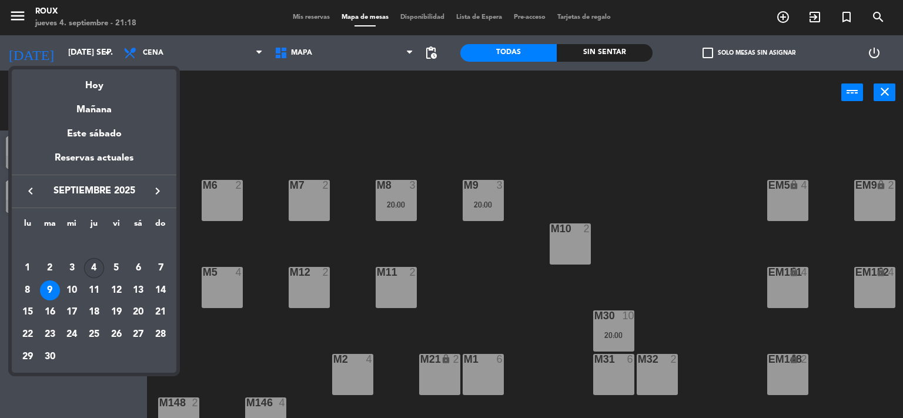
click at [87, 272] on div "4" at bounding box center [94, 268] width 20 height 20
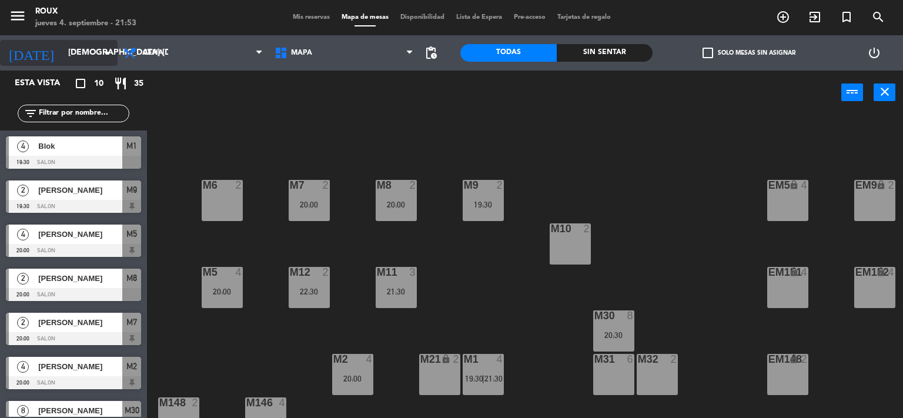
click at [78, 62] on input "[DEMOGRAPHIC_DATA] [DATE]" at bounding box center [118, 52] width 112 height 21
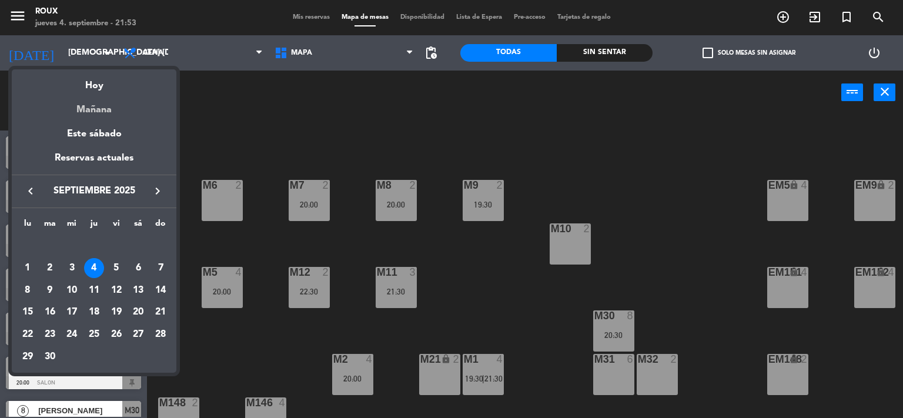
click at [96, 110] on div "Mañana" at bounding box center [94, 105] width 165 height 24
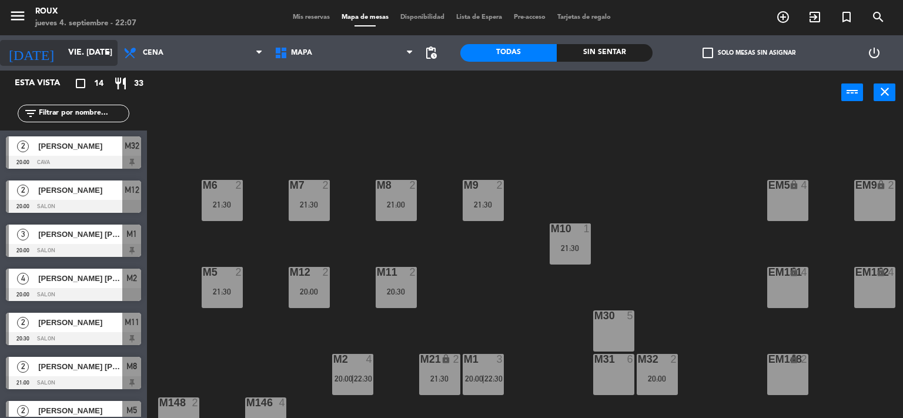
click at [76, 63] on div "[DATE] vie. [DATE] arrow_drop_down" at bounding box center [59, 53] width 118 height 26
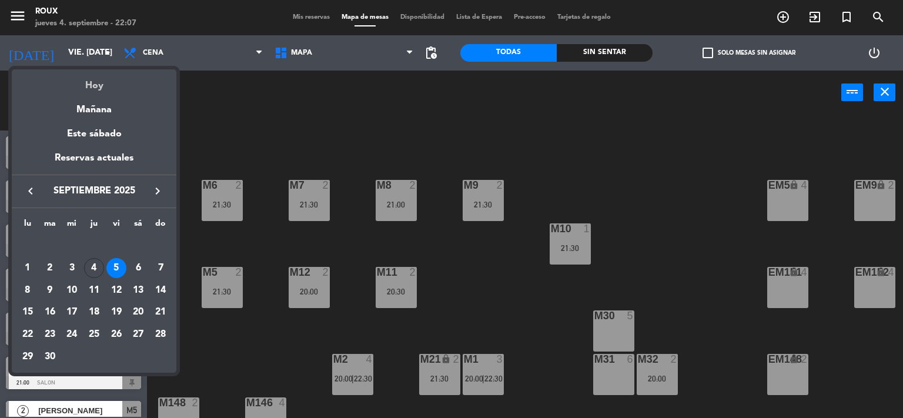
click at [86, 80] on div "Hoy" at bounding box center [94, 81] width 165 height 24
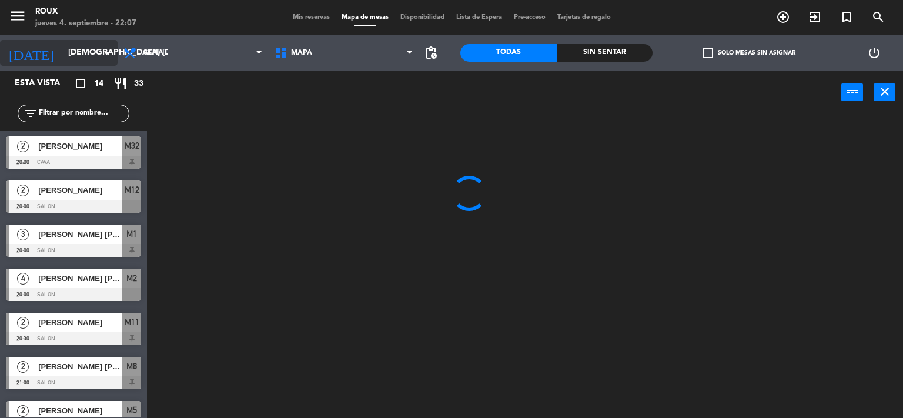
click at [65, 44] on input "[DEMOGRAPHIC_DATA] [DATE]" at bounding box center [118, 52] width 112 height 21
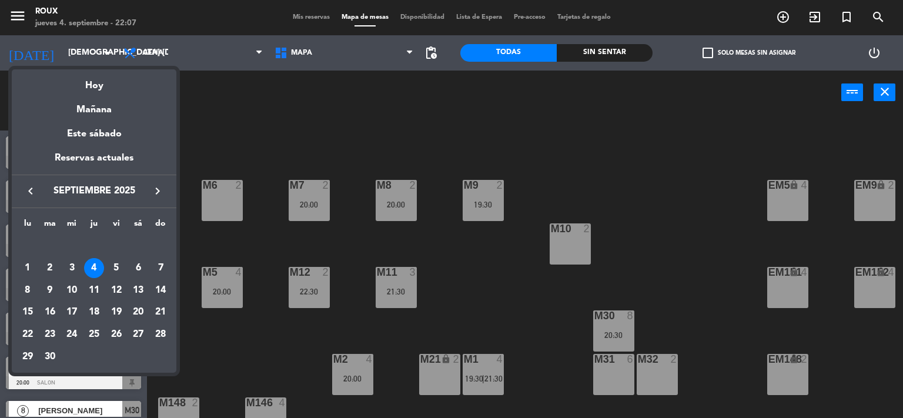
click at [99, 90] on div "Hoy" at bounding box center [94, 81] width 165 height 24
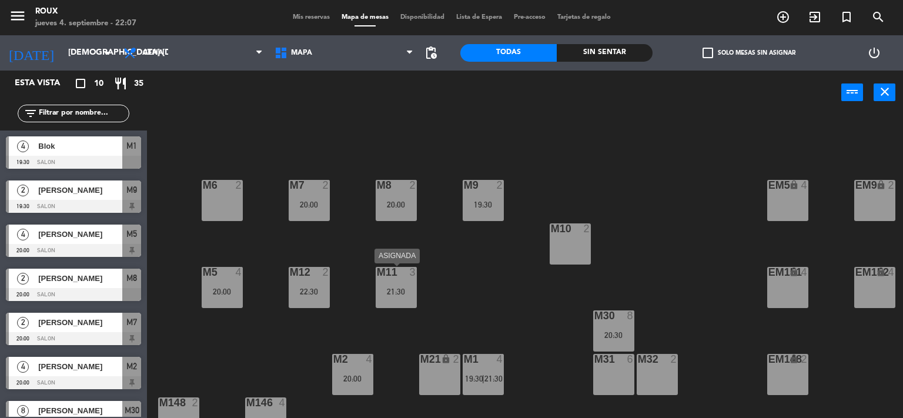
click at [403, 285] on div "M11 3 21:30" at bounding box center [396, 287] width 41 height 41
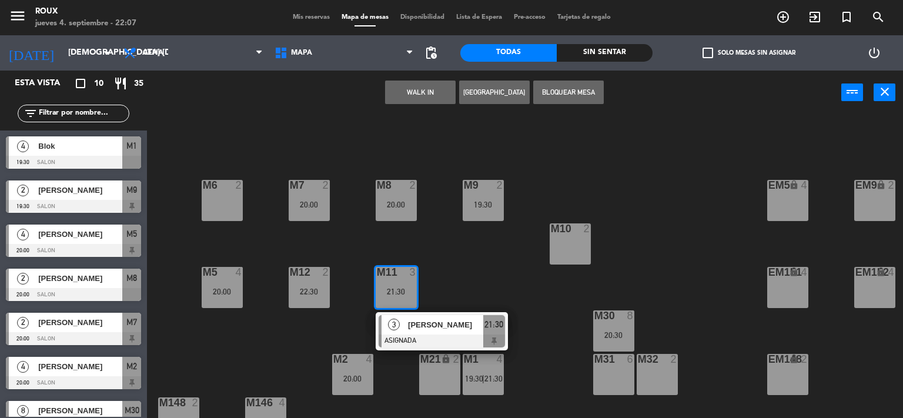
click at [461, 252] on div "M6 2 M7 2 20:00 M8 2 20:00 M9 2 19:30 EM9 lock 2 EM5 lock 4 EM1 lock 6 M10 2 M1…" at bounding box center [529, 266] width 747 height 303
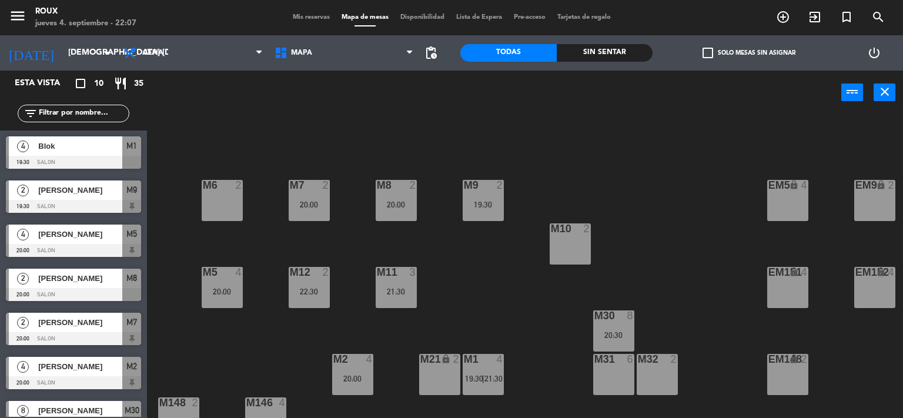
click at [287, 132] on div "M6 2 M7 2 20:00 M8 2 20:00 M9 2 19:30 EM9 lock 2 EM5 lock 4 EM1 lock 6 M10 2 M1…" at bounding box center [529, 266] width 747 height 303
click at [86, 56] on input "[DEMOGRAPHIC_DATA] [DATE]" at bounding box center [118, 52] width 112 height 21
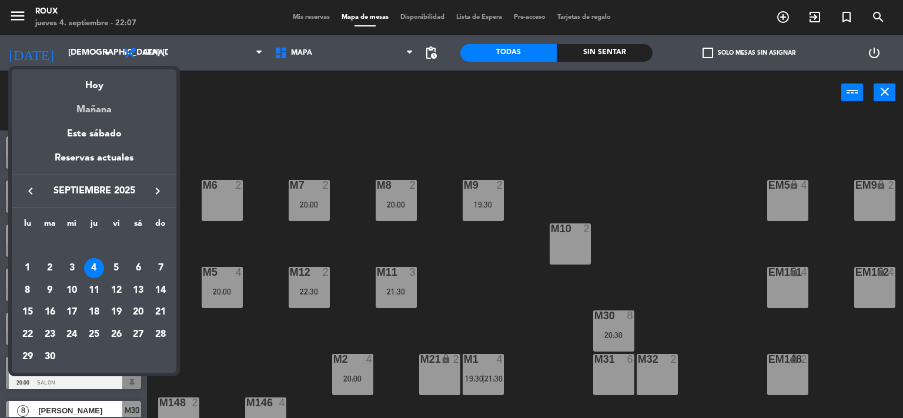
click at [102, 109] on div "Mañana" at bounding box center [94, 105] width 165 height 24
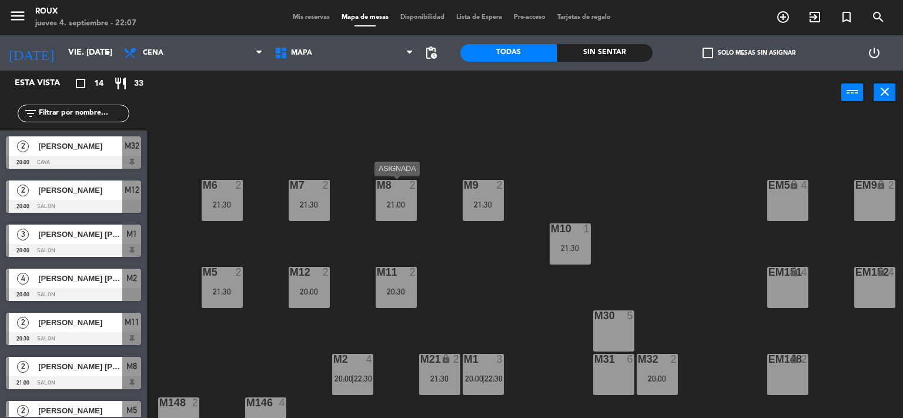
click at [406, 200] on div "21:00" at bounding box center [396, 204] width 41 height 8
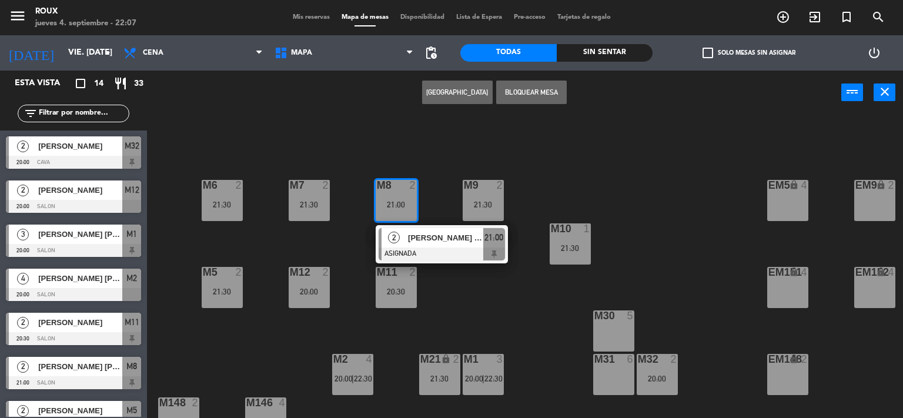
click at [323, 140] on div "M6 2 21:30 M7 2 21:30 M8 2 21:00 2 [PERSON_NAME] [PERSON_NAME] ASIGNADA 21:00 M…" at bounding box center [529, 266] width 747 height 303
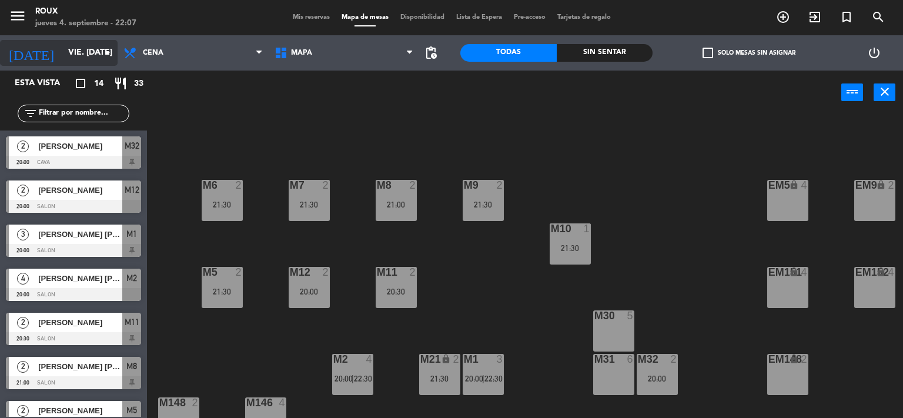
click at [71, 57] on input "vie. [DATE]" at bounding box center [118, 52] width 112 height 21
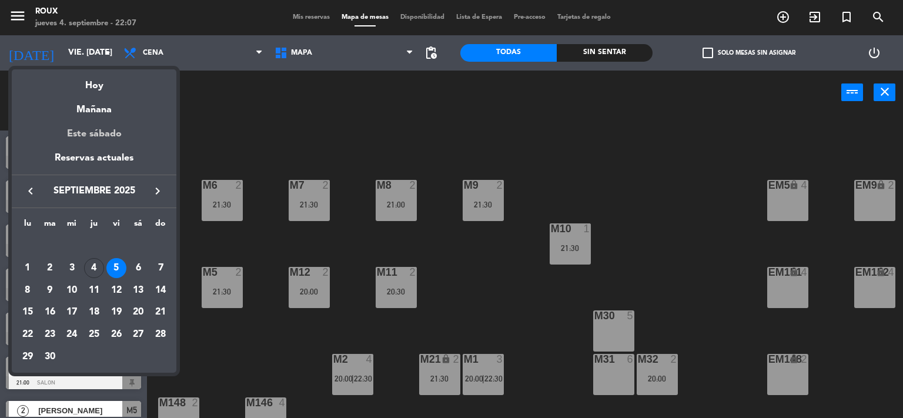
click at [90, 136] on div "Este sábado" at bounding box center [94, 134] width 165 height 33
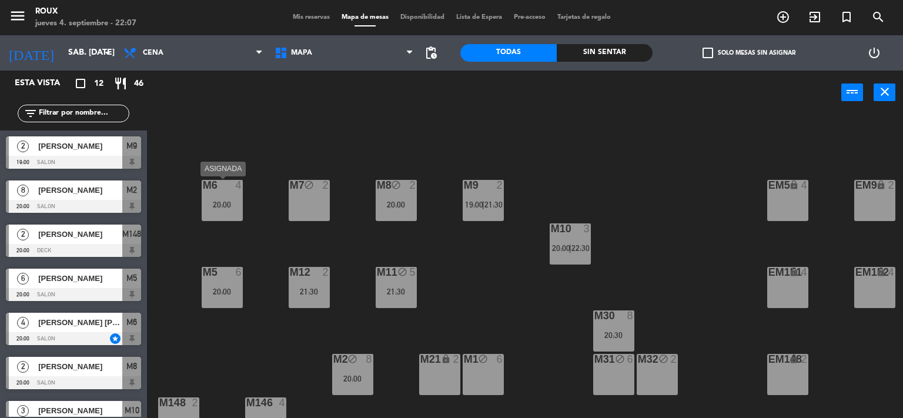
click at [228, 209] on div "20:00" at bounding box center [222, 204] width 41 height 8
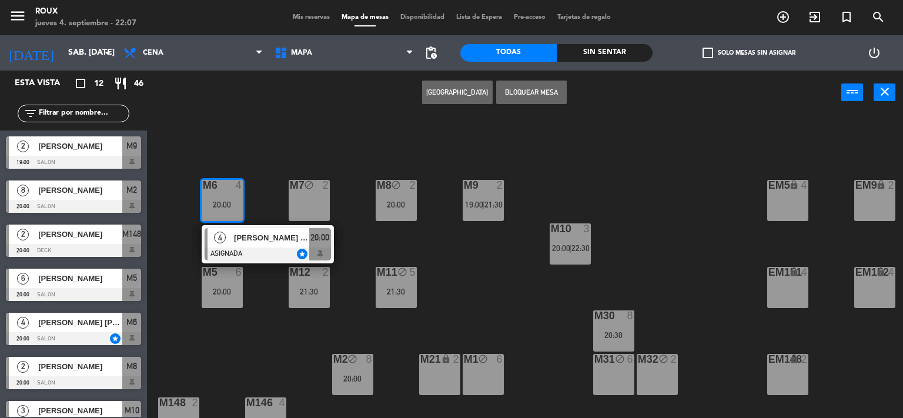
click at [283, 164] on div "M6 4 20:00 4 [PERSON_NAME] [PERSON_NAME] ASIGNADA star 20:00 M7 block 2 M8 bloc…" at bounding box center [529, 266] width 747 height 303
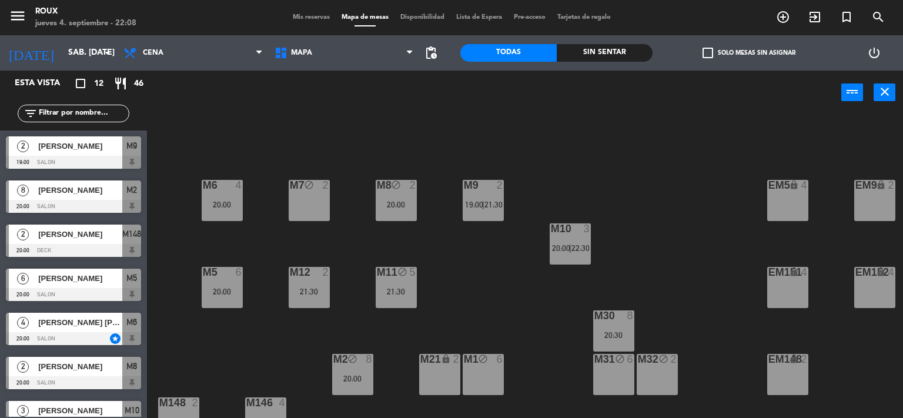
click at [581, 242] on div "M10 3 20:00 | 22:30" at bounding box center [570, 243] width 41 height 41
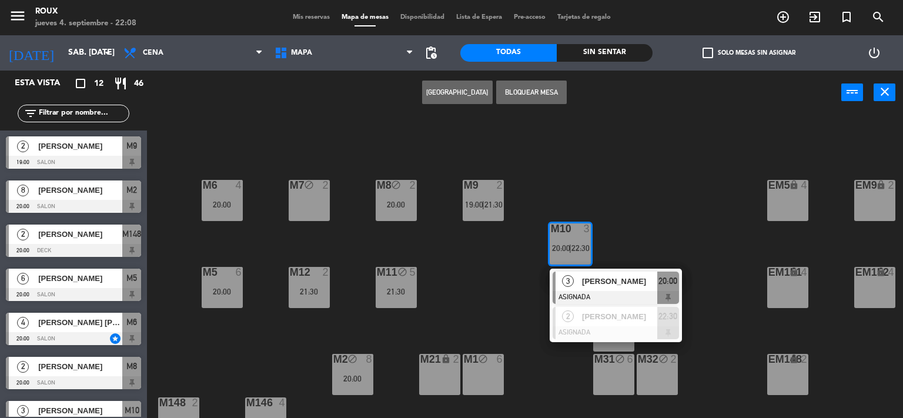
click at [661, 215] on div "M6 4 20:00 M7 block 2 M8 block 2 20:00 M9 2 19:00 | 21:30 EM9 lock 2 EM5 lock 4…" at bounding box center [529, 266] width 747 height 303
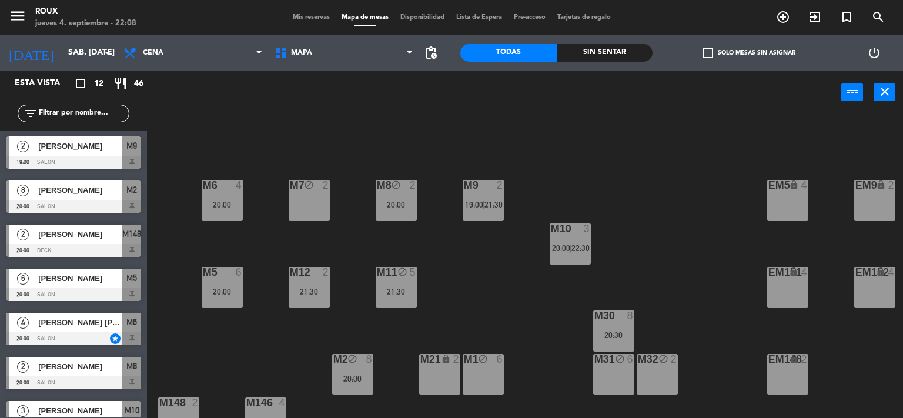
click at [580, 246] on span "22:30" at bounding box center [580, 247] width 18 height 9
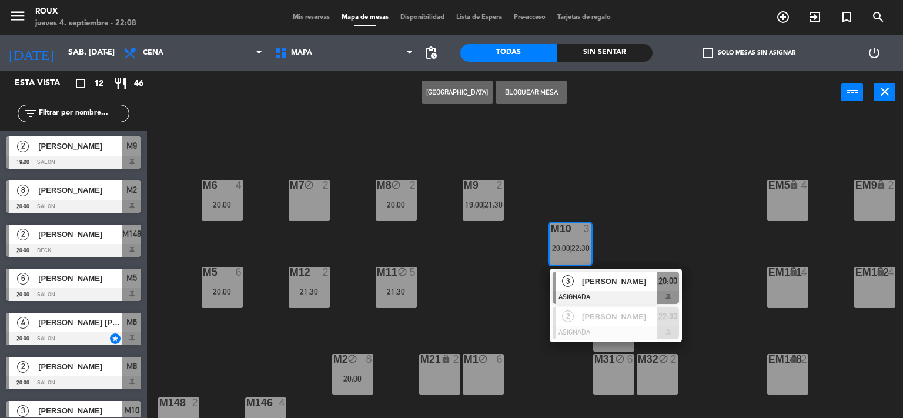
click at [466, 248] on div "M6 4 20:00 M7 block 2 M8 block 2 20:00 M9 2 19:00 | 21:30 EM9 lock 2 EM5 lock 4…" at bounding box center [529, 266] width 747 height 303
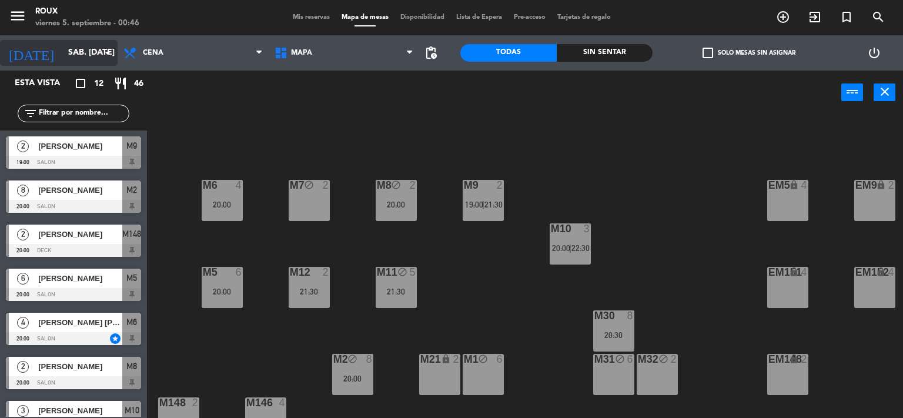
click at [106, 51] on icon "arrow_drop_down" at bounding box center [108, 53] width 14 height 14
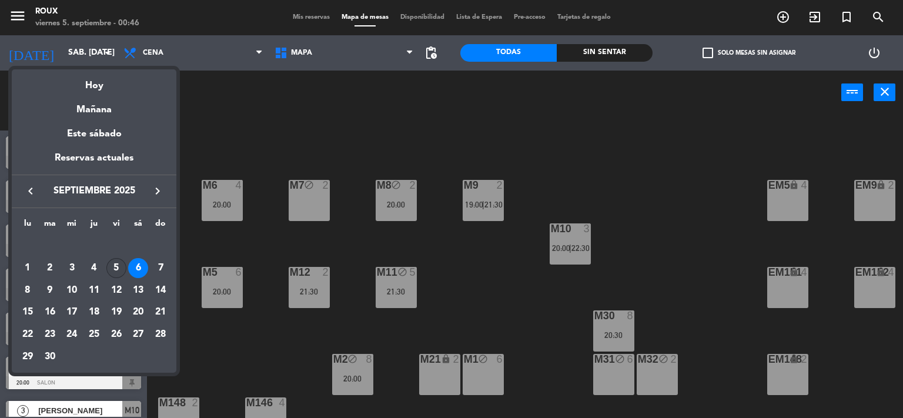
click at [112, 267] on div "5" at bounding box center [116, 268] width 20 height 20
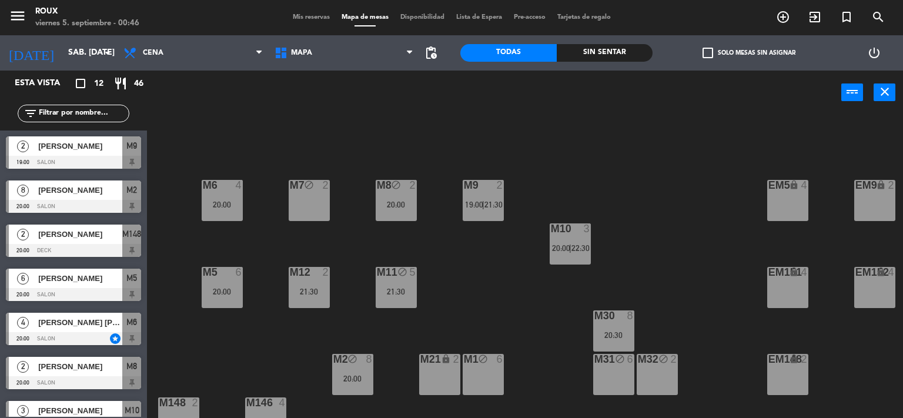
type input "vie. [DATE]"
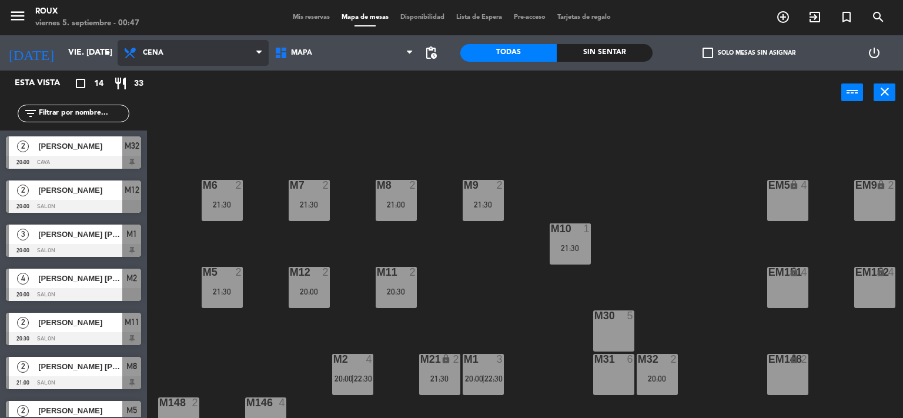
click at [256, 51] on icon at bounding box center [258, 52] width 5 height 9
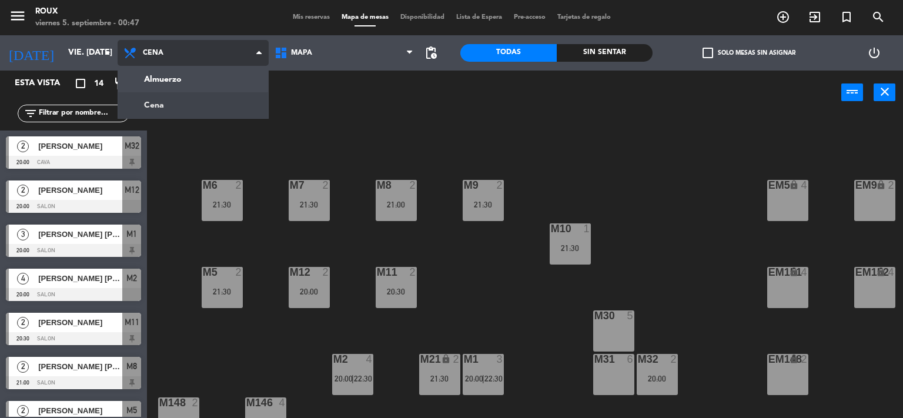
click at [192, 103] on ng-component "menu Roux viernes 5. septiembre - 00:47 Mis reservas Mapa de mesas Disponibilid…" at bounding box center [451, 209] width 903 height 419
